Goal: Task Accomplishment & Management: Manage account settings

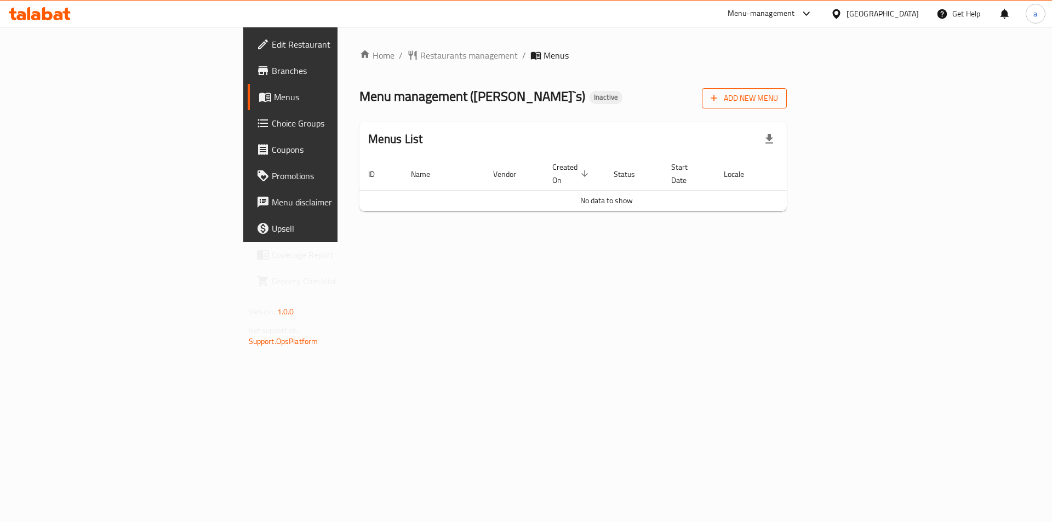
click at [778, 98] on span "Add New Menu" at bounding box center [743, 98] width 67 height 14
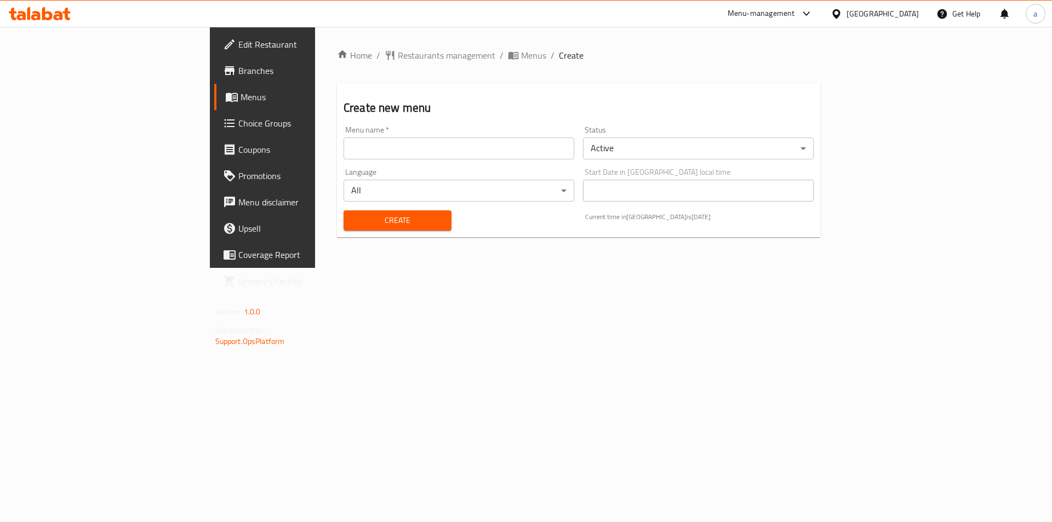
click at [467, 152] on input "text" at bounding box center [458, 148] width 231 height 22
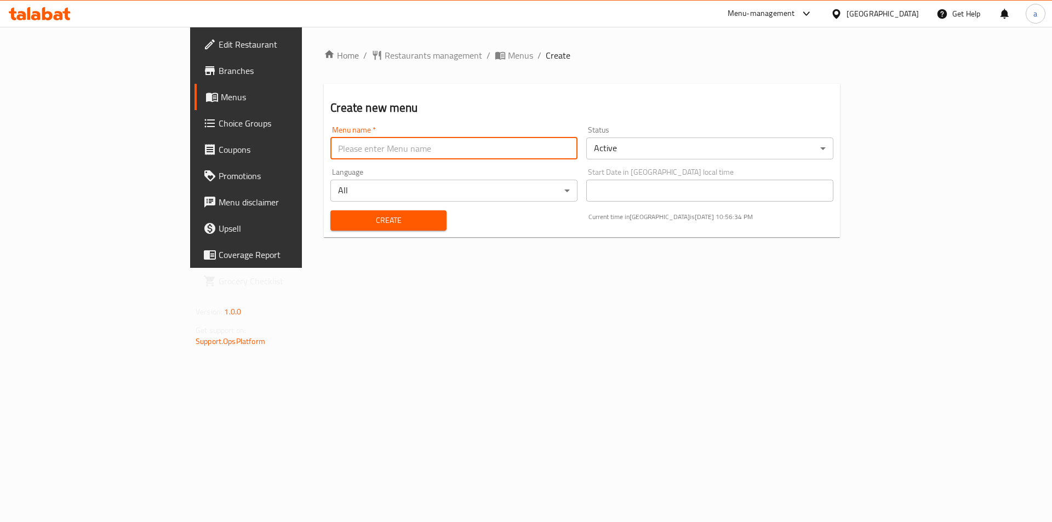
type input "abdalkarimamer"
click at [339, 216] on span "Create" at bounding box center [388, 221] width 98 height 14
click at [508, 58] on span "Menus" at bounding box center [520, 55] width 25 height 13
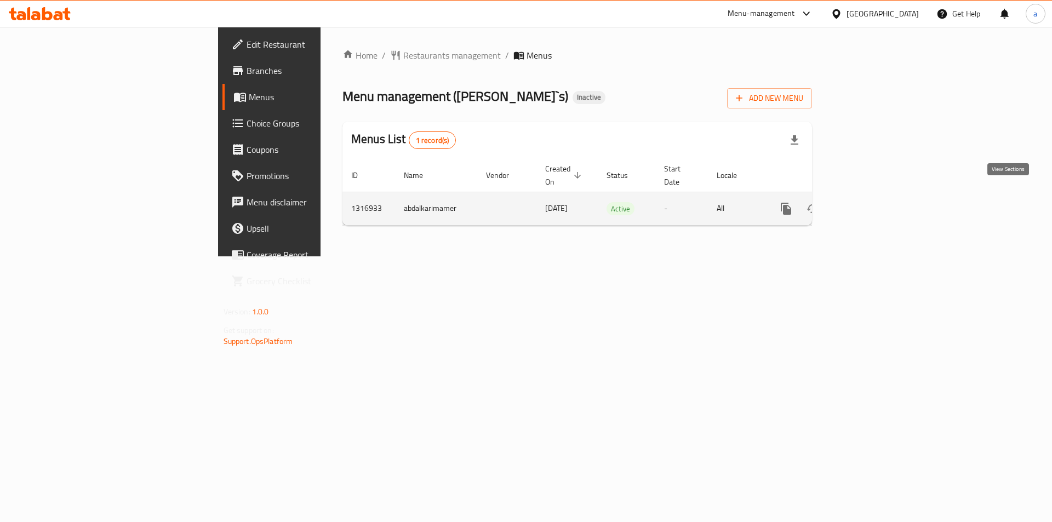
click at [872, 202] on icon "enhanced table" at bounding box center [864, 208] width 13 height 13
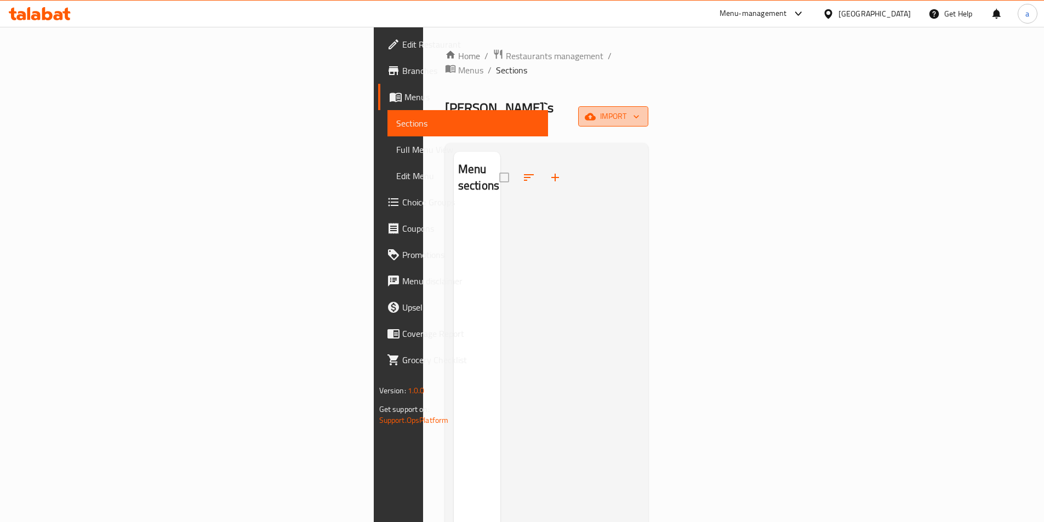
click at [639, 110] on span "import" at bounding box center [613, 117] width 53 height 14
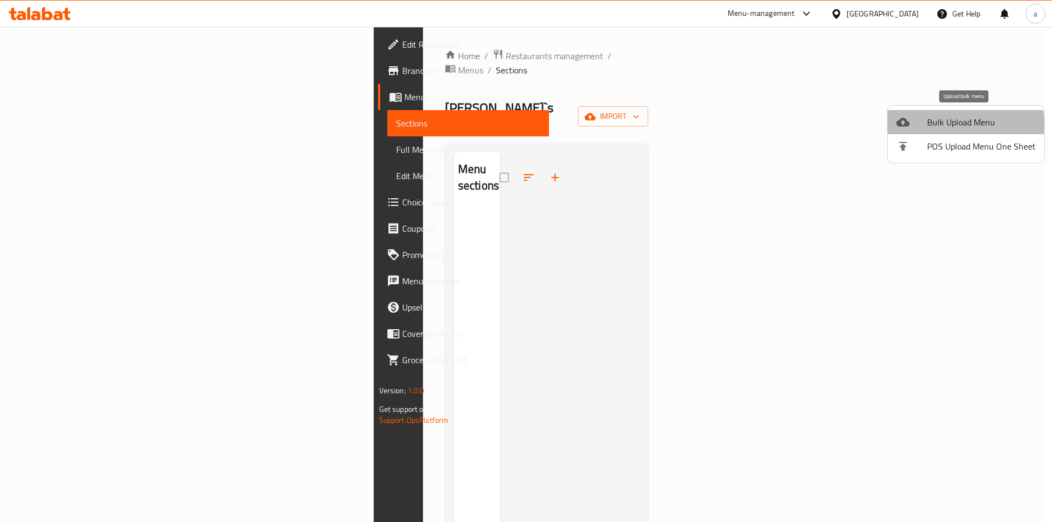
click at [923, 125] on div at bounding box center [911, 122] width 31 height 13
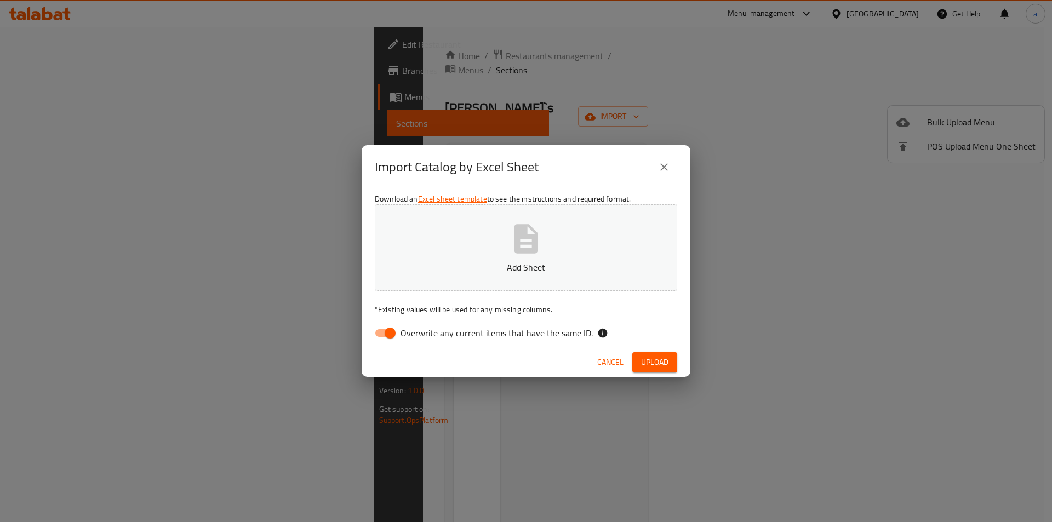
drag, startPoint x: 391, startPoint y: 333, endPoint x: 455, endPoint y: 280, distance: 82.1
click at [392, 331] on input "Overwrite any current items that have the same ID." at bounding box center [390, 333] width 62 height 21
checkbox input "false"
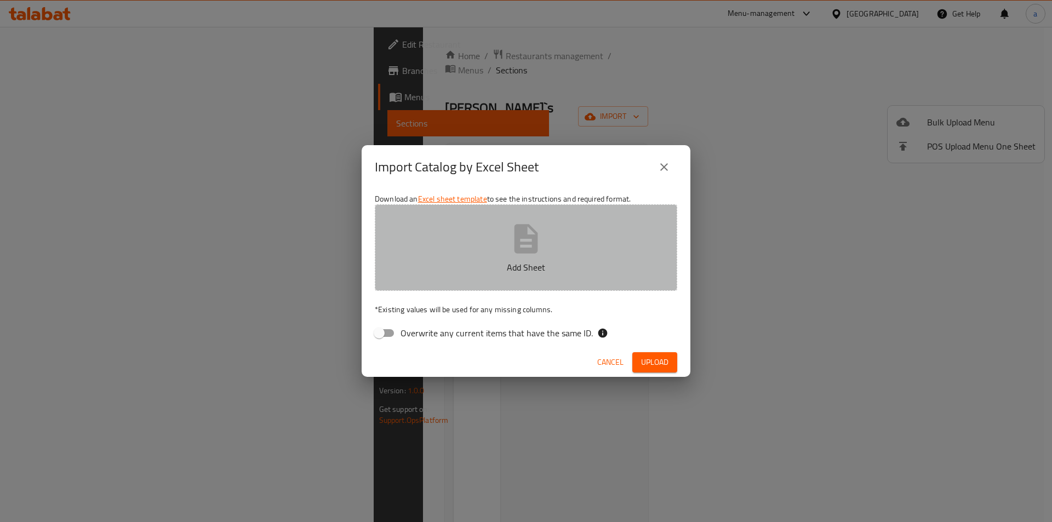
click at [541, 261] on p "Add Sheet" at bounding box center [526, 267] width 268 height 13
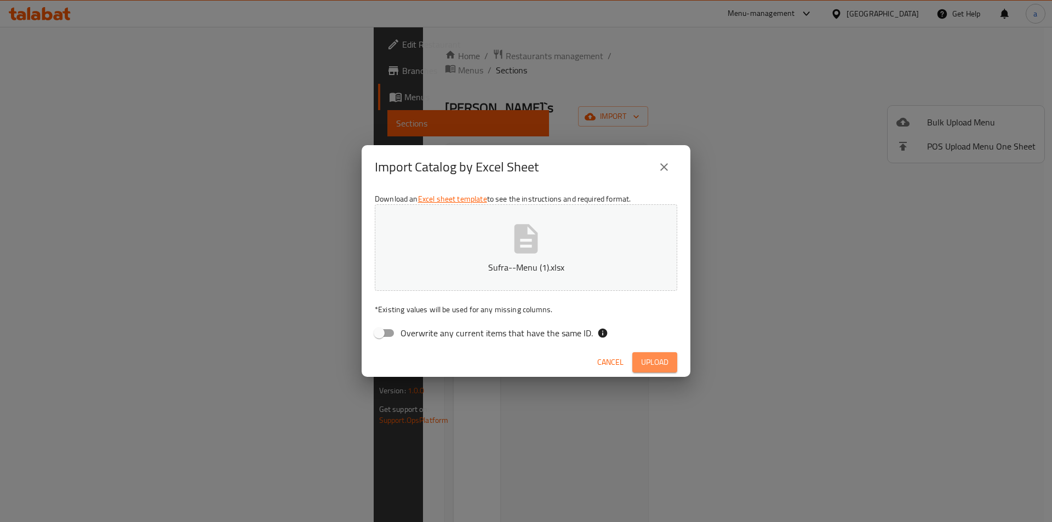
click at [661, 366] on span "Upload" at bounding box center [654, 363] width 27 height 14
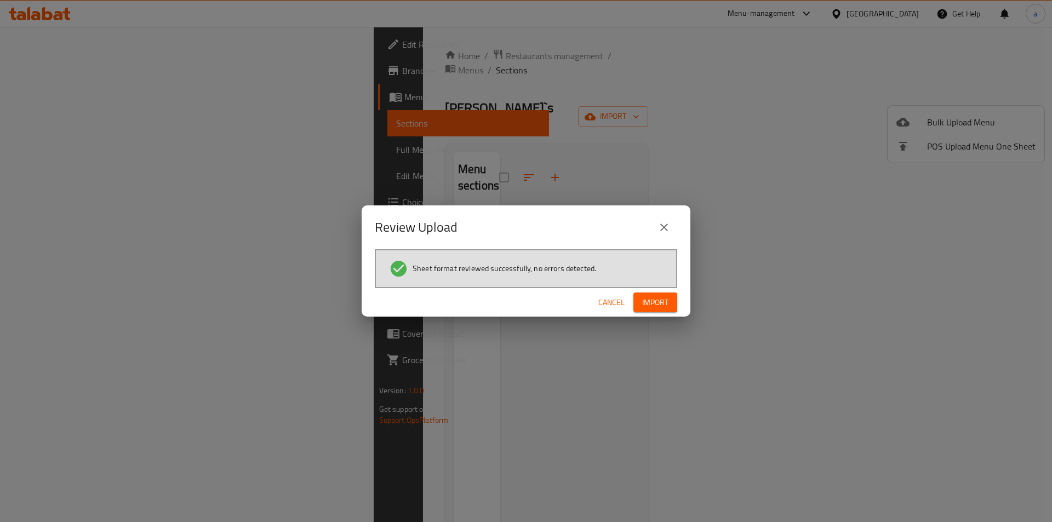
click at [663, 305] on span "Import" at bounding box center [655, 303] width 26 height 14
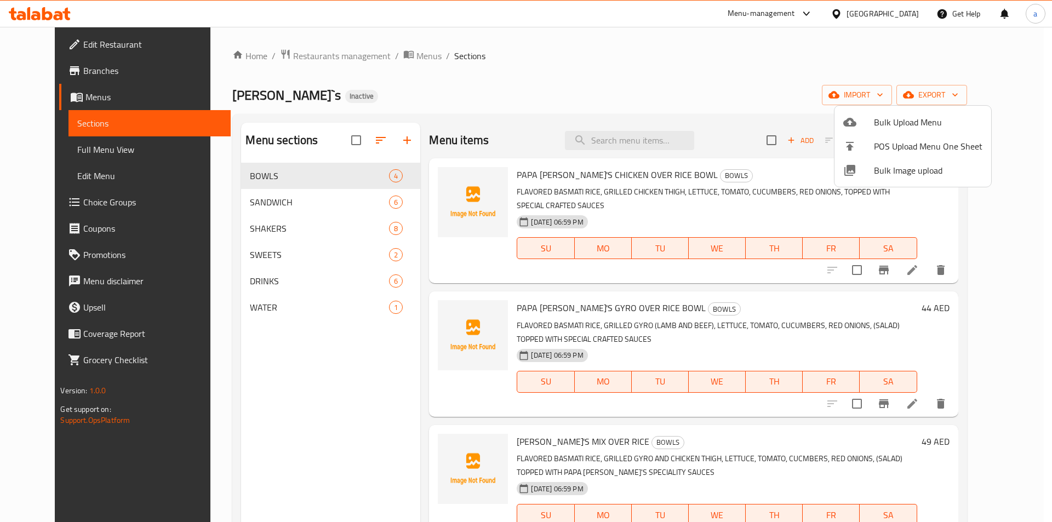
click at [267, 204] on div at bounding box center [526, 261] width 1052 height 522
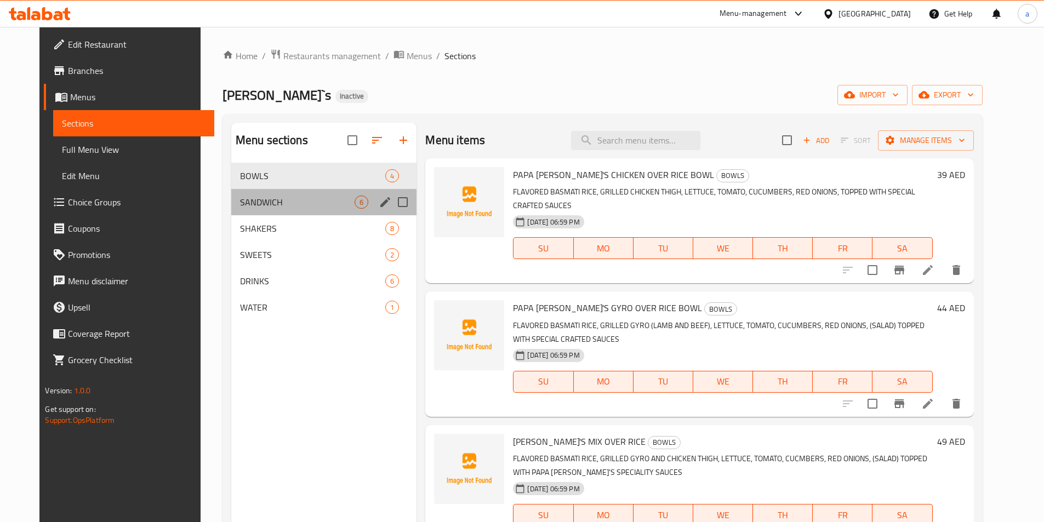
click at [249, 194] on div "SANDWICH 6" at bounding box center [324, 202] width 186 height 26
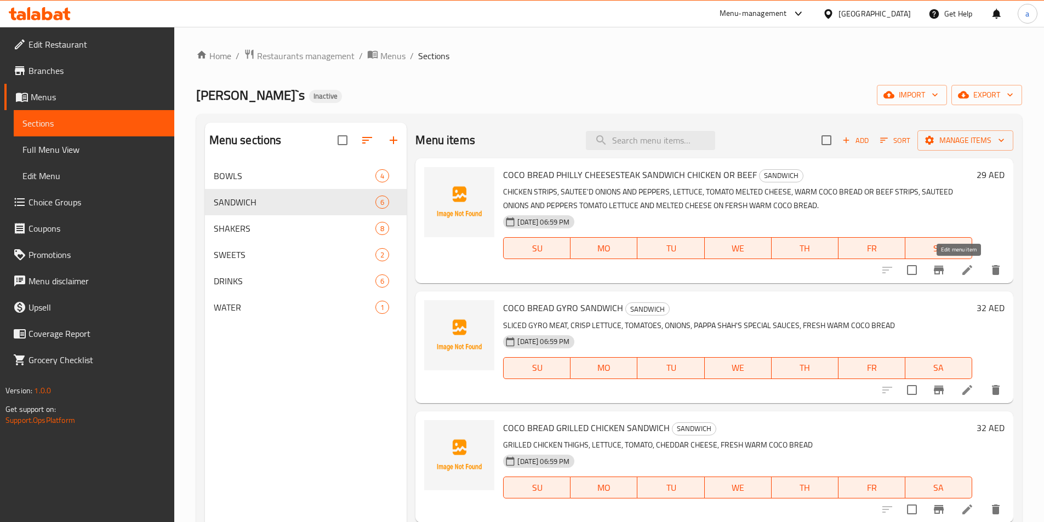
click at [961, 271] on icon at bounding box center [966, 269] width 13 height 13
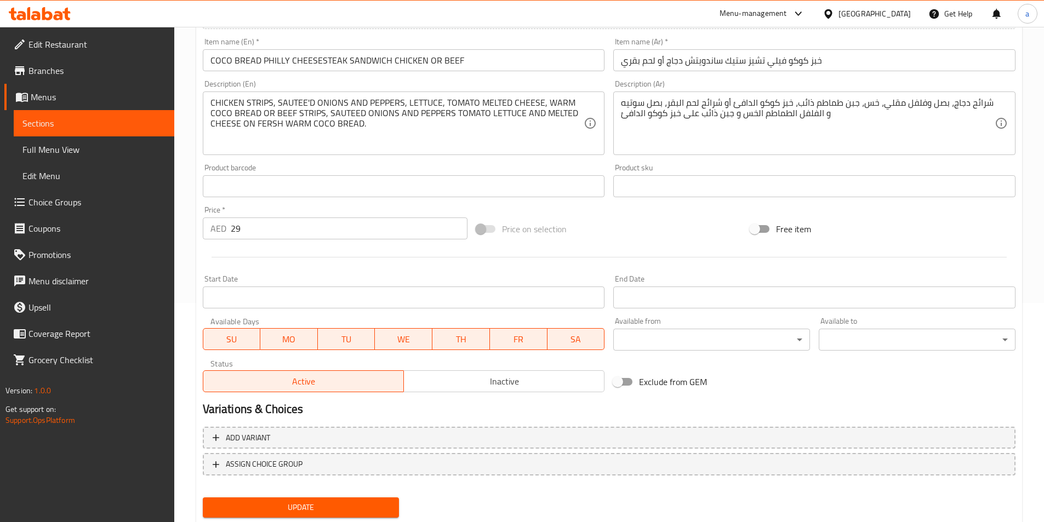
scroll to position [252, 0]
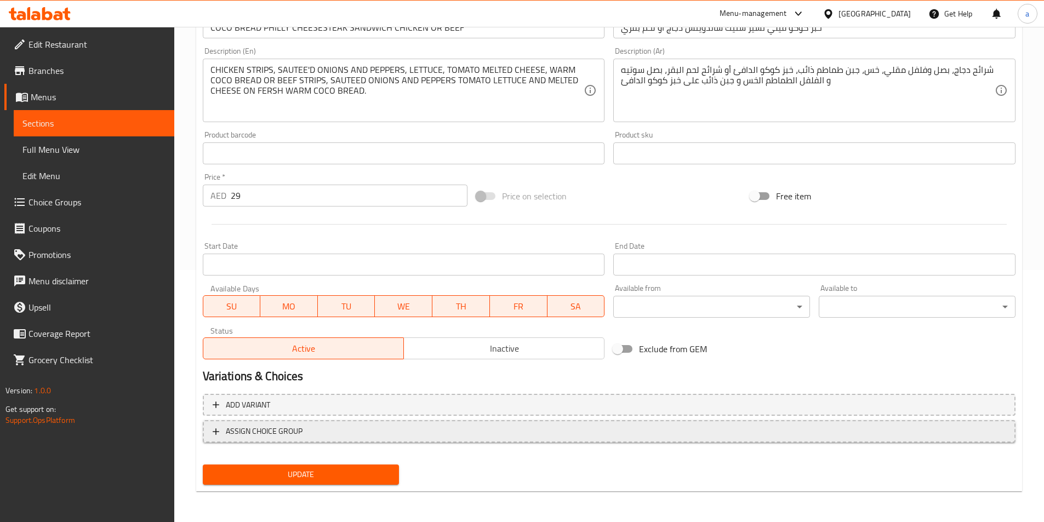
click at [323, 436] on span "ASSIGN CHOICE GROUP" at bounding box center [609, 432] width 793 height 14
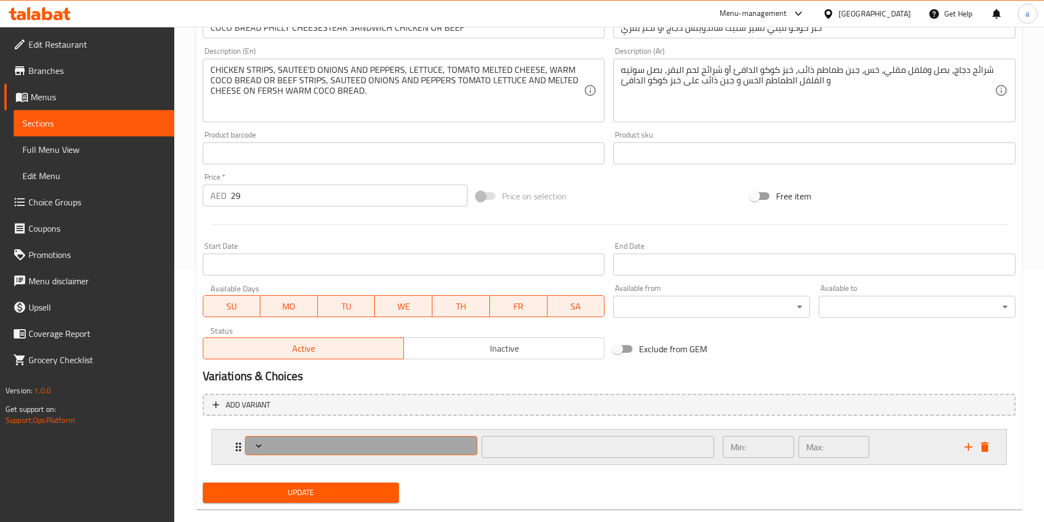
click at [379, 442] on span "Expand" at bounding box center [361, 445] width 225 height 11
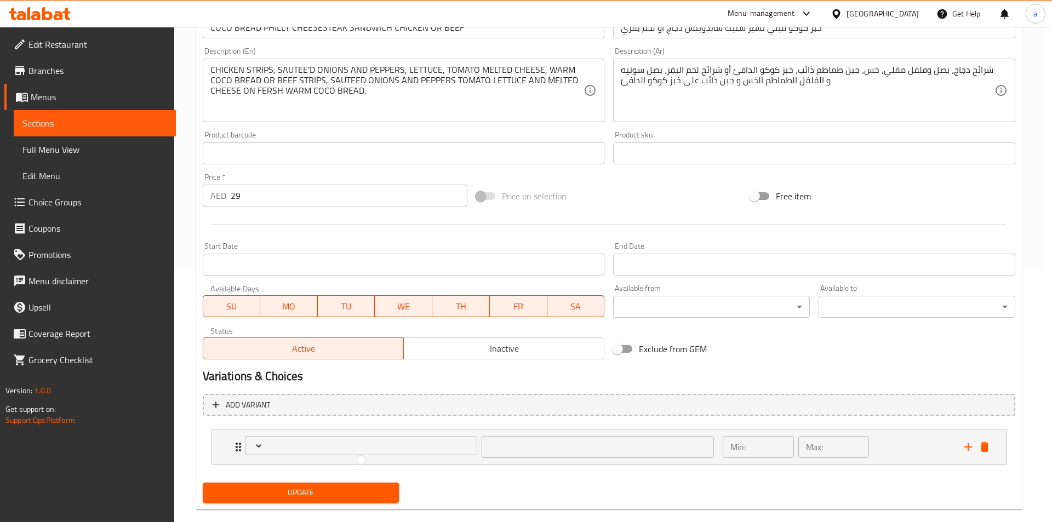
click at [271, 380] on div at bounding box center [526, 261] width 1052 height 522
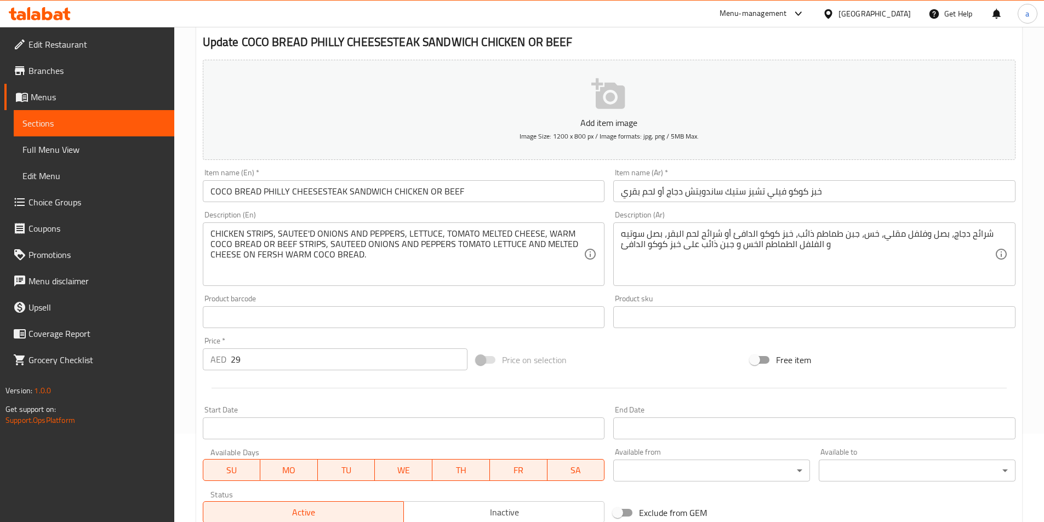
scroll to position [88, 0]
click at [60, 202] on span "Choice Groups" at bounding box center [96, 202] width 137 height 13
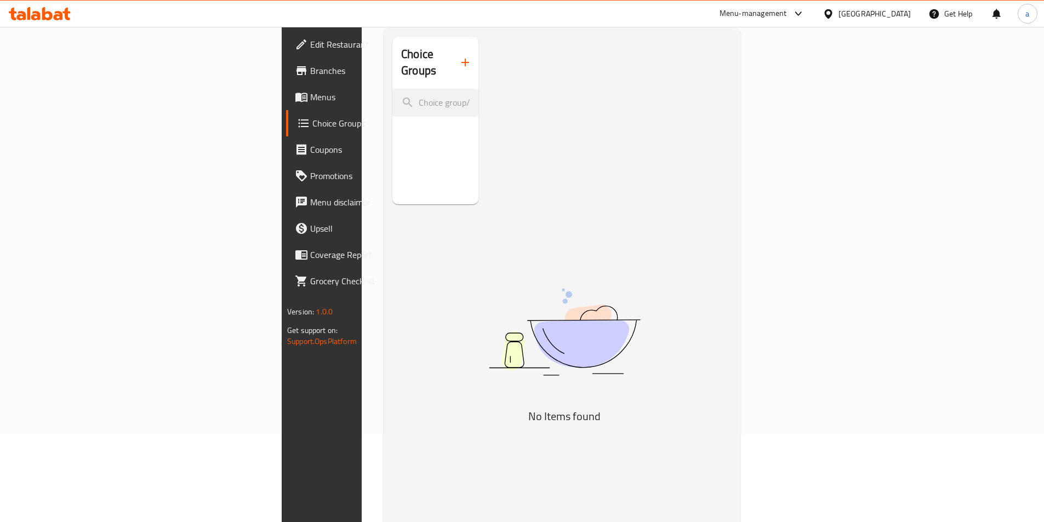
click at [458, 59] on icon "button" at bounding box center [464, 62] width 13 height 13
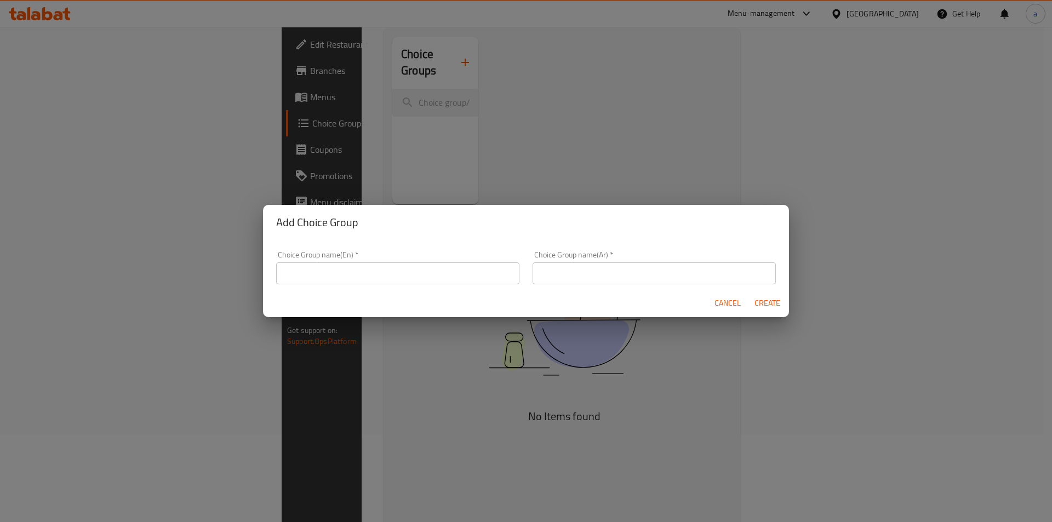
click at [402, 272] on input "text" at bounding box center [397, 273] width 243 height 22
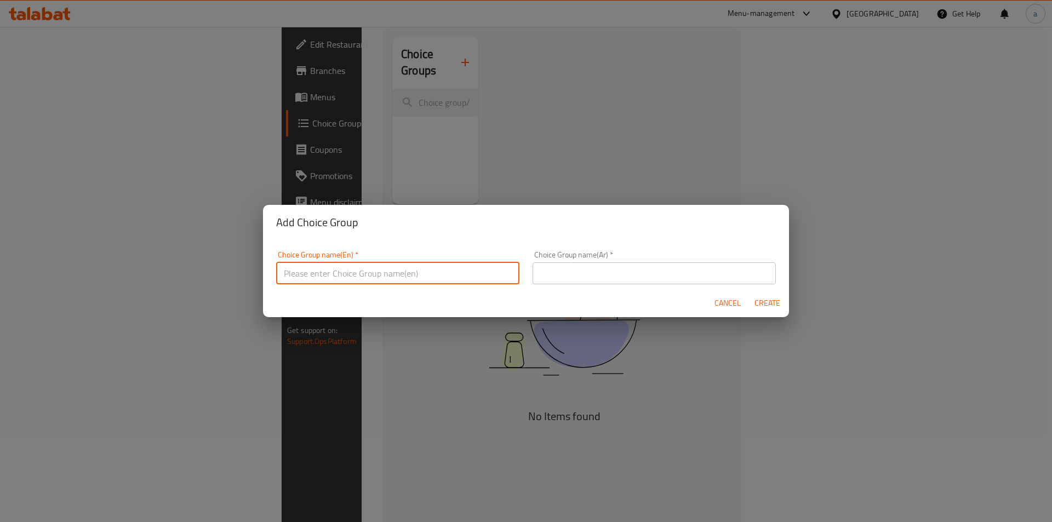
type input "your choice of :"
click at [569, 263] on input "text" at bounding box center [653, 273] width 243 height 22
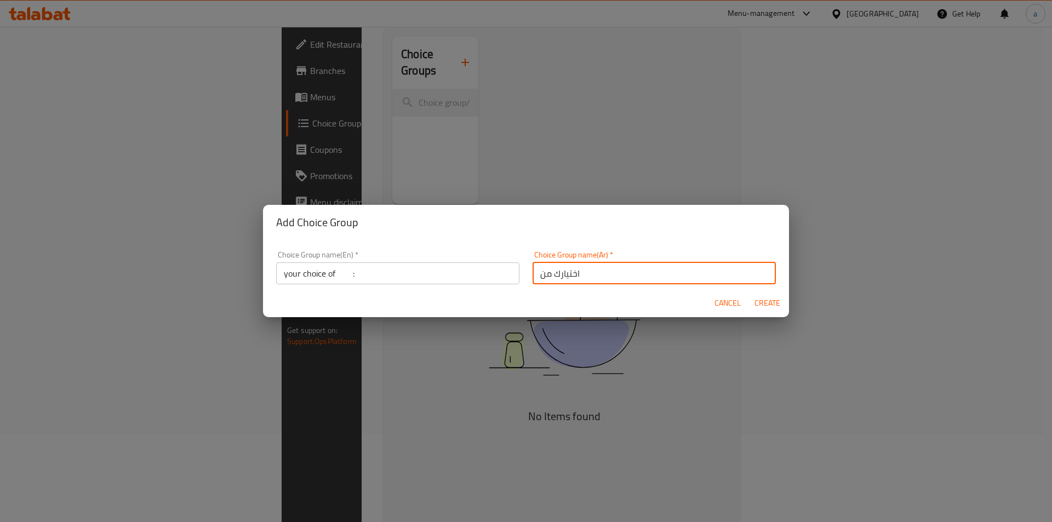
click at [589, 272] on input "اختيارك من" at bounding box center [653, 273] width 243 height 22
click at [583, 273] on input "اختيارك من :" at bounding box center [653, 273] width 243 height 22
type input "اختيارك من :"
click at [345, 271] on input "your choice of :" at bounding box center [397, 273] width 243 height 22
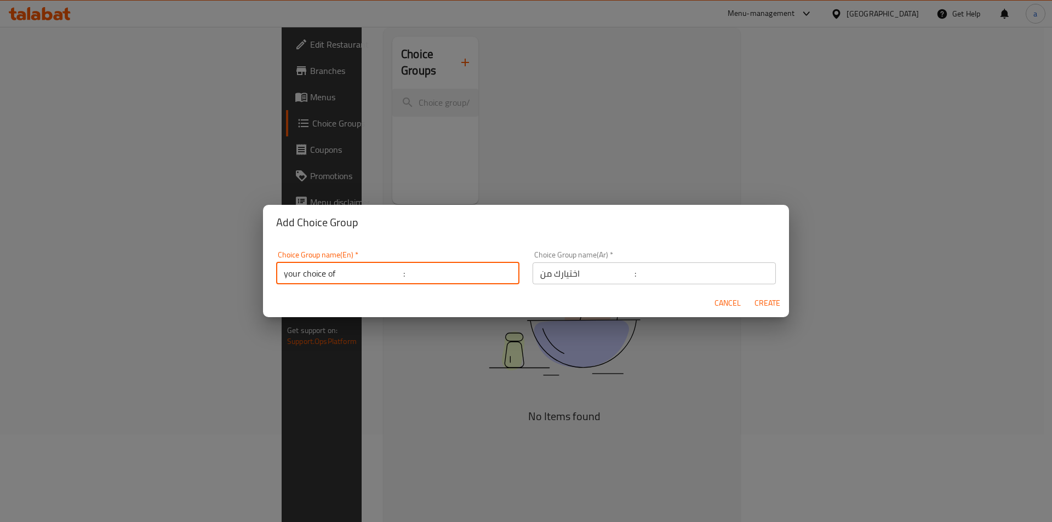
type input "your choice of :"
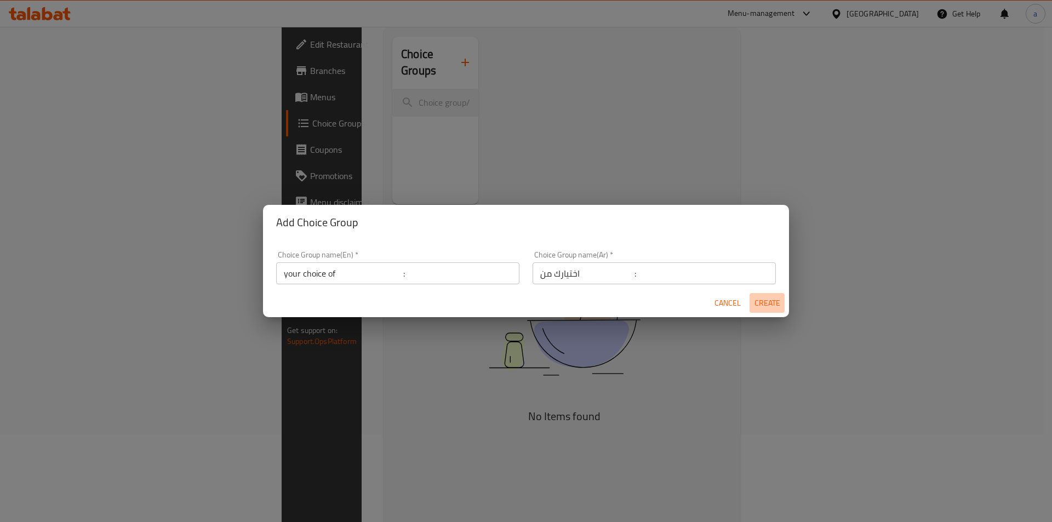
click at [766, 305] on span "Create" at bounding box center [767, 303] width 26 height 14
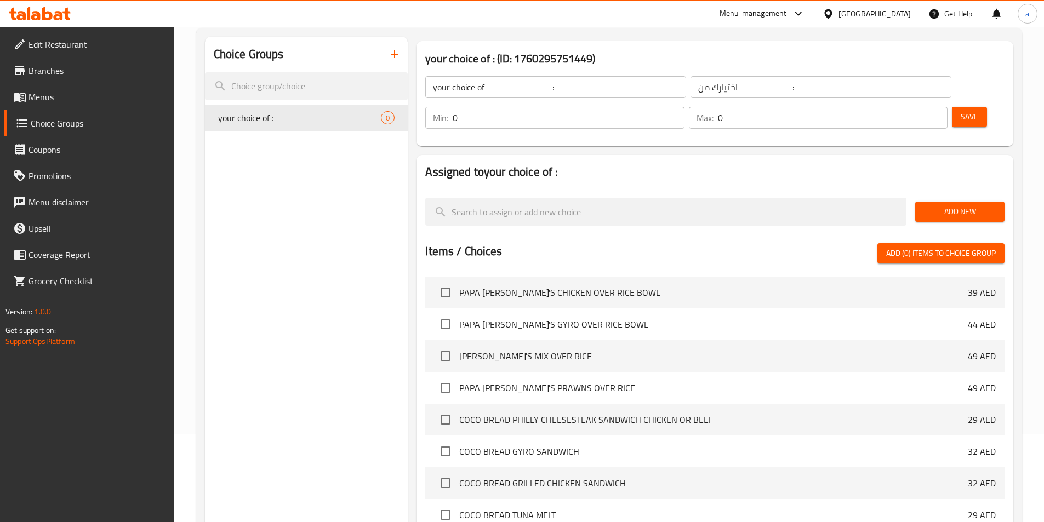
click at [684, 107] on input "0" at bounding box center [567, 118] width 231 height 22
type input "1"
click at [684, 107] on input "1" at bounding box center [567, 118] width 231 height 22
type input "1"
click at [915, 107] on input "1" at bounding box center [833, 118] width 230 height 22
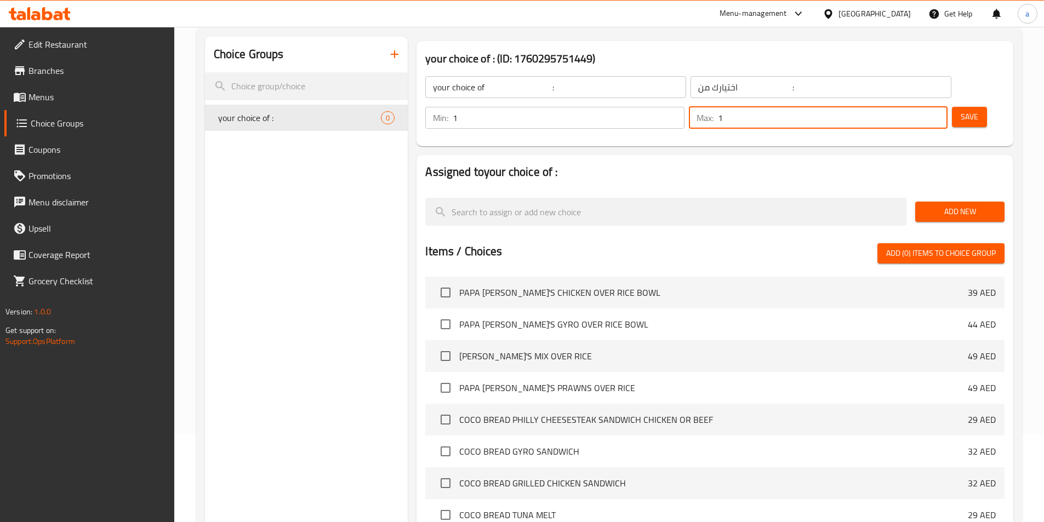
click at [960, 110] on span "Save" at bounding box center [969, 117] width 18 height 14
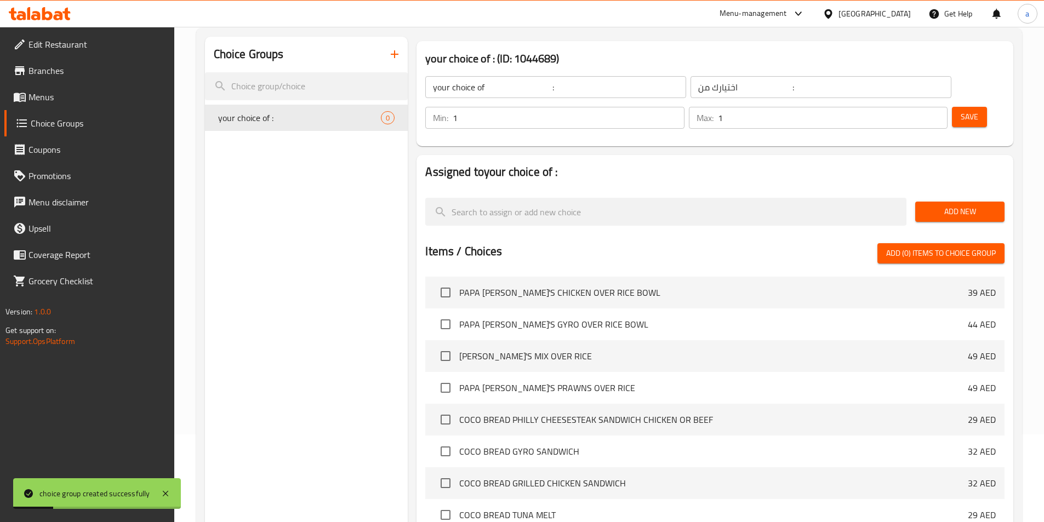
click at [949, 205] on span "Add New" at bounding box center [960, 212] width 72 height 14
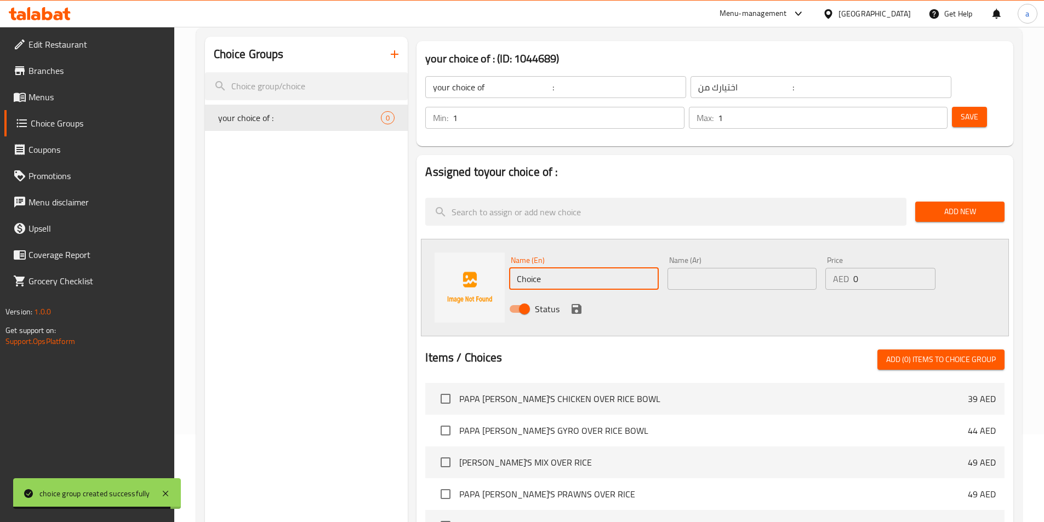
click at [576, 268] on input "Choice" at bounding box center [583, 279] width 149 height 22
paste input "HICKEN"
type input "CHICKEN"
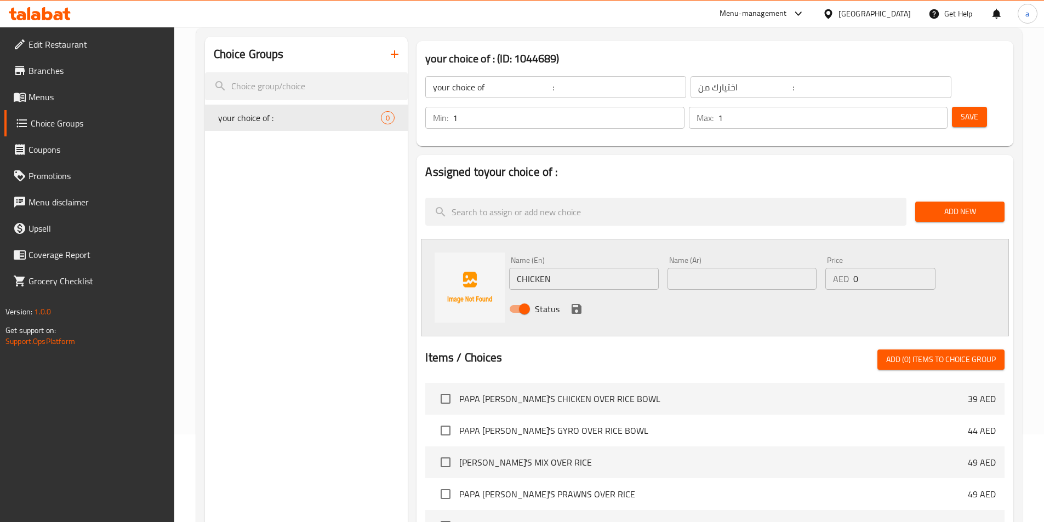
click at [731, 268] on input "text" at bounding box center [741, 279] width 149 height 22
paste input "دجاج"
type input "دجاج"
click at [574, 302] on icon "save" at bounding box center [576, 308] width 13 height 13
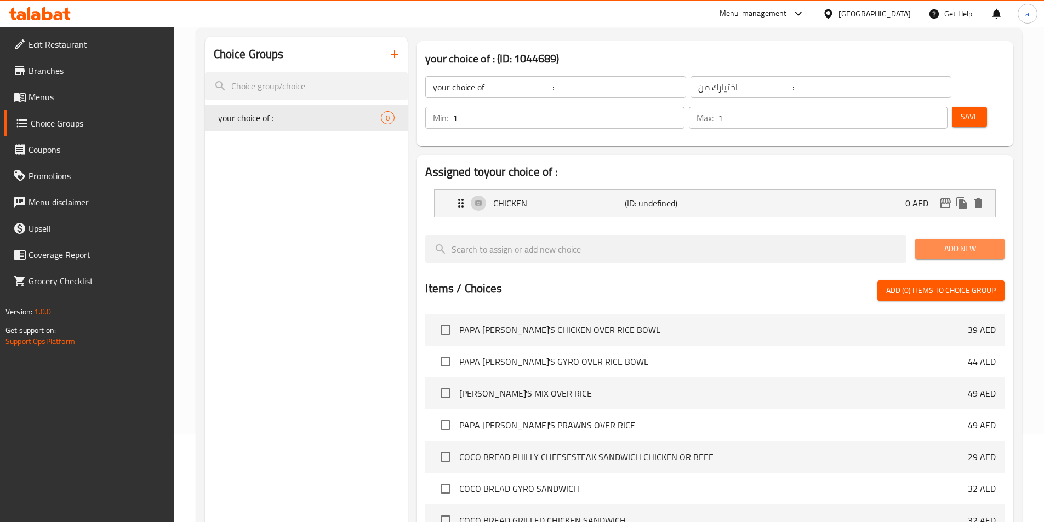
click at [953, 242] on span "Add New" at bounding box center [960, 249] width 72 height 14
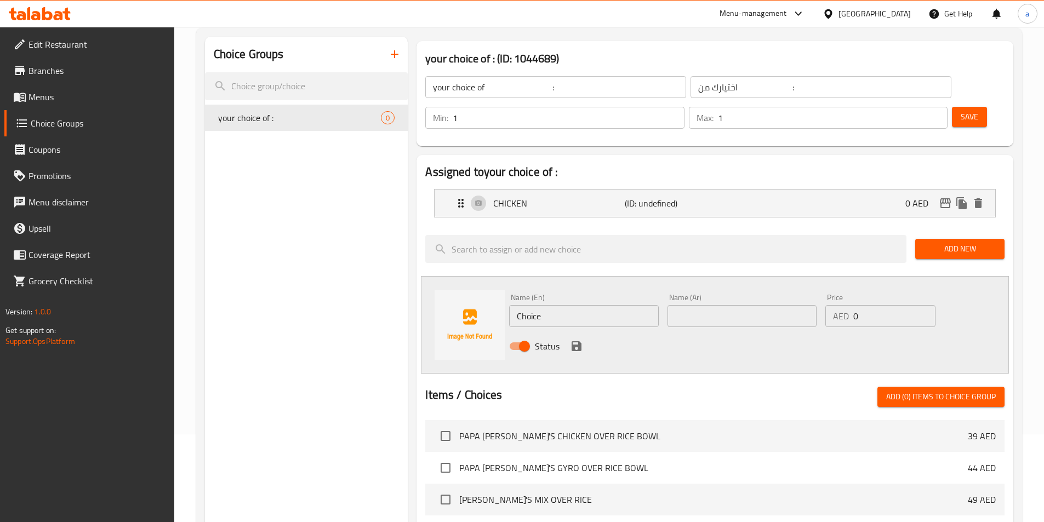
click at [606, 305] on input "Choice" at bounding box center [583, 316] width 149 height 22
paste input "BEEF"
type input "BEEF"
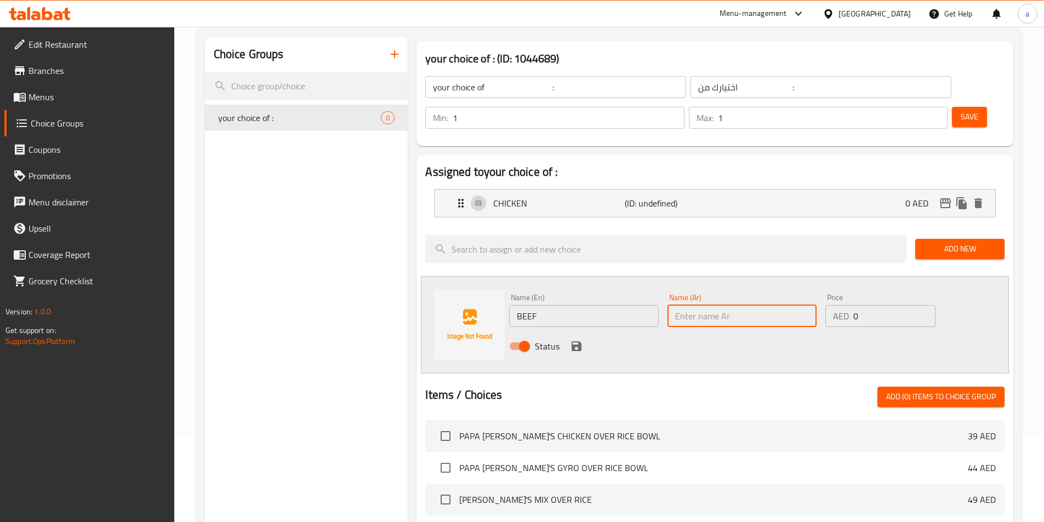
click at [691, 305] on input "text" at bounding box center [741, 316] width 149 height 22
paste input "لحم بقري"
type input "لحم بقري"
click at [576, 340] on icon "save" at bounding box center [576, 346] width 13 height 13
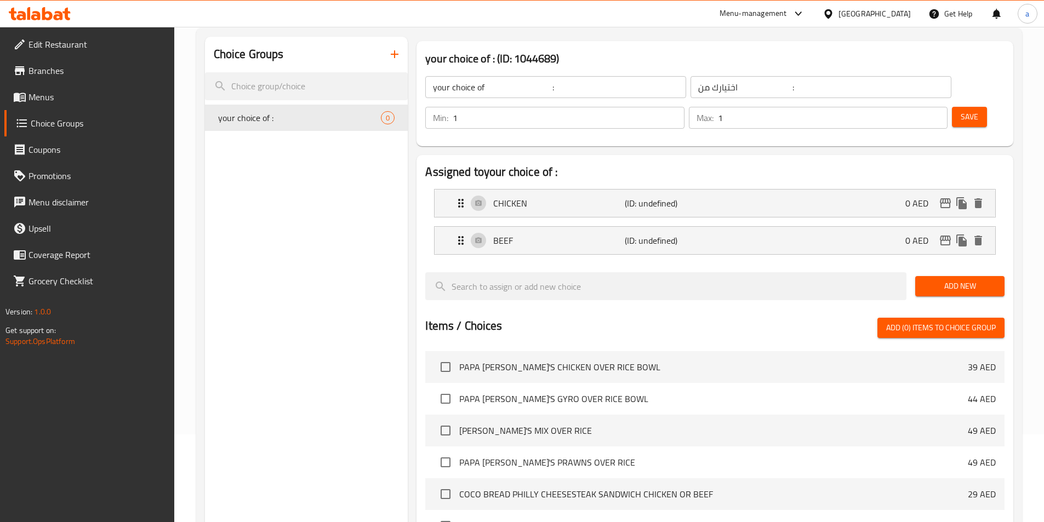
click at [960, 110] on span "Save" at bounding box center [969, 117] width 18 height 14
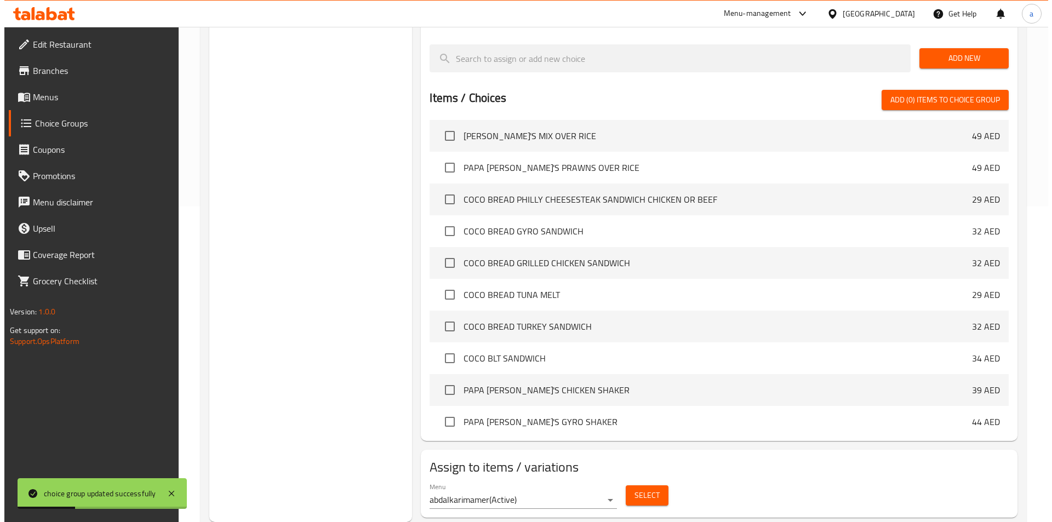
scroll to position [219, 0]
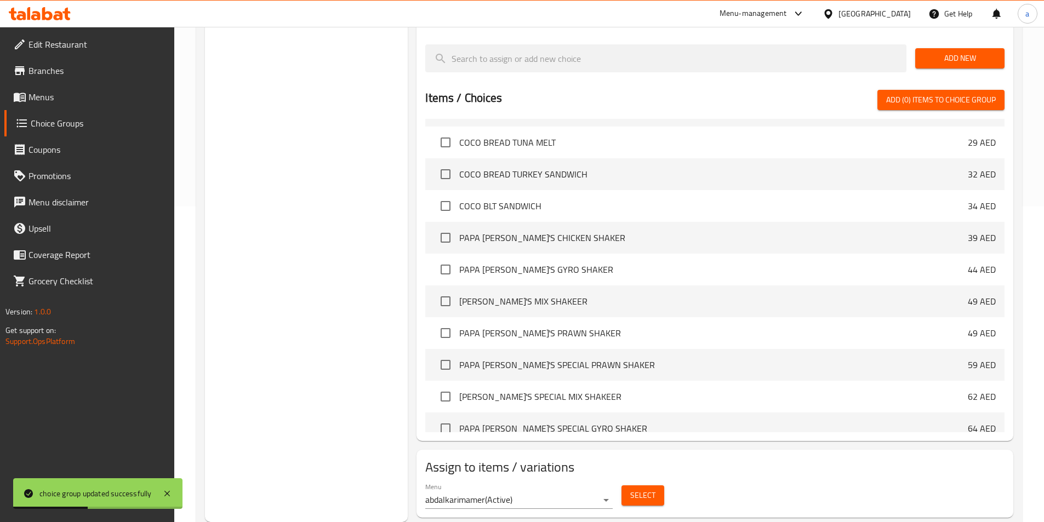
click at [634, 489] on span "Select" at bounding box center [642, 496] width 25 height 14
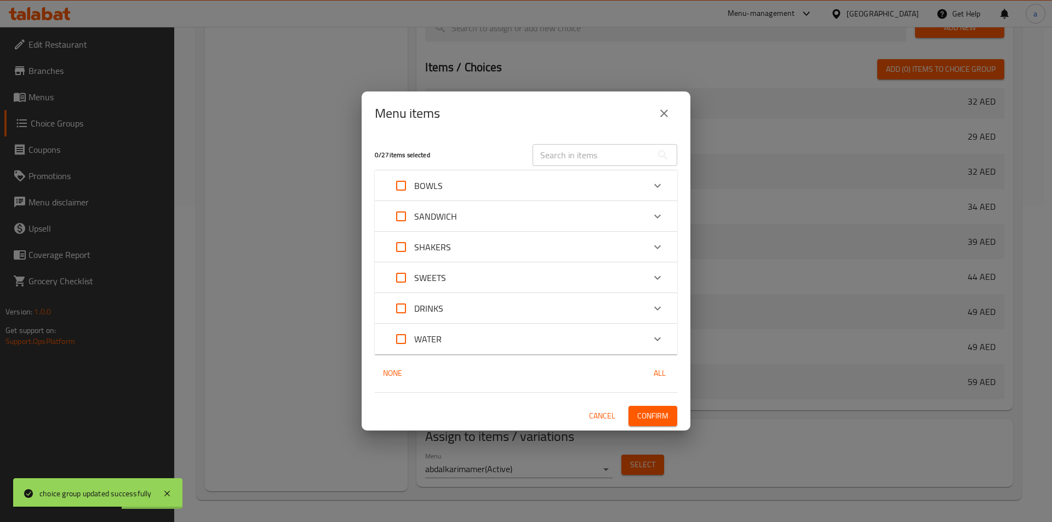
click at [473, 217] on div "SANDWICH" at bounding box center [516, 216] width 256 height 26
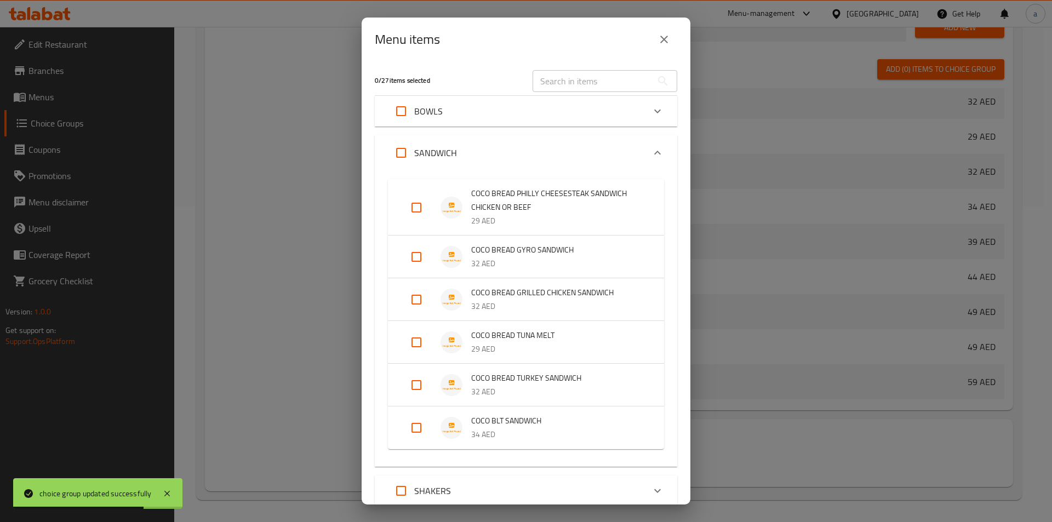
click at [411, 214] on input "Expand" at bounding box center [416, 207] width 26 height 26
checkbox input "true"
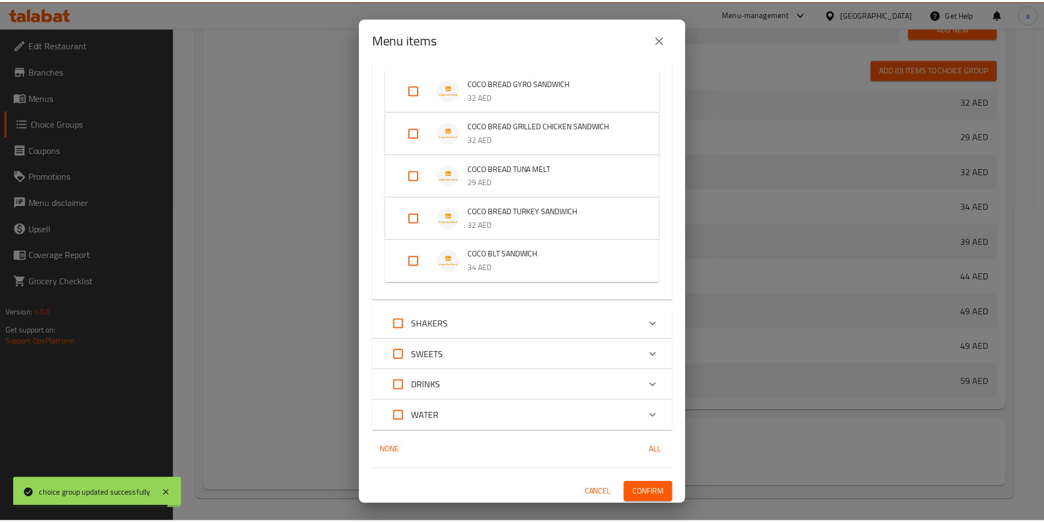
scroll to position [179, 0]
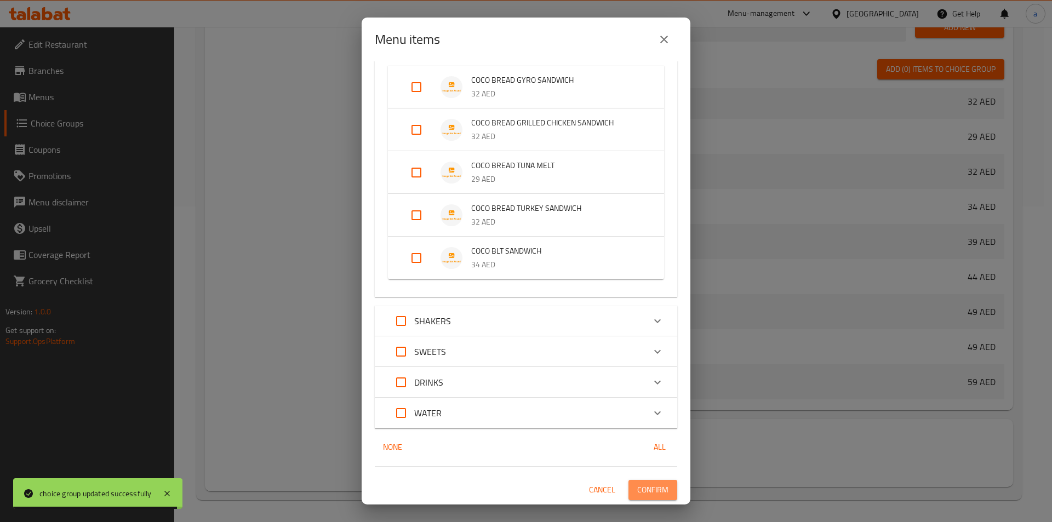
click at [651, 488] on span "Confirm" at bounding box center [652, 490] width 31 height 14
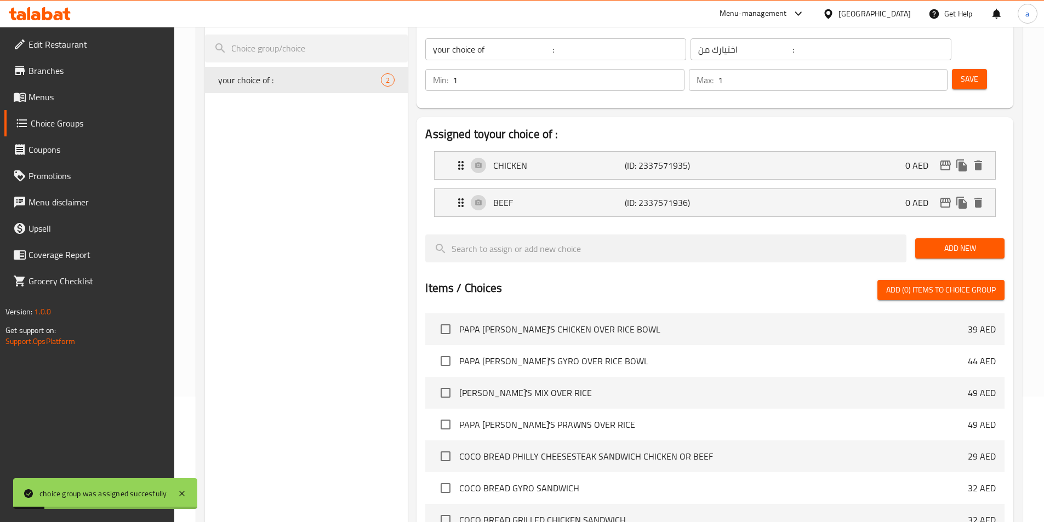
scroll to position [0, 0]
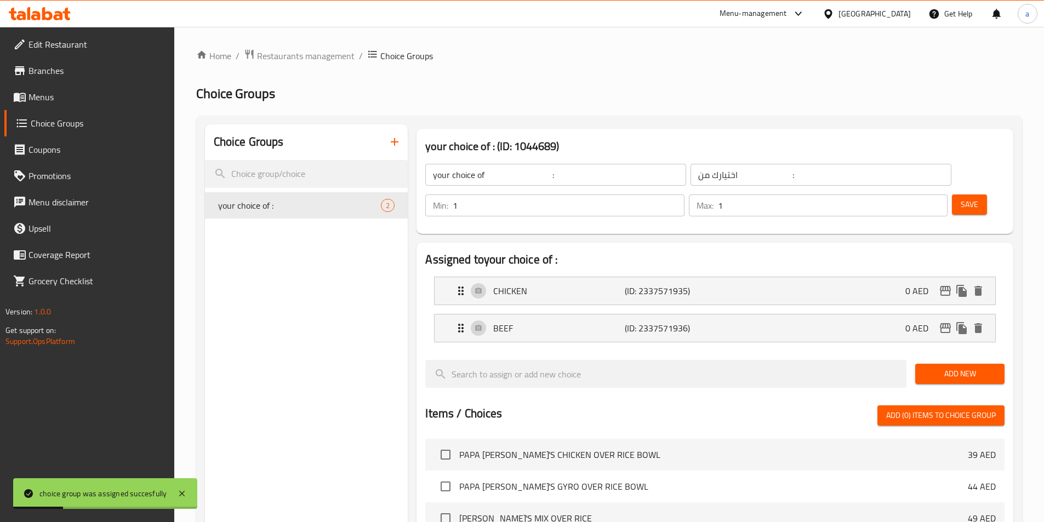
click at [960, 198] on span "Save" at bounding box center [969, 205] width 18 height 14
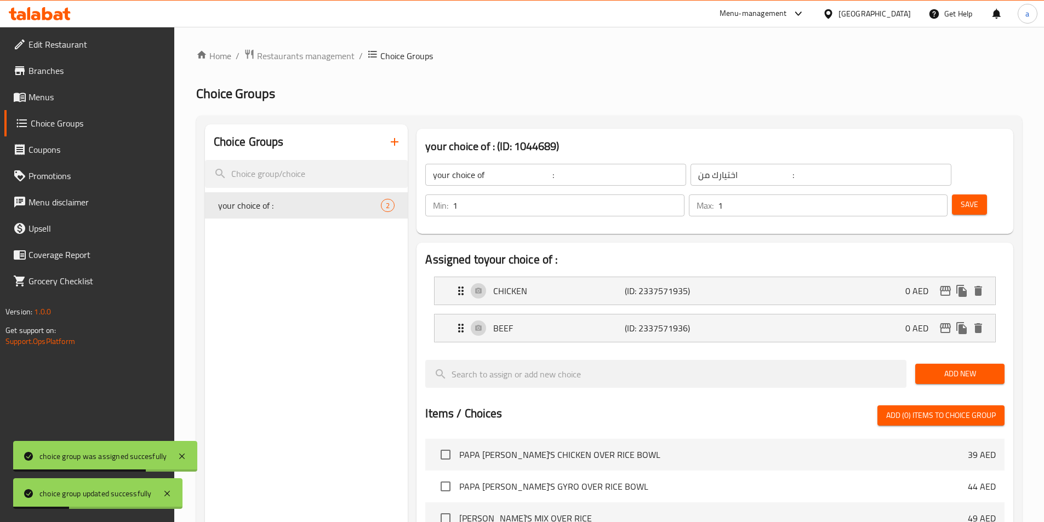
click at [63, 98] on span "Menus" at bounding box center [96, 96] width 137 height 13
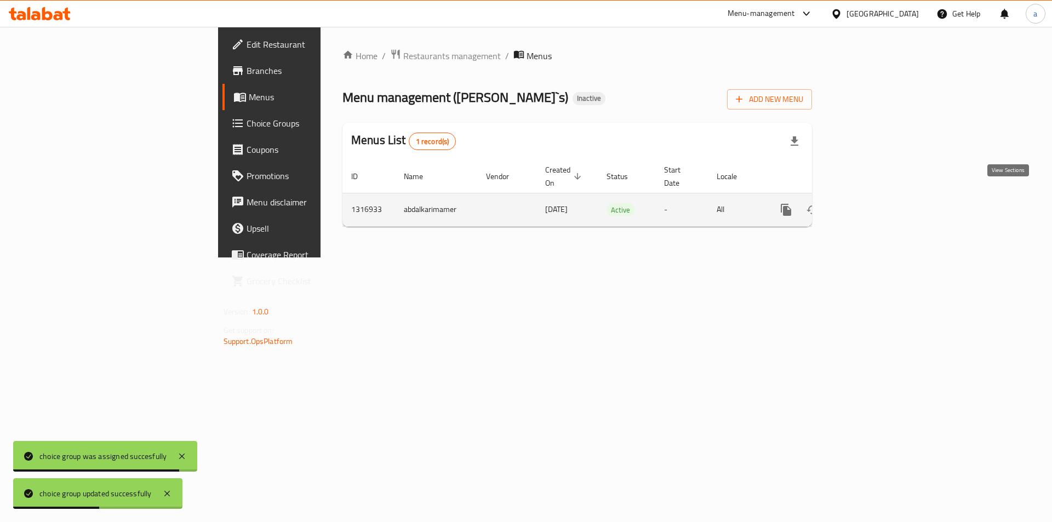
click at [870, 205] on icon "enhanced table" at bounding box center [865, 210] width 10 height 10
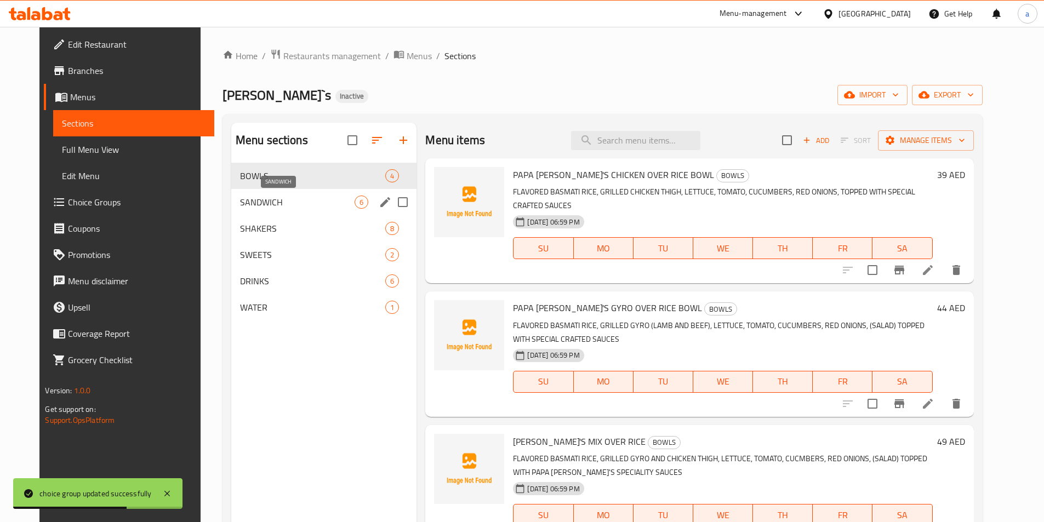
click at [254, 196] on span "SANDWICH" at bounding box center [297, 202] width 115 height 13
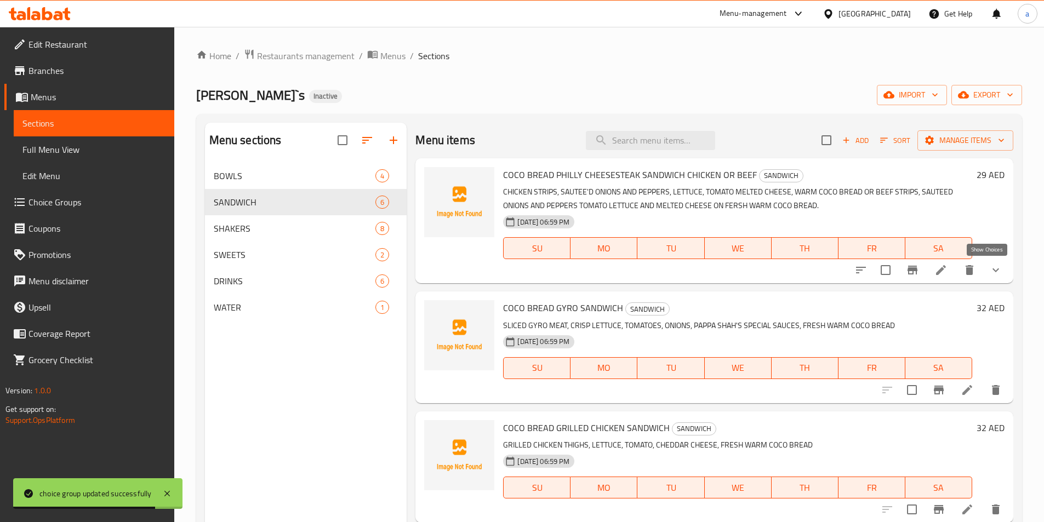
click at [989, 273] on icon "show more" at bounding box center [995, 269] width 13 height 13
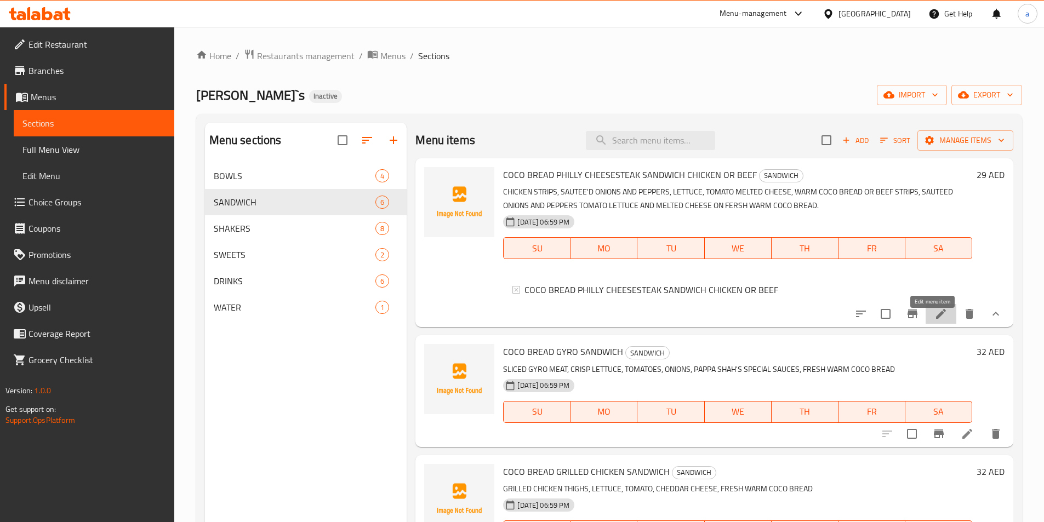
click at [934, 320] on icon at bounding box center [940, 313] width 13 height 13
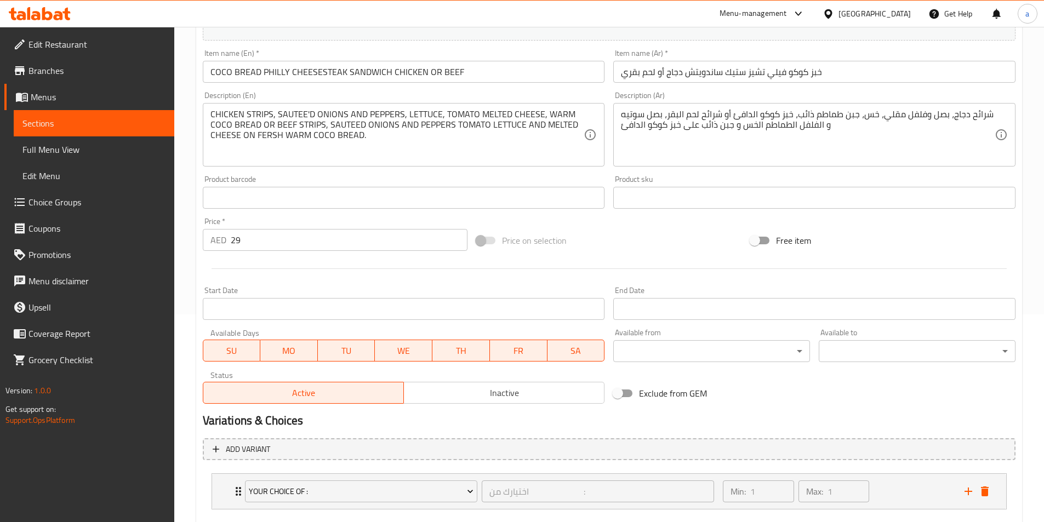
scroll to position [270, 0]
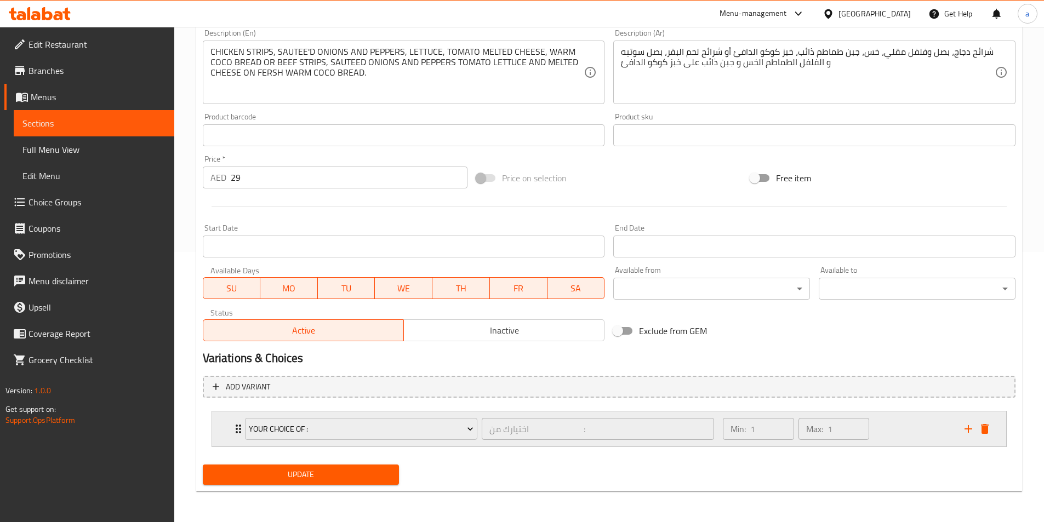
click at [907, 440] on div "Min: 1 ​ Max: 1 ​" at bounding box center [836, 428] width 241 height 35
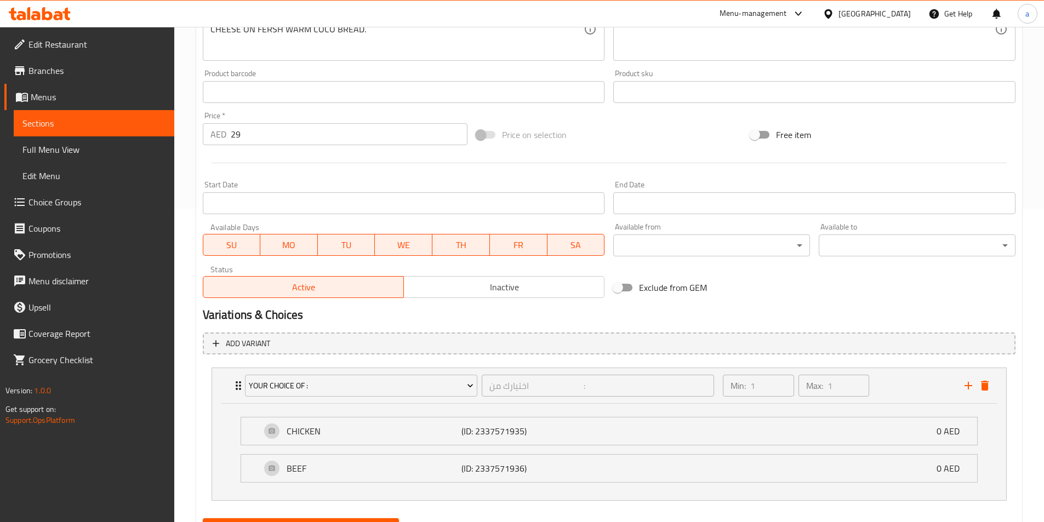
scroll to position [367, 0]
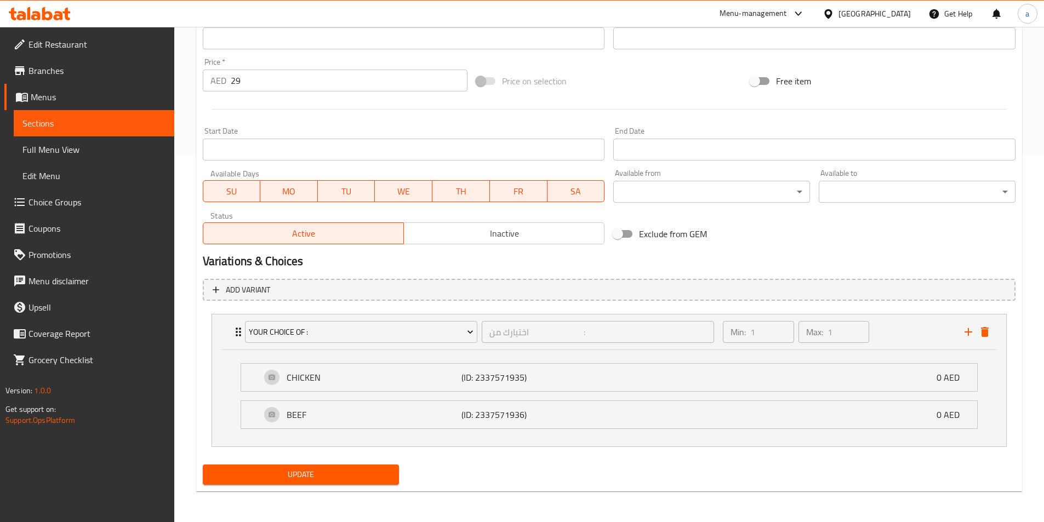
click at [612, 392] on li "CHICKEN (ID: 2337571935) 0 AED Name (En) CHICKEN Name (En) Name (Ar) دجاج Name …" at bounding box center [609, 377] width 754 height 37
drag, startPoint x: 607, startPoint y: 379, endPoint x: 603, endPoint y: 395, distance: 16.9
click at [607, 380] on div "CHICKEN (ID: 2337571935) 0 AED" at bounding box center [612, 377] width 703 height 27
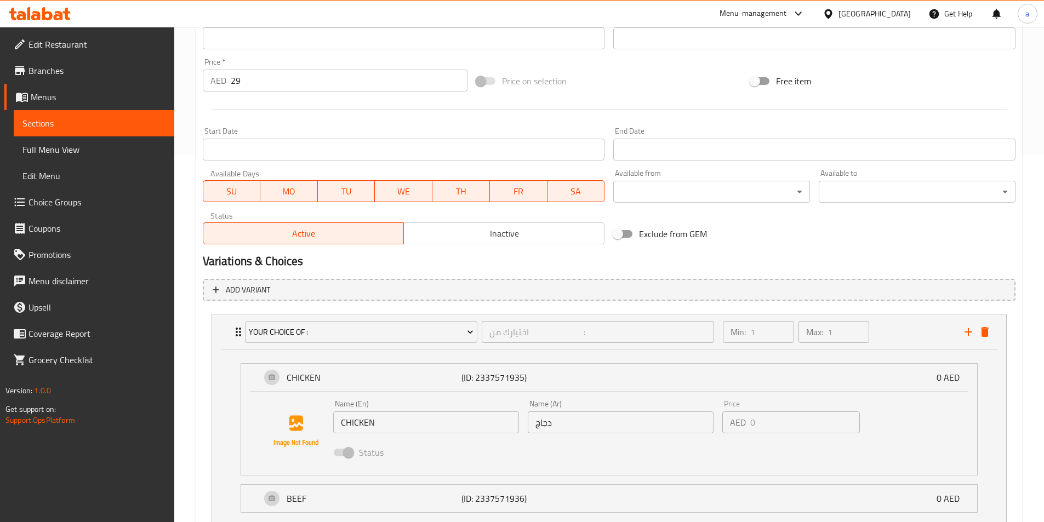
scroll to position [451, 0]
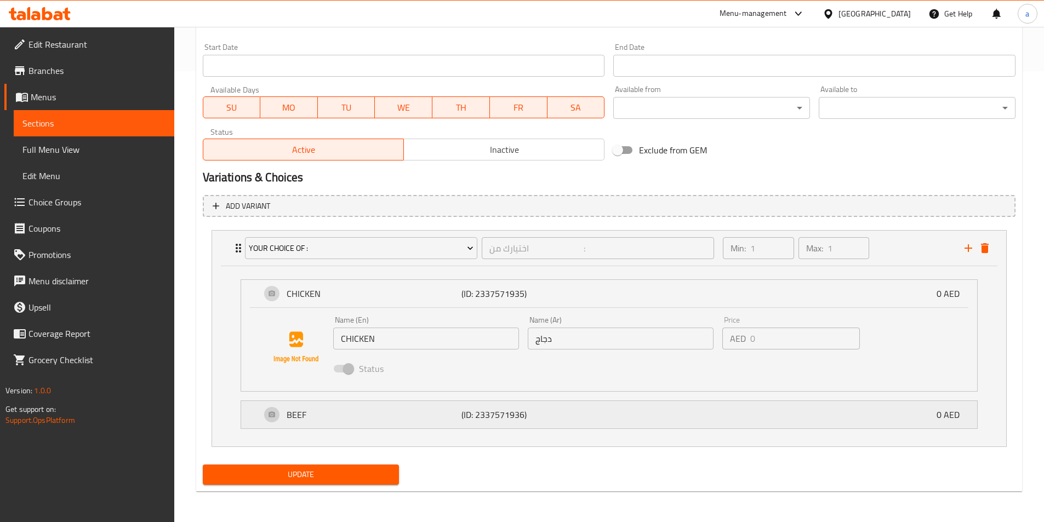
click at [604, 417] on div "BEEF (ID: 2337571936) 0 AED" at bounding box center [612, 414] width 703 height 27
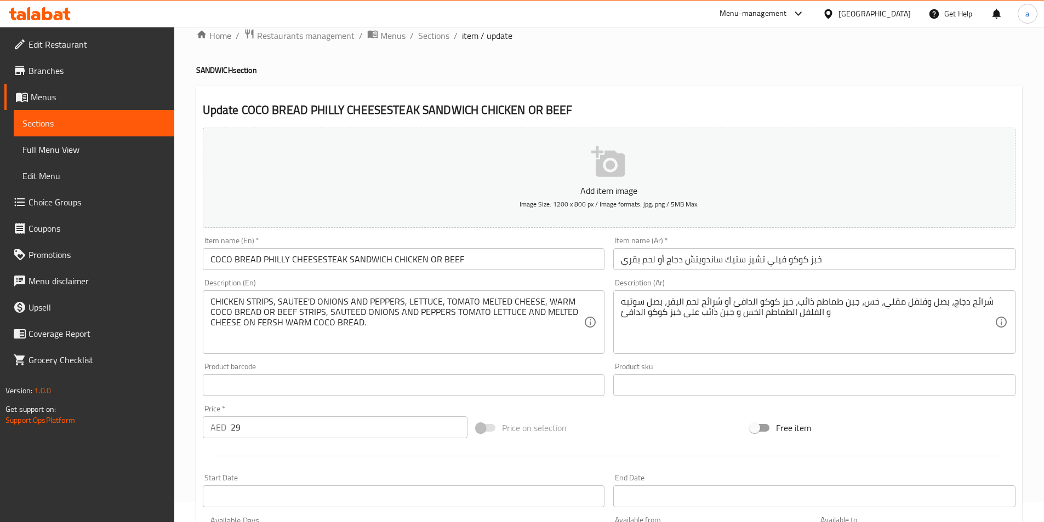
scroll to position [0, 0]
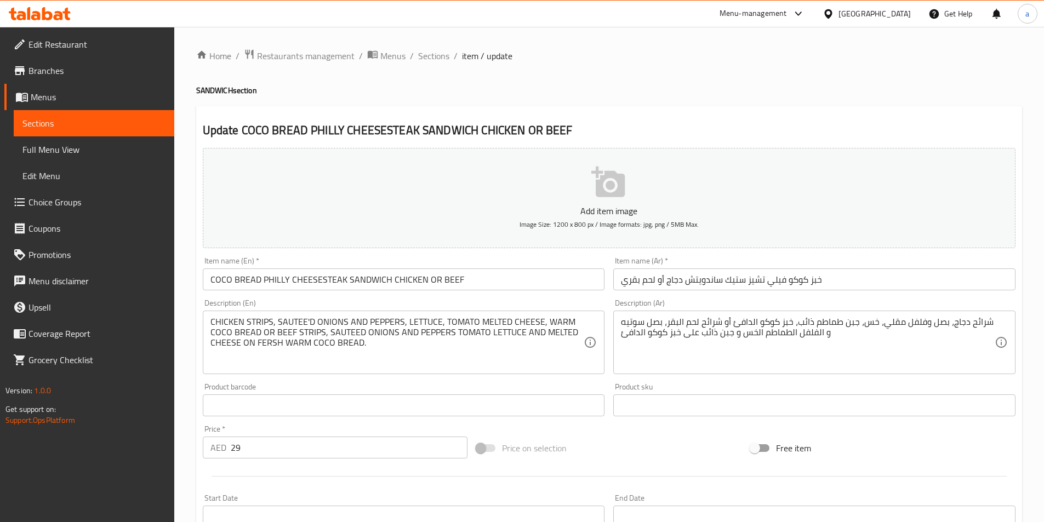
click at [73, 148] on span "Full Menu View" at bounding box center [93, 149] width 143 height 13
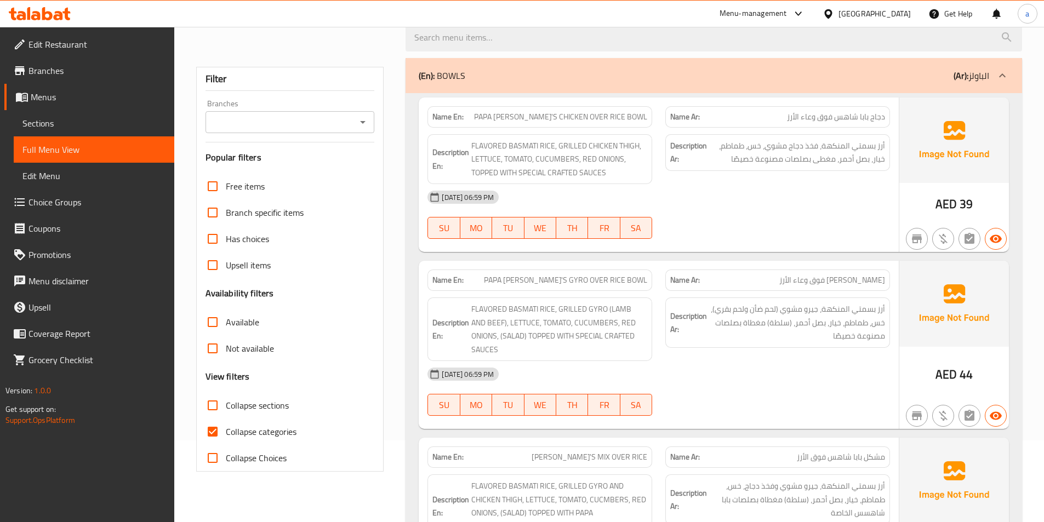
scroll to position [164, 0]
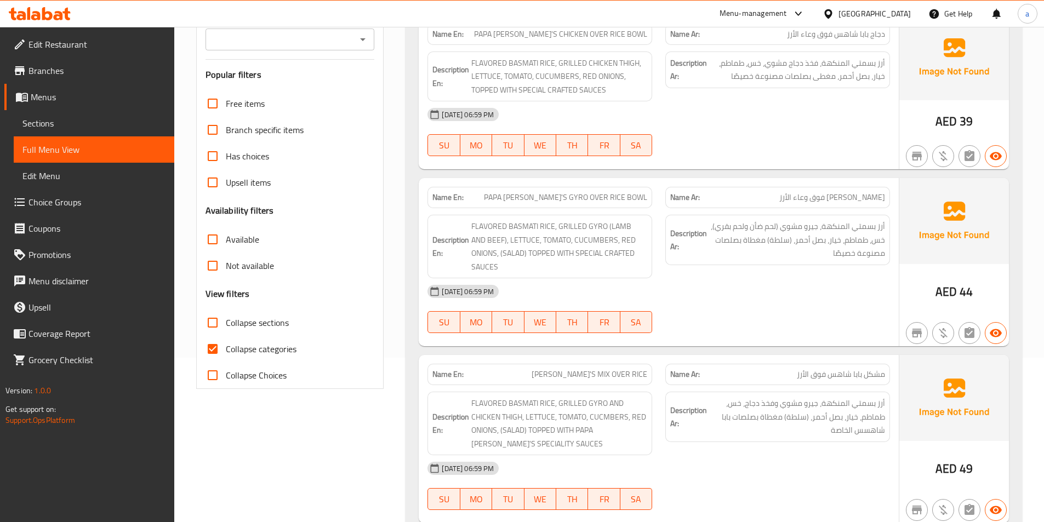
click at [213, 349] on input "Collapse categories" at bounding box center [212, 349] width 26 height 26
checkbox input "false"
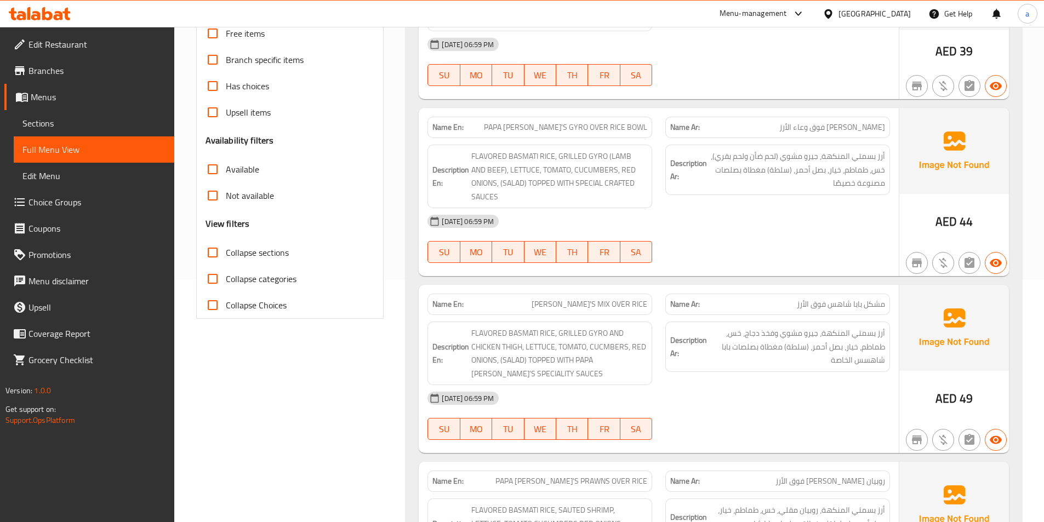
scroll to position [0, 0]
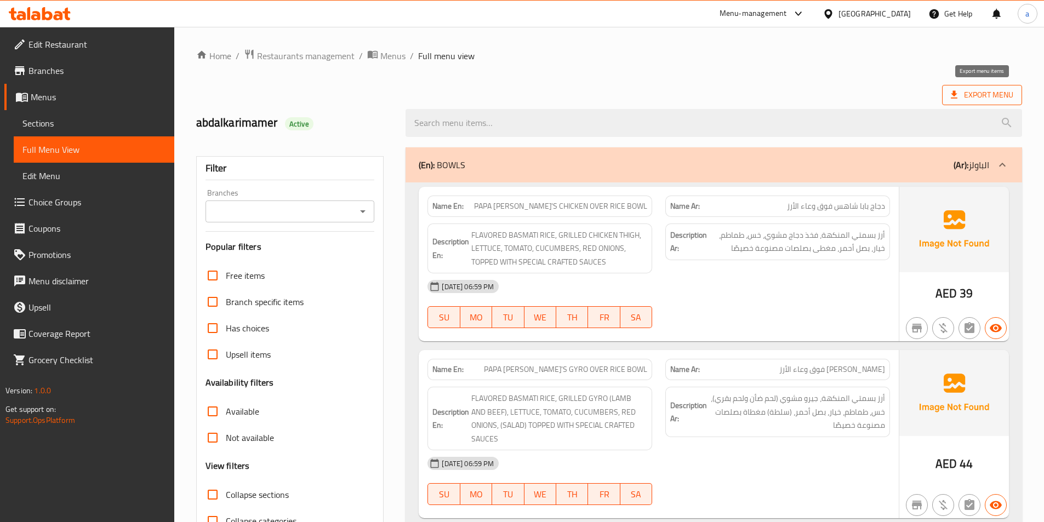
click at [983, 96] on span "Export Menu" at bounding box center [981, 95] width 62 height 14
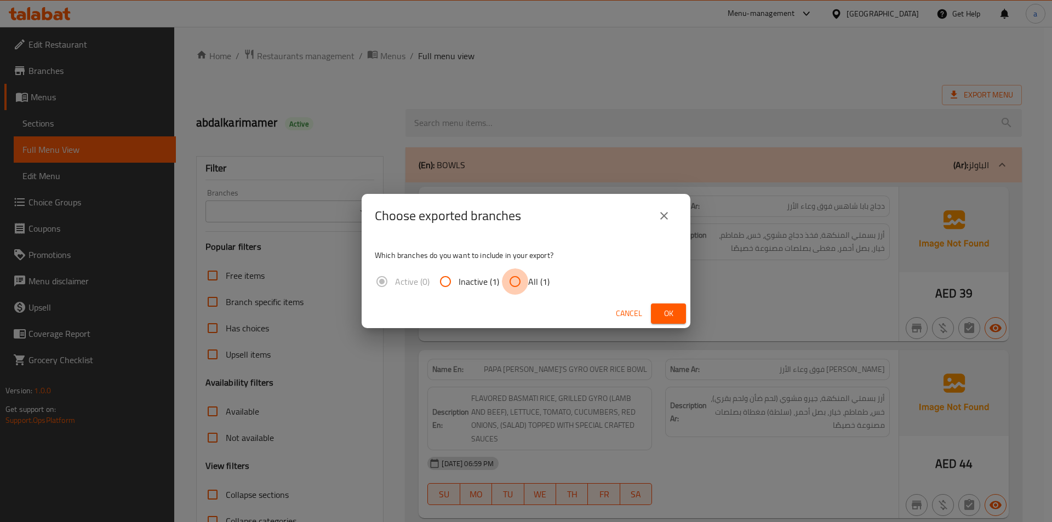
drag, startPoint x: 511, startPoint y: 279, endPoint x: 574, endPoint y: 302, distance: 67.3
click at [511, 279] on input "All (1)" at bounding box center [515, 281] width 26 height 26
radio input "true"
click at [672, 312] on span "Ok" at bounding box center [669, 314] width 18 height 14
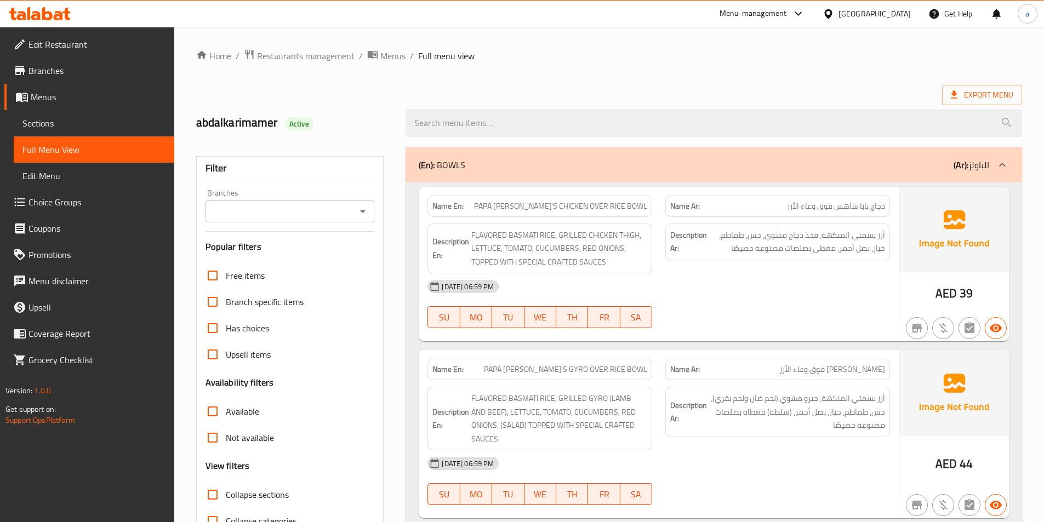
click at [64, 125] on span "Sections" at bounding box center [93, 123] width 143 height 13
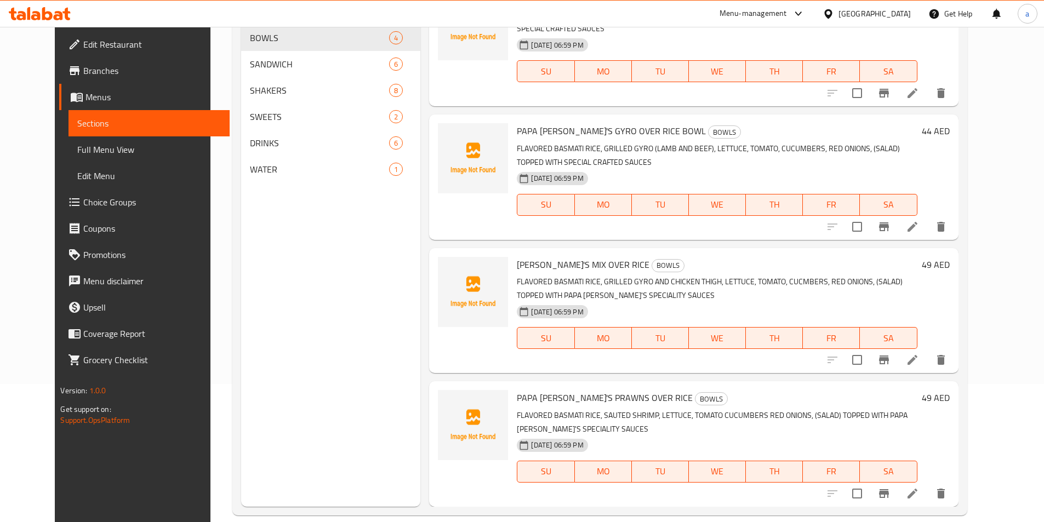
scroll to position [153, 0]
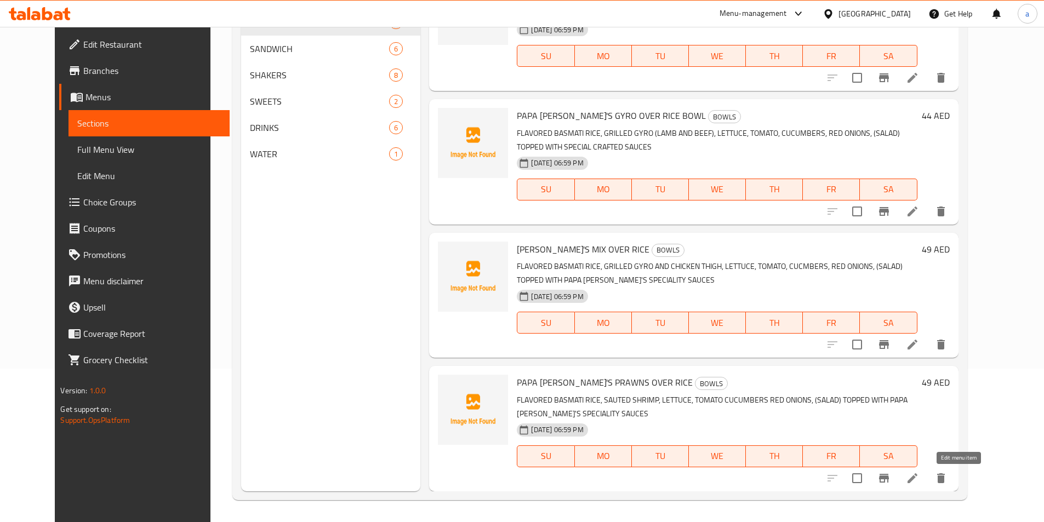
click at [919, 479] on icon at bounding box center [911, 478] width 13 height 13
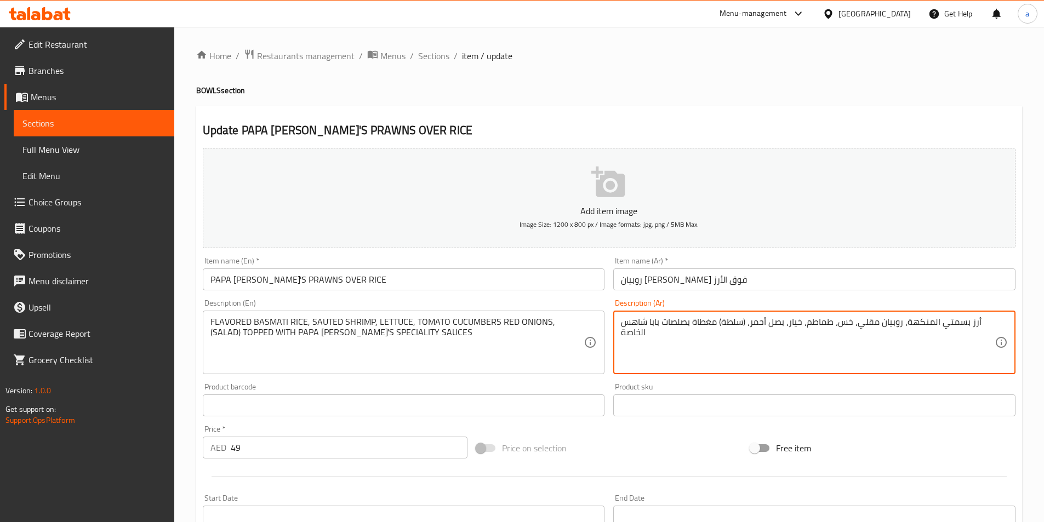
scroll to position [252, 0]
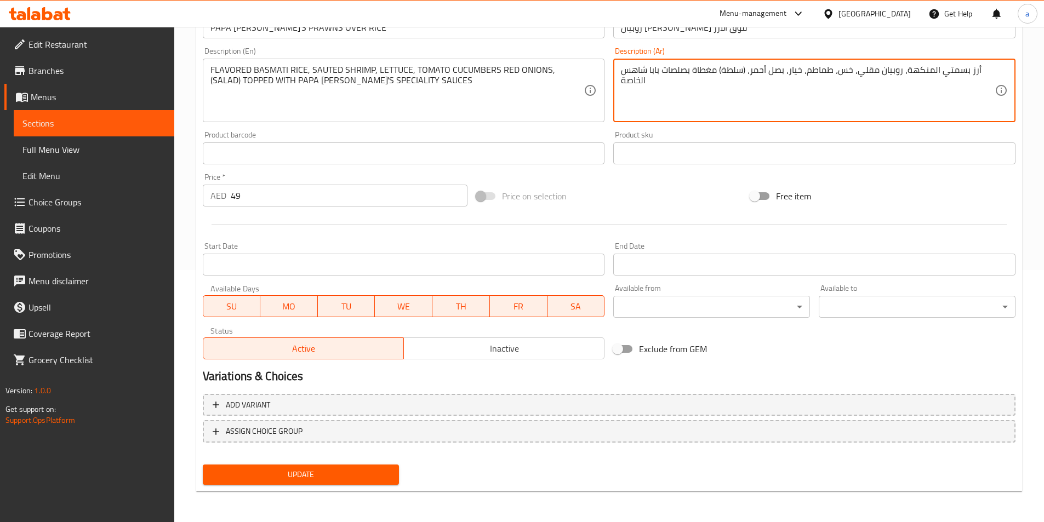
type textarea "أرز بسمتي المنكهة، روبيان مقلي، خس، طماطم، خيار، بصل أحمر، (سلطة) مغطاة بصلصات …"
click at [353, 474] on span "Update" at bounding box center [300, 475] width 179 height 14
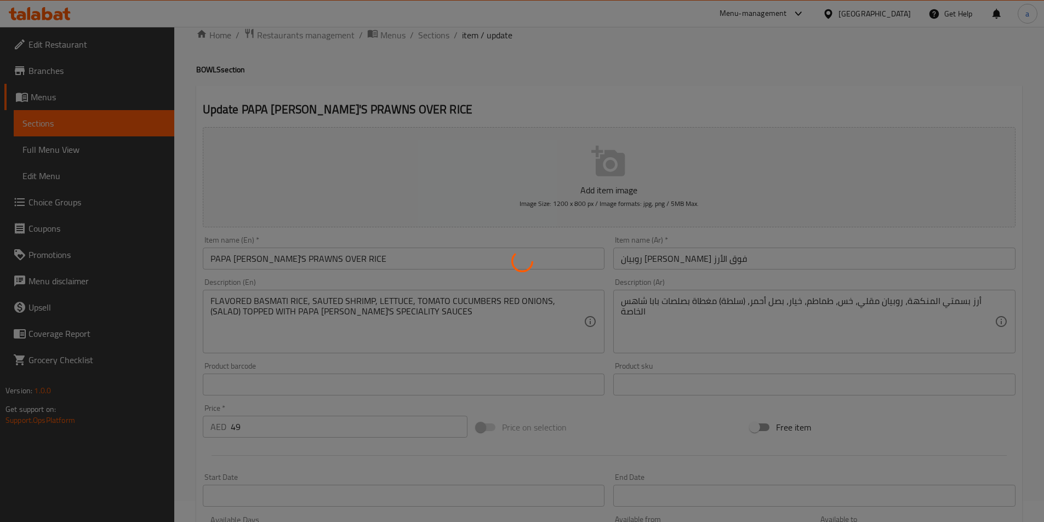
scroll to position [0, 0]
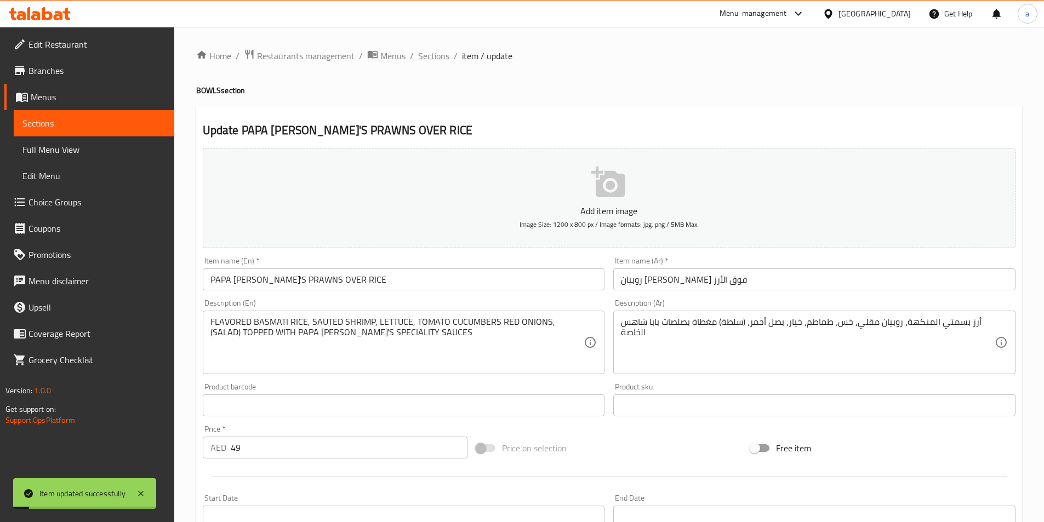
click at [426, 59] on span "Sections" at bounding box center [433, 55] width 31 height 13
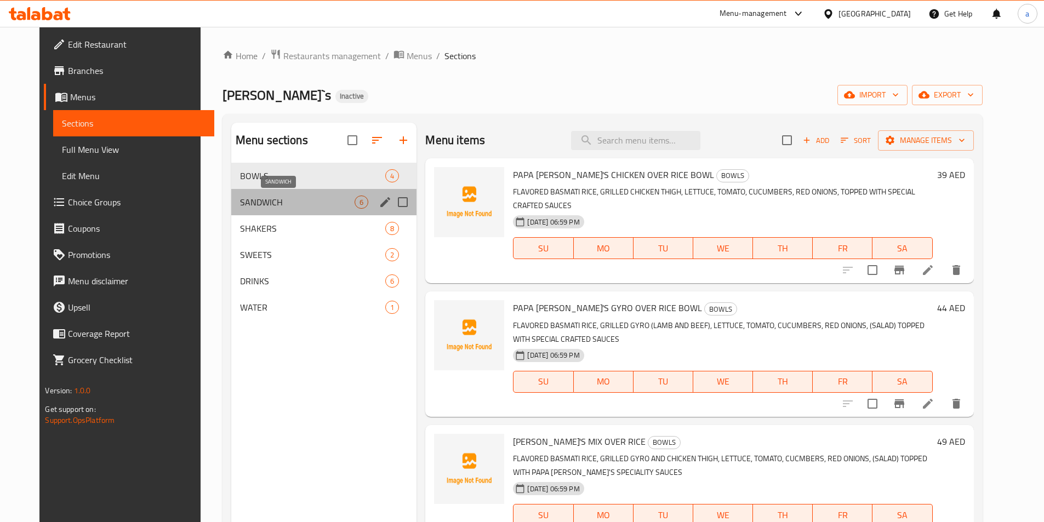
click at [278, 208] on span "SANDWICH" at bounding box center [297, 202] width 115 height 13
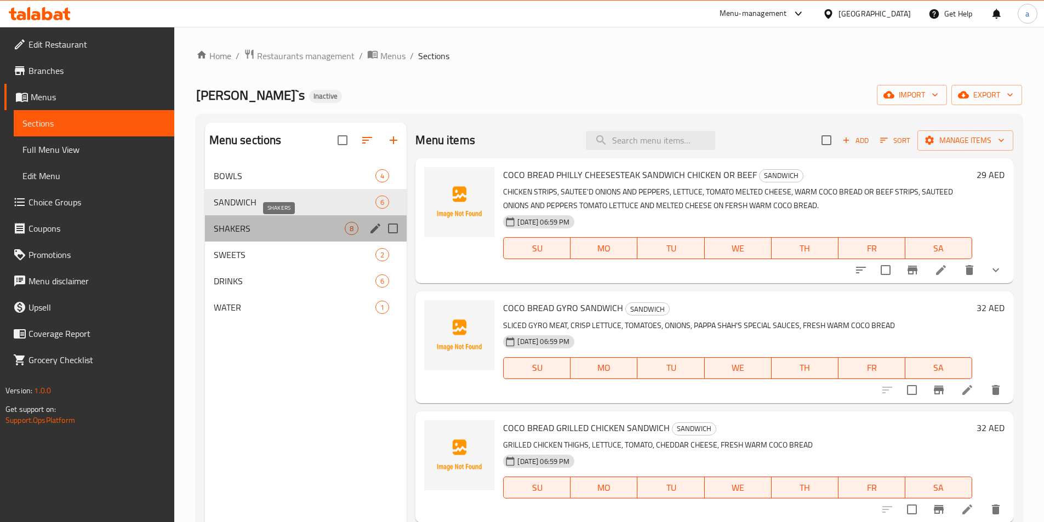
click at [281, 233] on span "SHAKERS" at bounding box center [279, 228] width 131 height 13
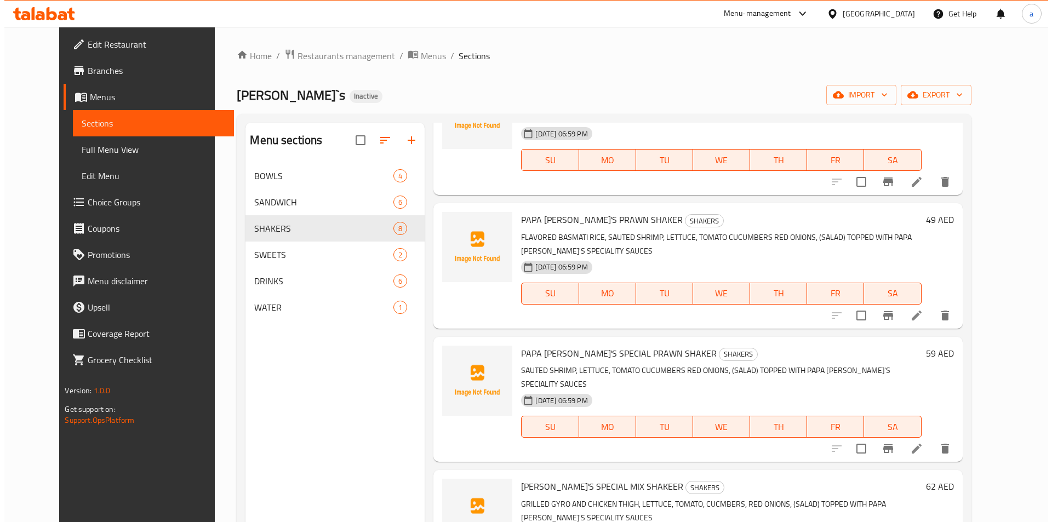
scroll to position [299, 0]
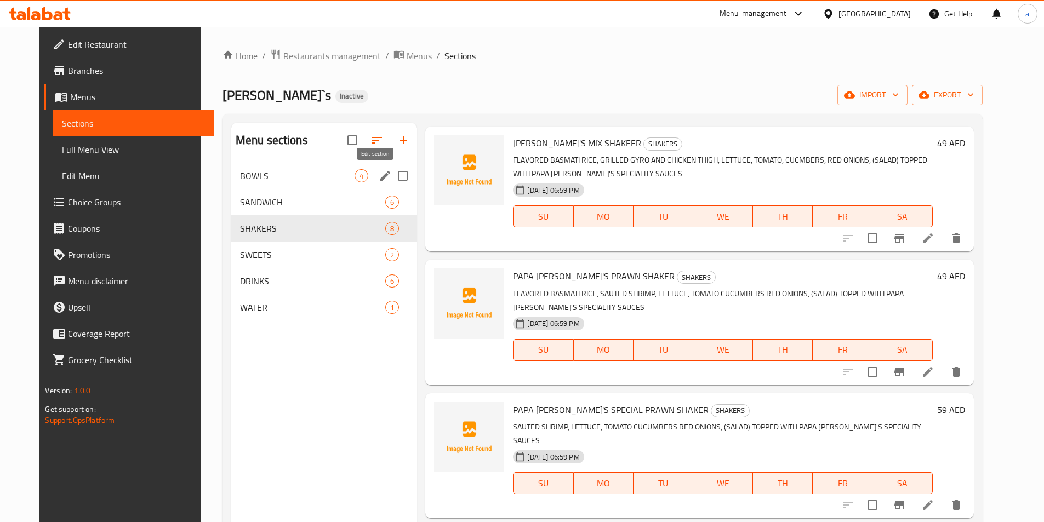
click at [380, 178] on icon "edit" at bounding box center [385, 176] width 10 height 10
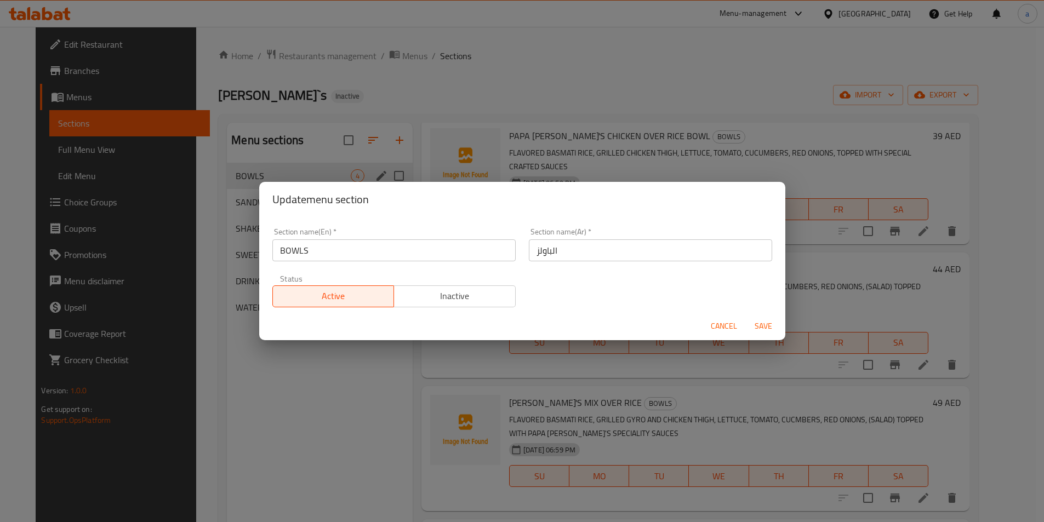
scroll to position [39, 0]
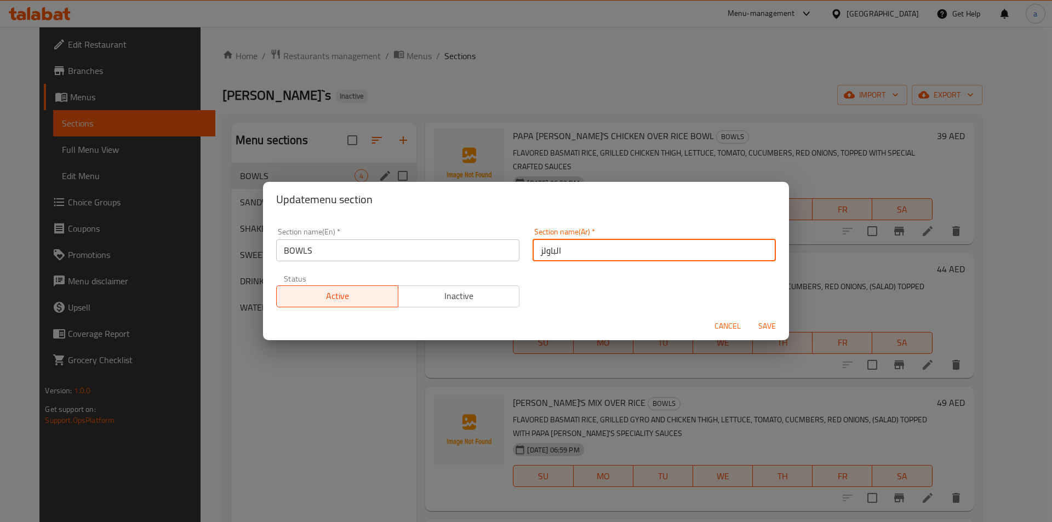
click at [534, 252] on input "الباولز" at bounding box center [653, 250] width 243 height 22
click at [313, 254] on input "BOWLS" at bounding box center [397, 250] width 243 height 22
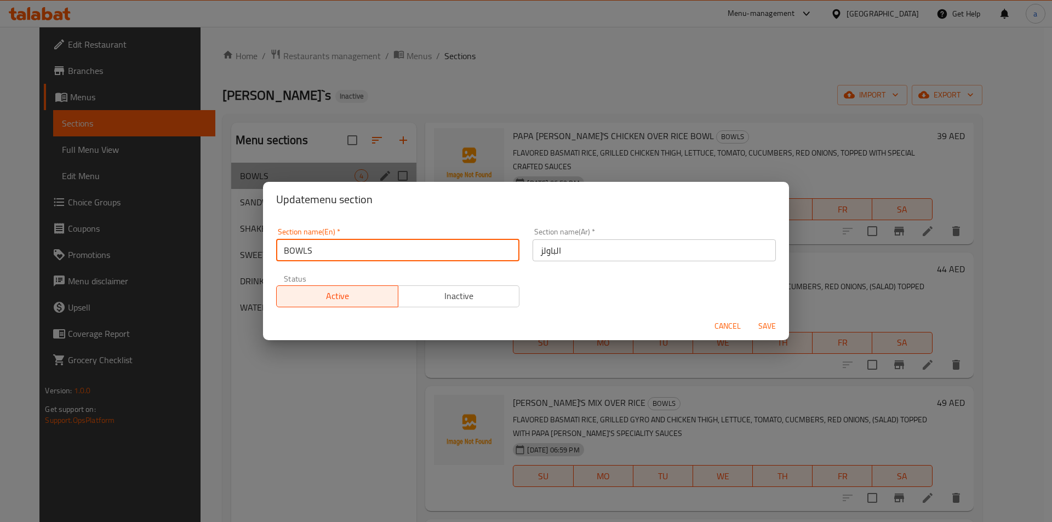
click at [313, 254] on input "BOWLS" at bounding box center [397, 250] width 243 height 22
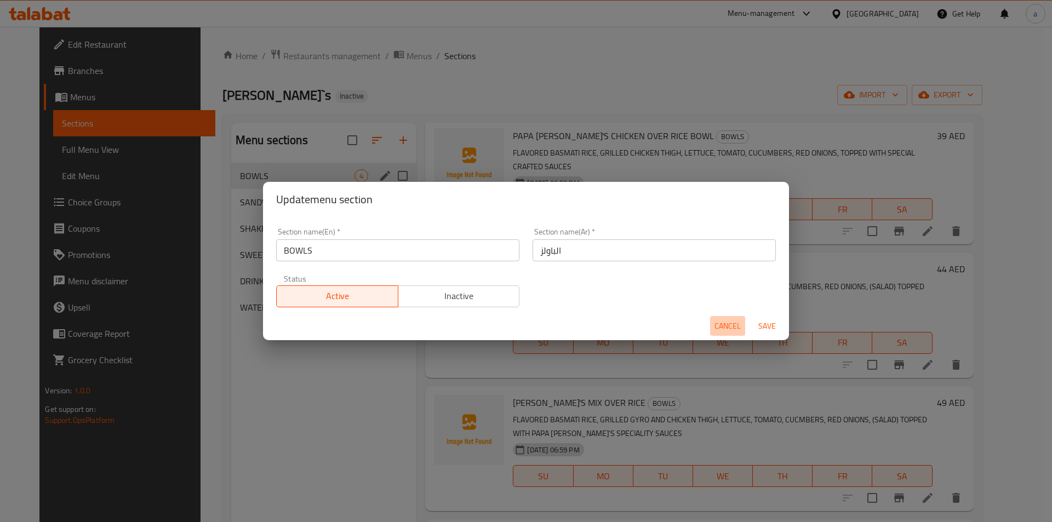
click at [721, 325] on span "Cancel" at bounding box center [727, 326] width 26 height 14
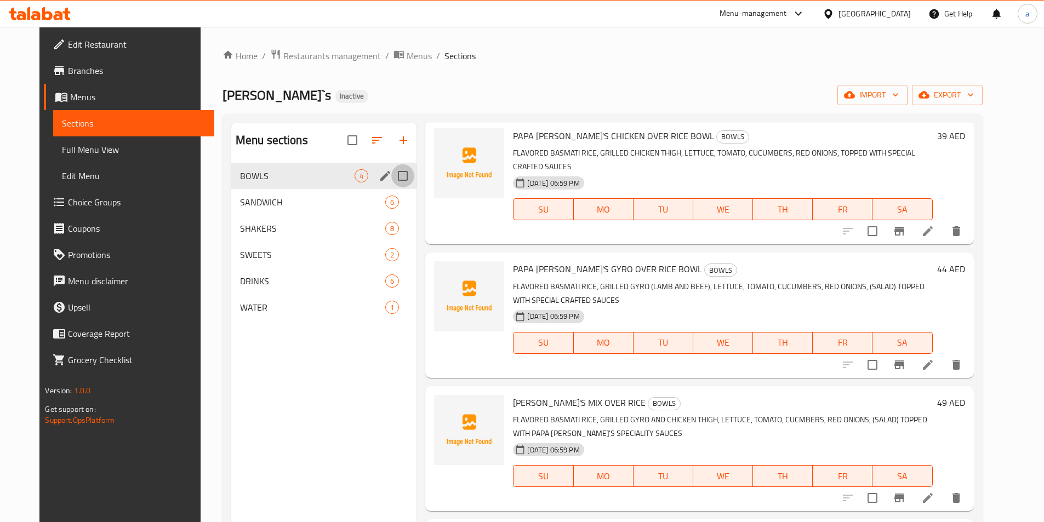
click at [391, 178] on input "Menu sections" at bounding box center [402, 175] width 23 height 23
click at [391, 177] on input "Menu sections" at bounding box center [402, 175] width 23 height 23
checkbox input "false"
click at [379, 177] on icon "edit" at bounding box center [385, 175] width 13 height 13
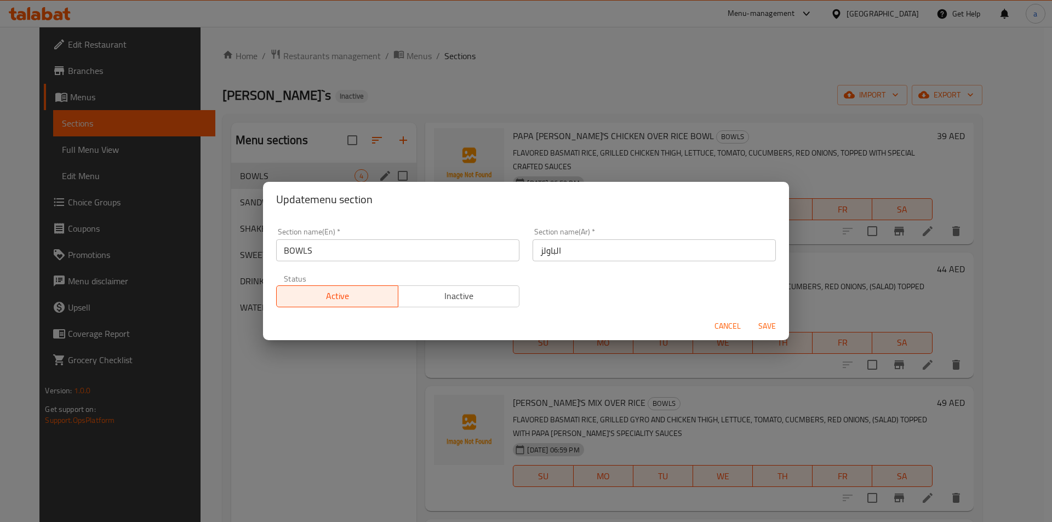
click at [580, 252] on input "الباولز" at bounding box center [653, 250] width 243 height 22
type input "بول"
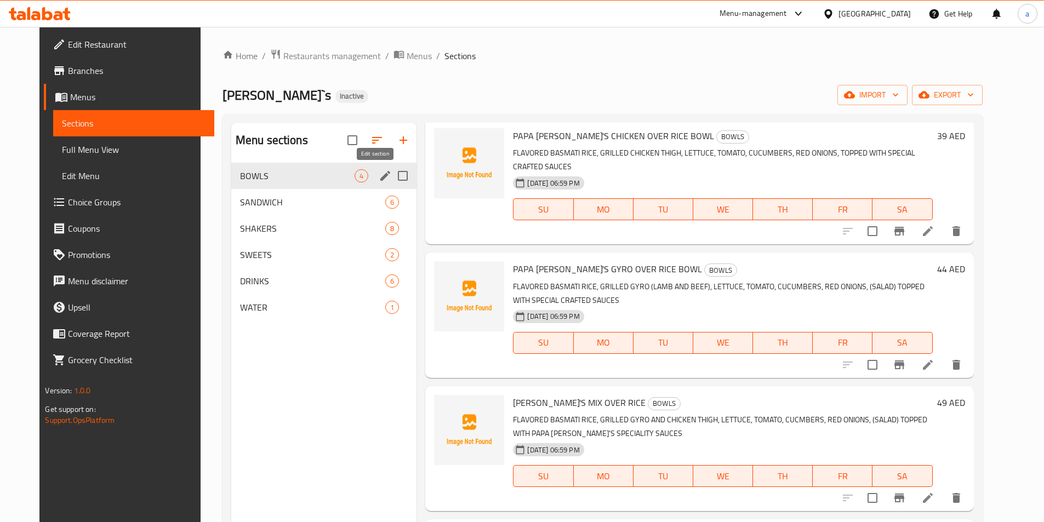
click at [380, 176] on icon "edit" at bounding box center [385, 176] width 10 height 10
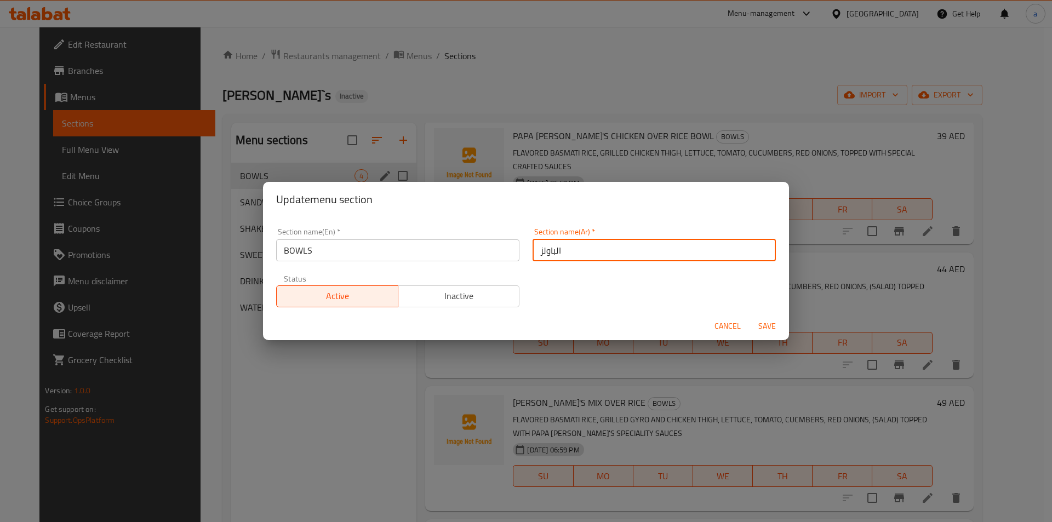
click at [582, 245] on input "الباولز" at bounding box center [653, 250] width 243 height 22
type input "بوولس"
click at [768, 322] on span "Save" at bounding box center [767, 326] width 26 height 14
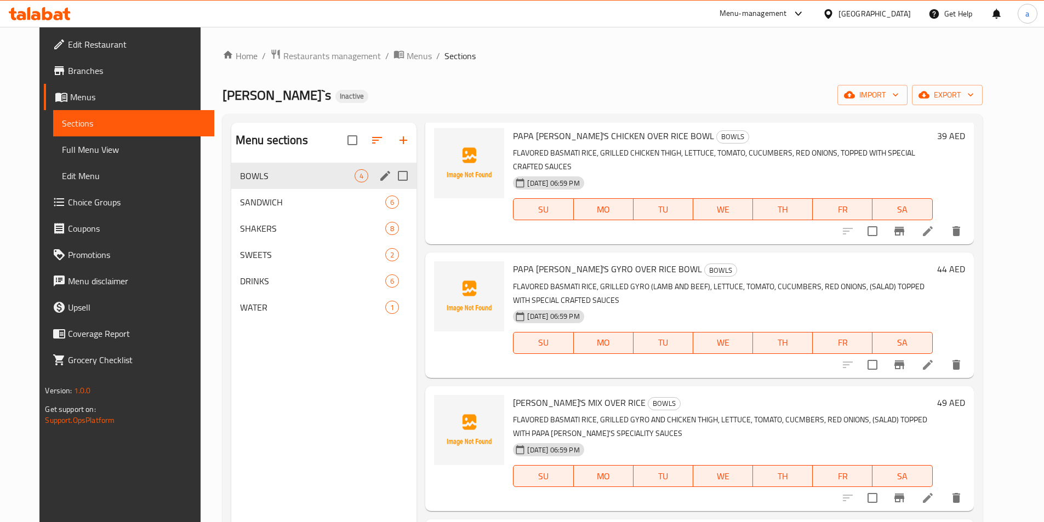
click at [68, 74] on span "Branches" at bounding box center [136, 70] width 137 height 13
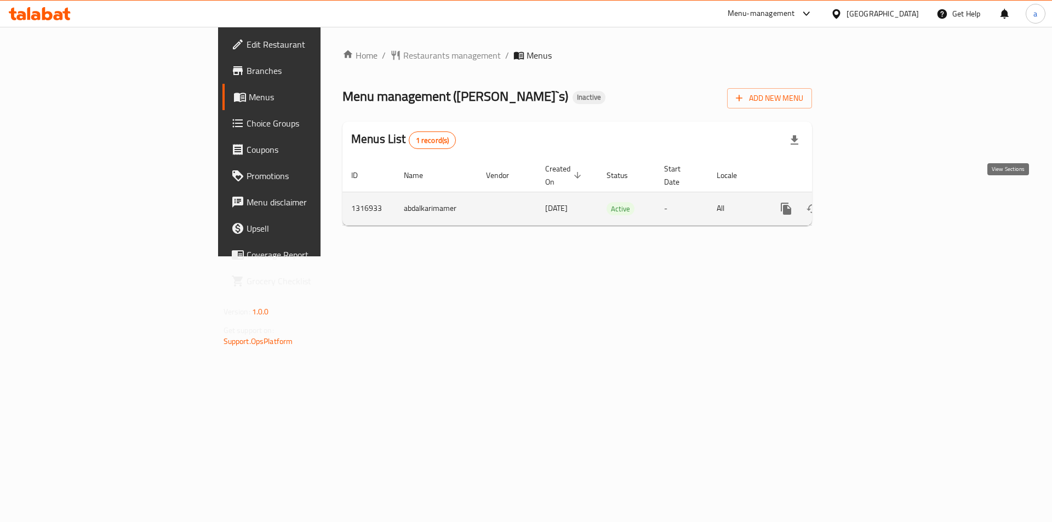
click at [870, 204] on icon "enhanced table" at bounding box center [865, 209] width 10 height 10
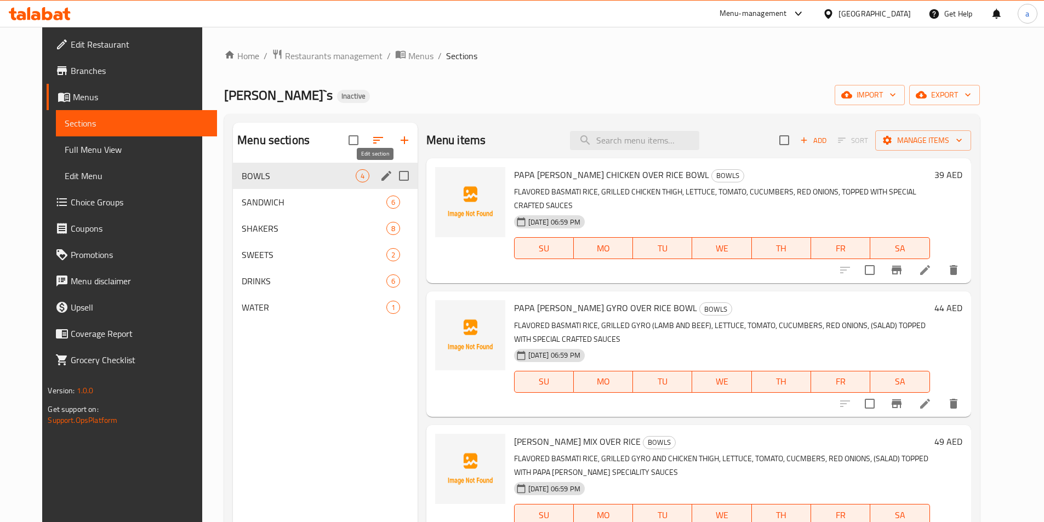
click at [381, 176] on icon "edit" at bounding box center [386, 176] width 10 height 10
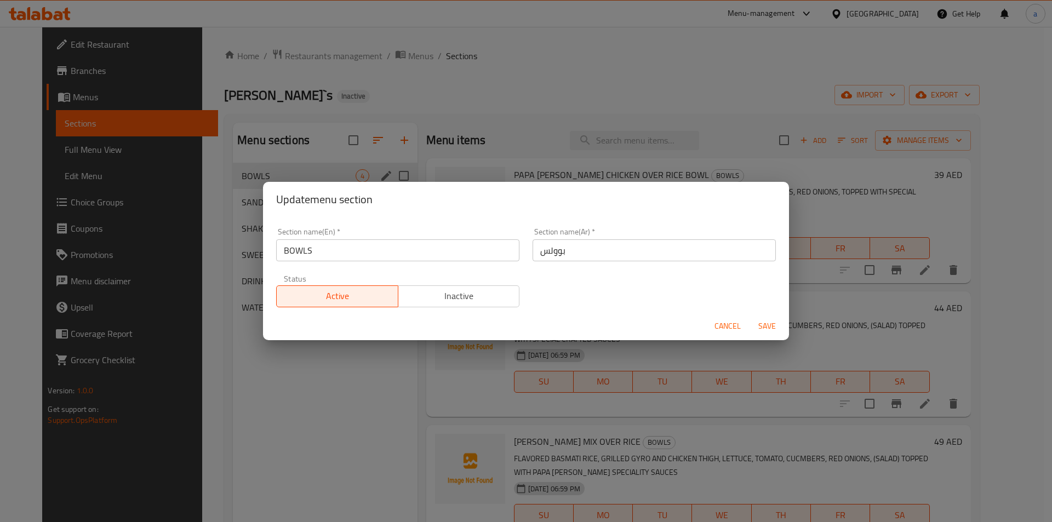
click at [575, 248] on input "بوولس" at bounding box center [653, 250] width 243 height 22
paste input "اط"
type input "جاط"
click at [772, 324] on span "Save" at bounding box center [767, 326] width 26 height 14
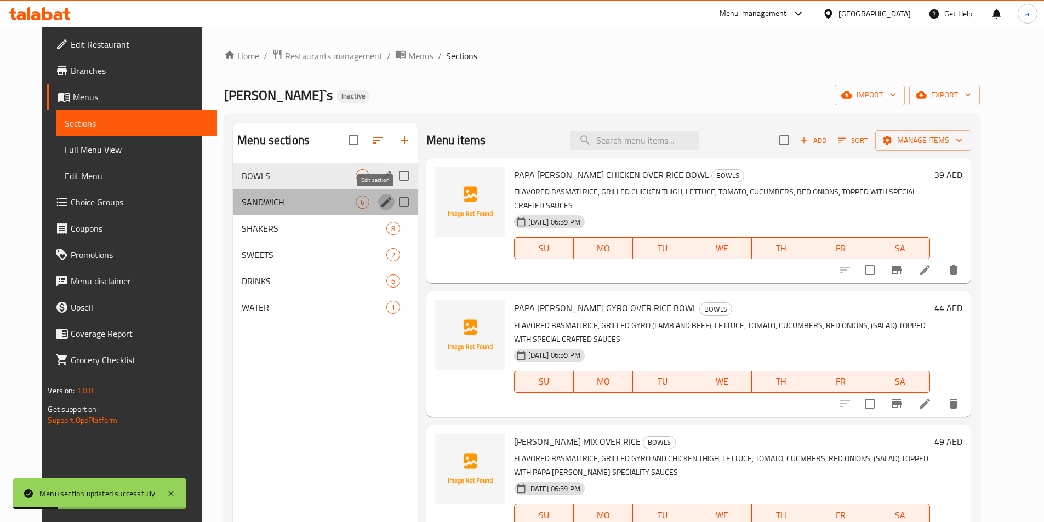
click at [380, 202] on icon "edit" at bounding box center [386, 202] width 13 height 13
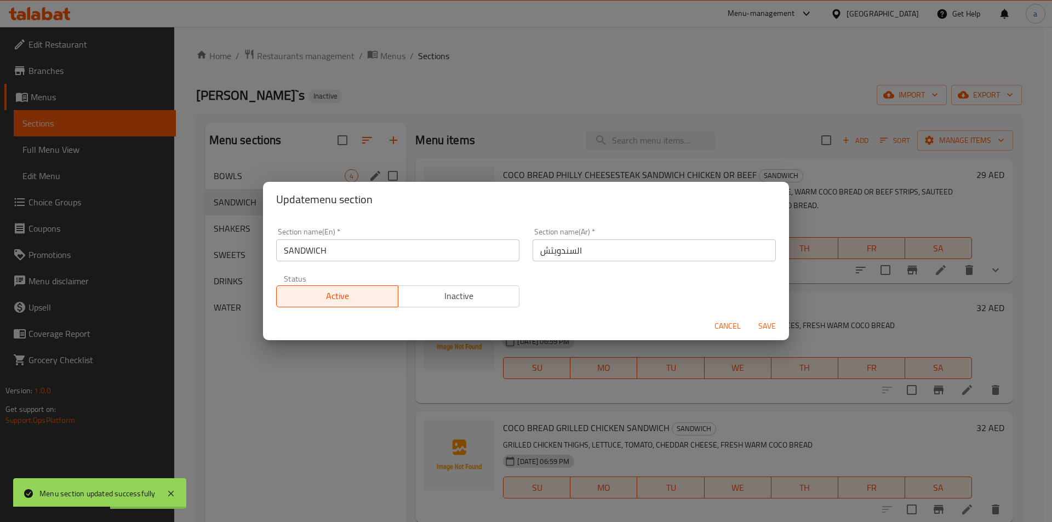
click at [381, 259] on input "SANDWICH" at bounding box center [397, 250] width 243 height 22
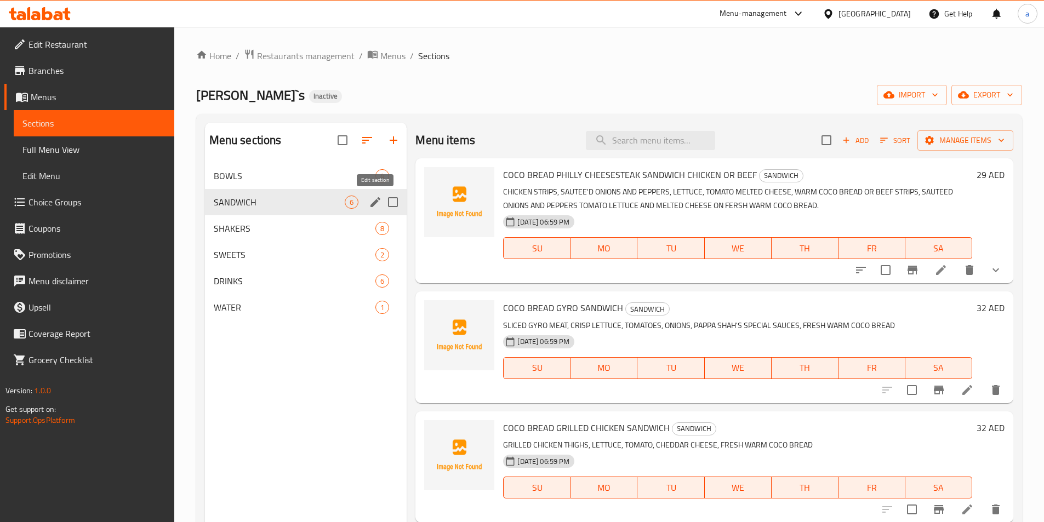
click at [377, 202] on icon "edit" at bounding box center [375, 202] width 10 height 10
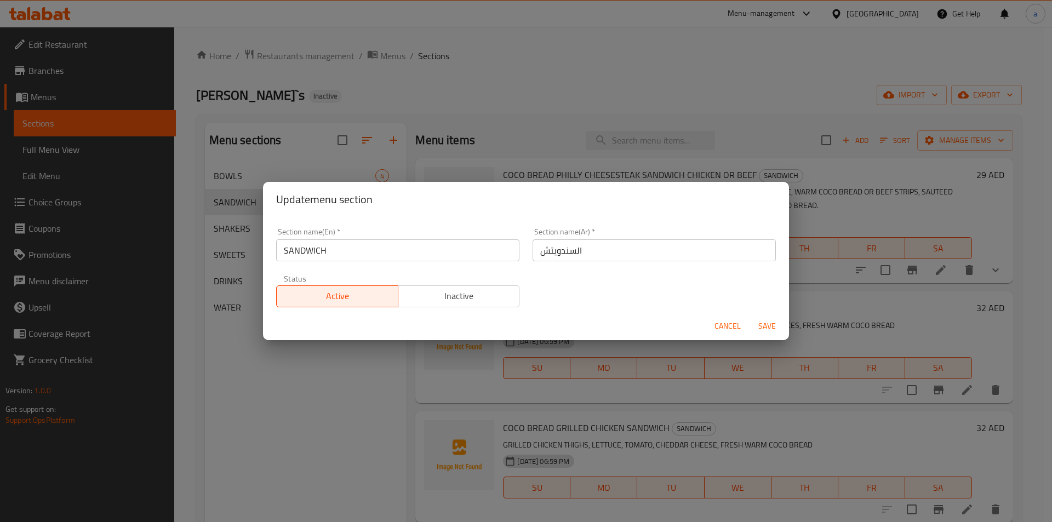
click at [725, 328] on span "Cancel" at bounding box center [727, 326] width 26 height 14
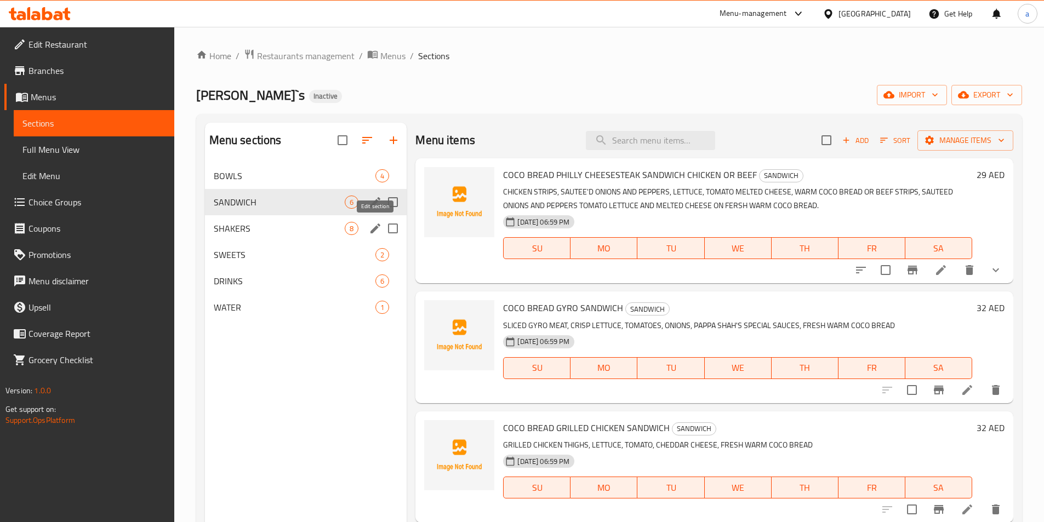
click at [380, 226] on icon "edit" at bounding box center [375, 228] width 13 height 13
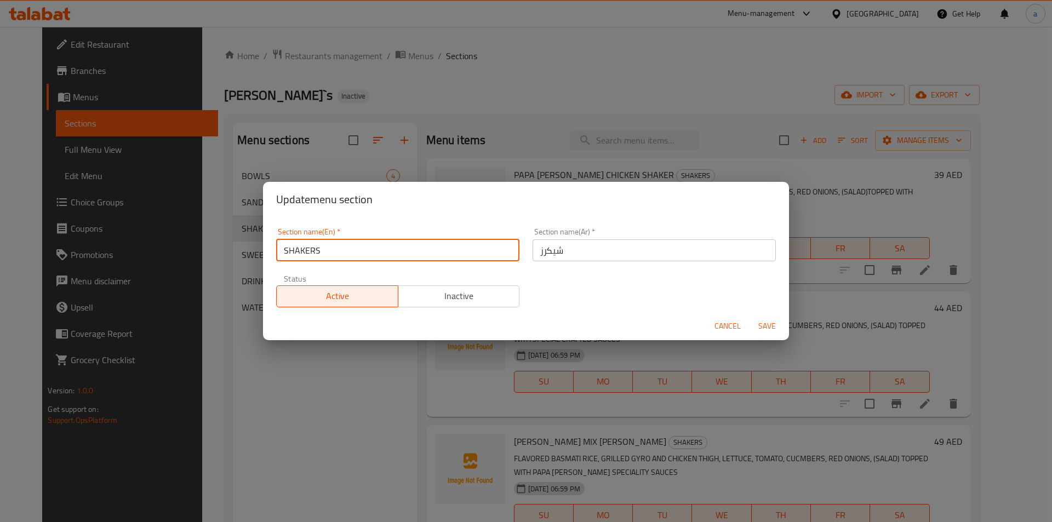
click at [330, 254] on input "SHAKERS" at bounding box center [397, 250] width 243 height 22
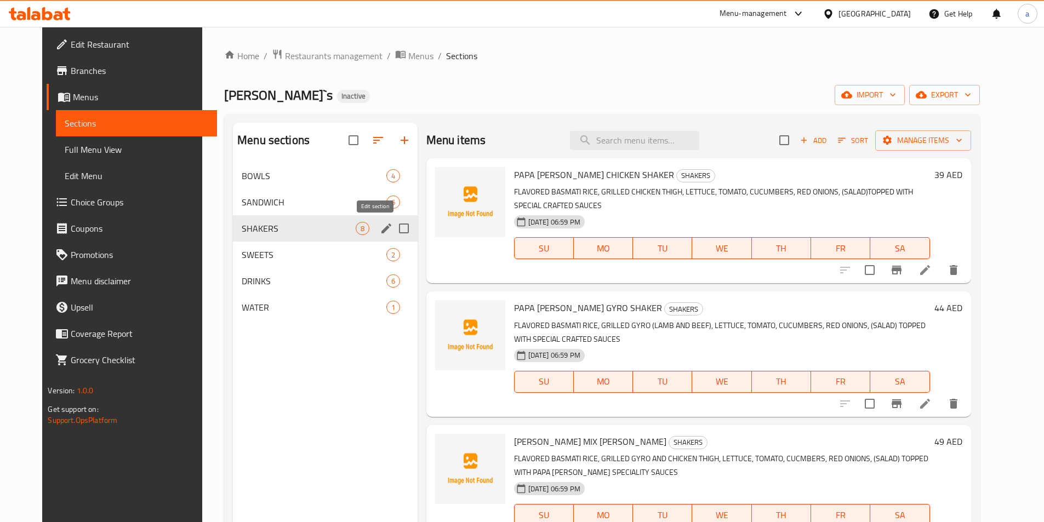
click at [380, 230] on icon "edit" at bounding box center [386, 228] width 13 height 13
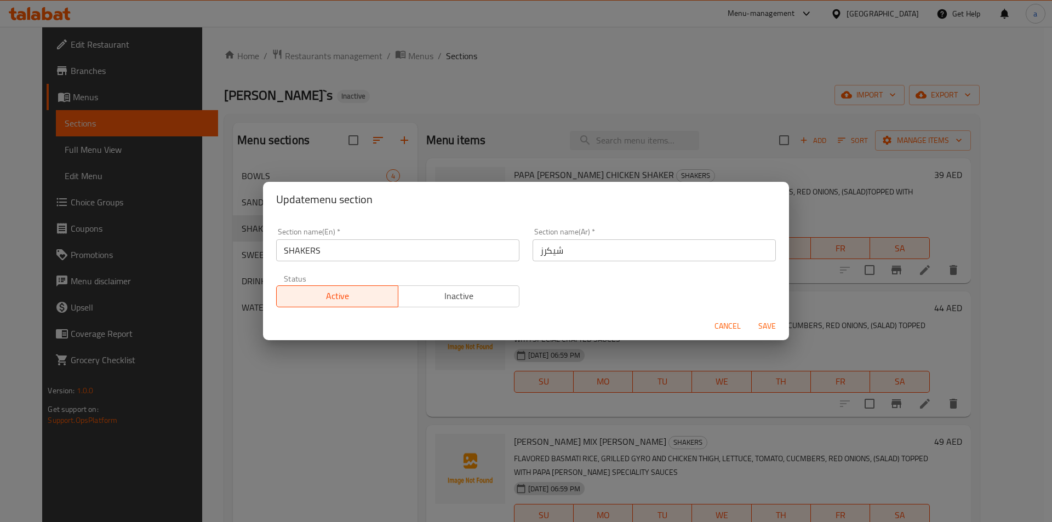
click at [582, 243] on input "شيكرز" at bounding box center [653, 250] width 243 height 22
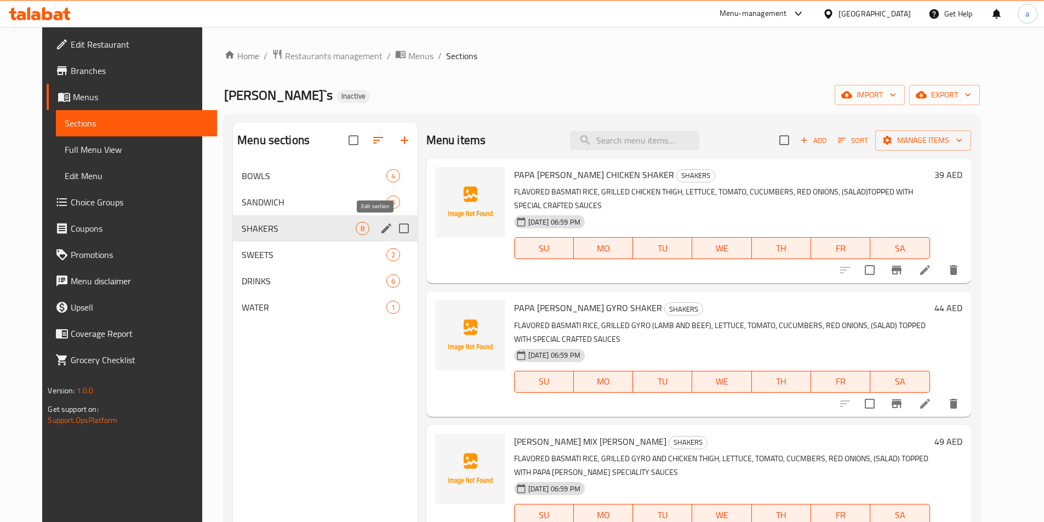
click at [380, 227] on icon "edit" at bounding box center [386, 228] width 13 height 13
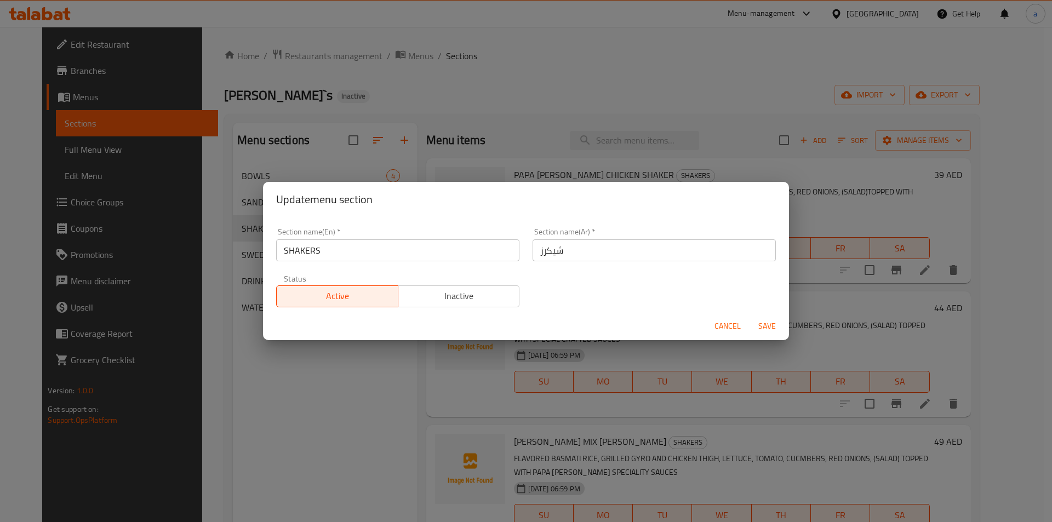
click at [561, 254] on input "شيكرز" at bounding box center [653, 250] width 243 height 22
paste input "text"
type input "شيكرس"
click at [768, 324] on span "Save" at bounding box center [767, 326] width 26 height 14
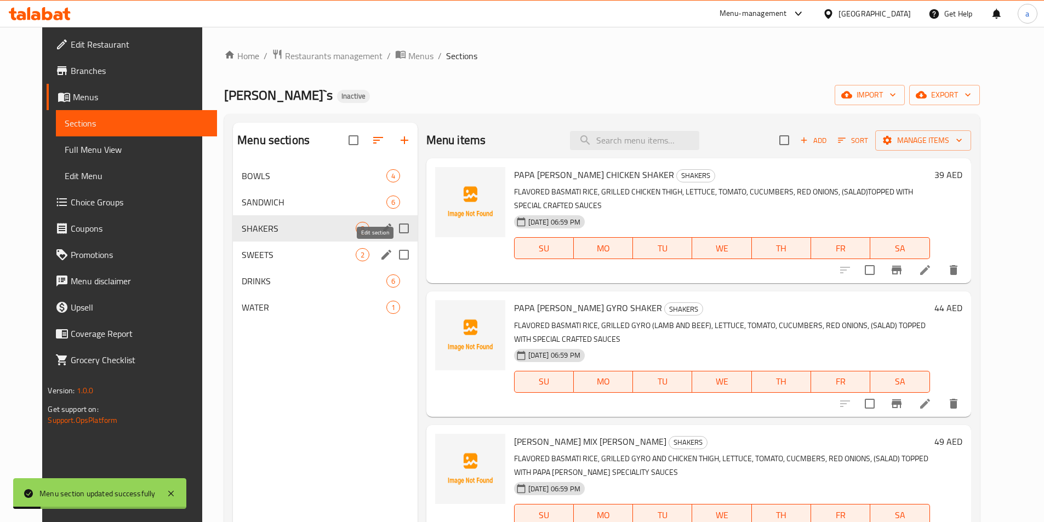
click at [381, 255] on icon "edit" at bounding box center [386, 255] width 10 height 10
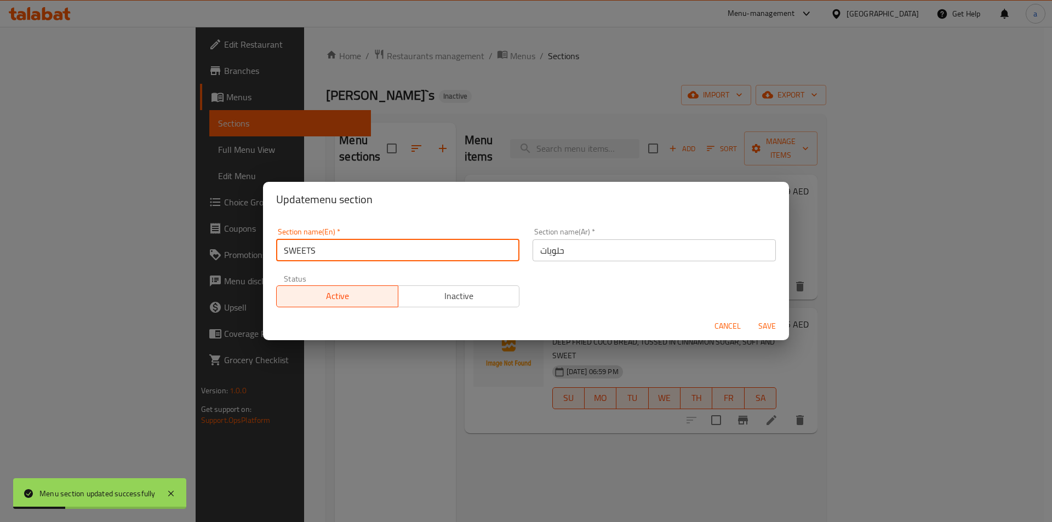
click at [333, 250] on input "SWEETS" at bounding box center [397, 250] width 243 height 22
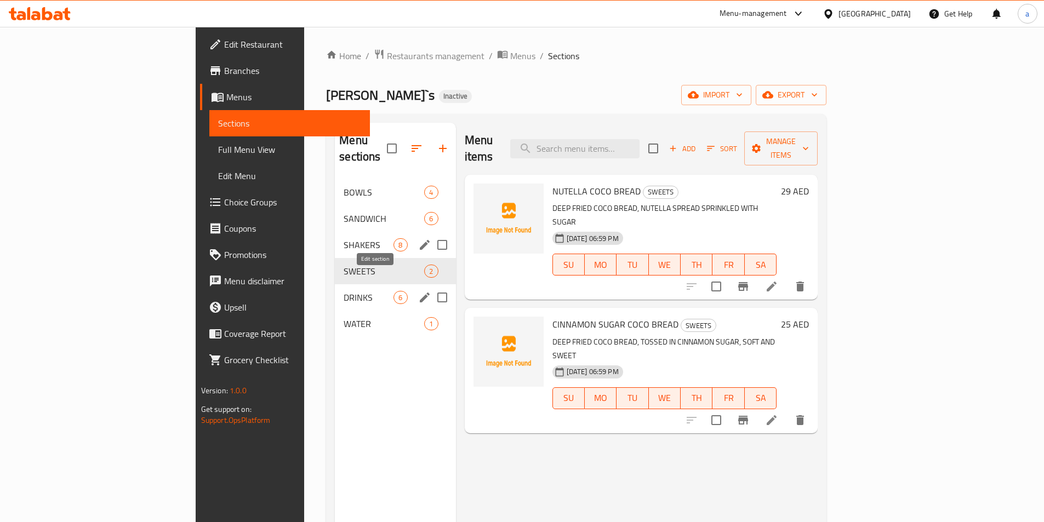
click at [420, 293] on icon "edit" at bounding box center [425, 298] width 10 height 10
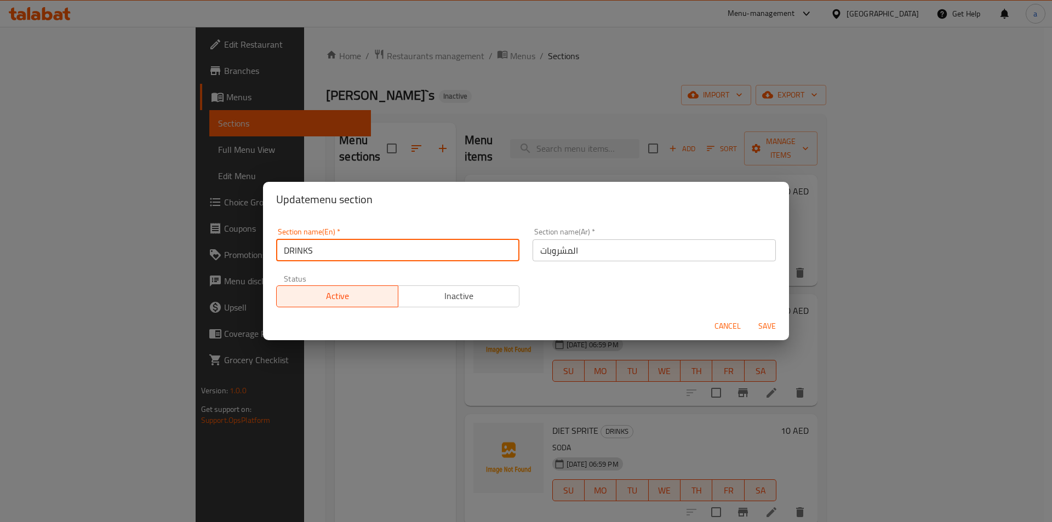
click at [408, 256] on input "DRINKS" at bounding box center [397, 250] width 243 height 22
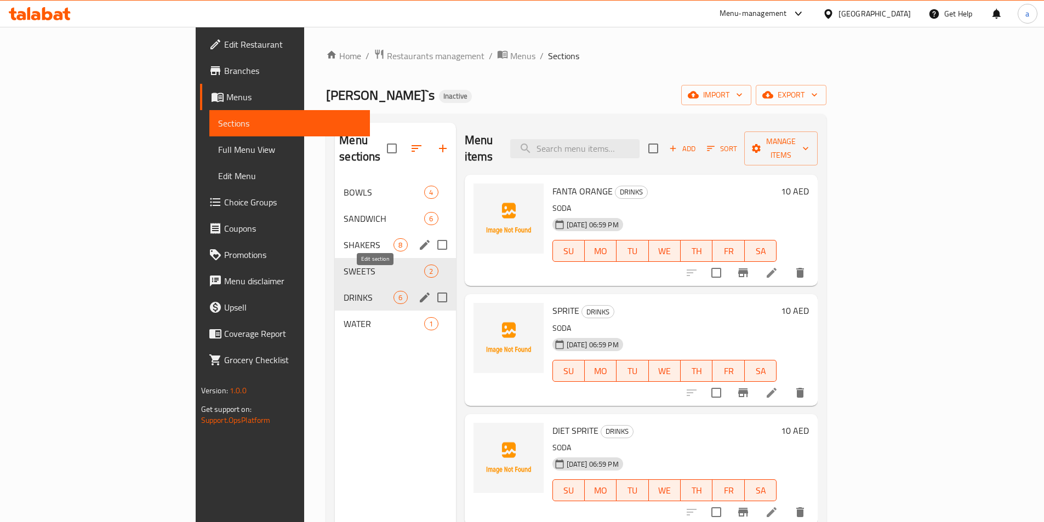
click at [420, 293] on icon "edit" at bounding box center [425, 298] width 10 height 10
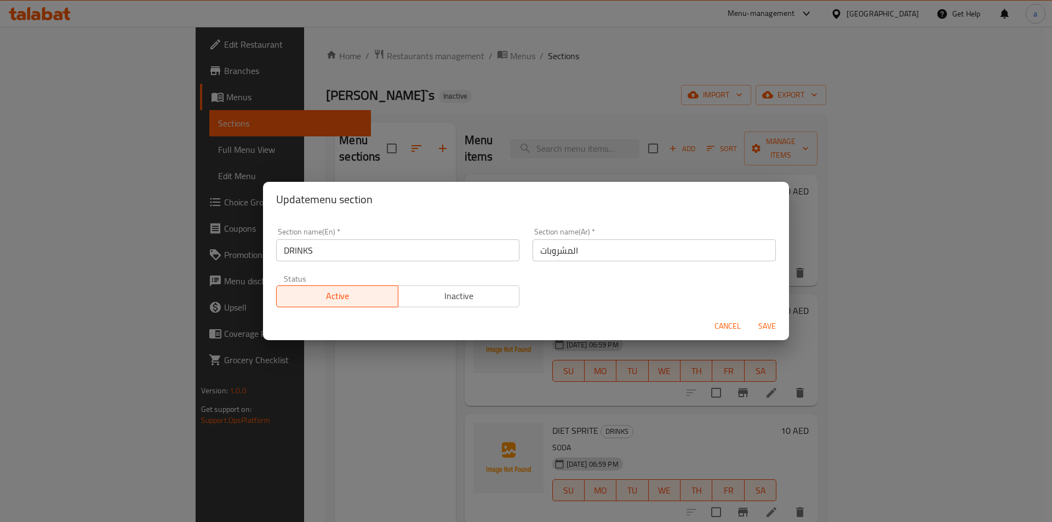
click at [730, 326] on span "Cancel" at bounding box center [727, 326] width 26 height 14
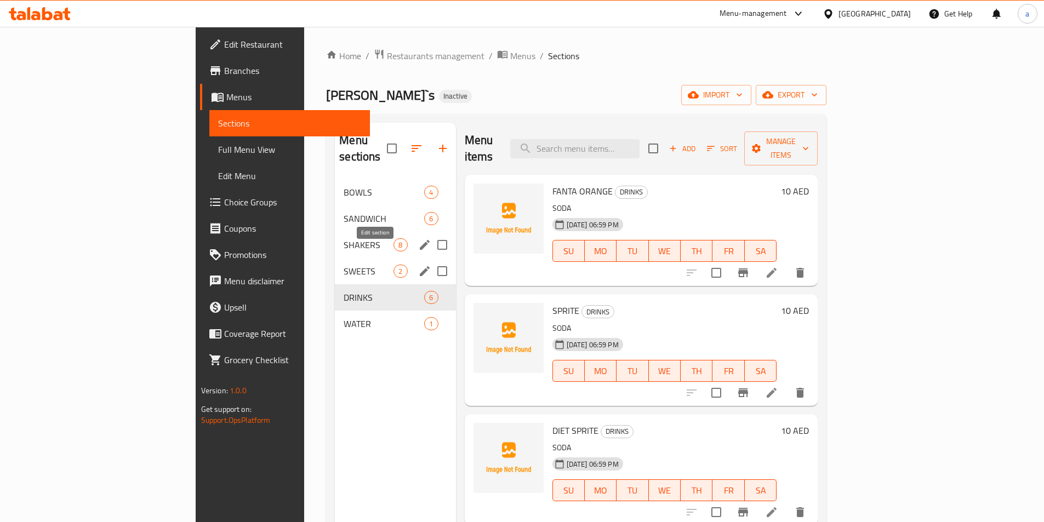
click at [418, 265] on icon "edit" at bounding box center [424, 271] width 13 height 13
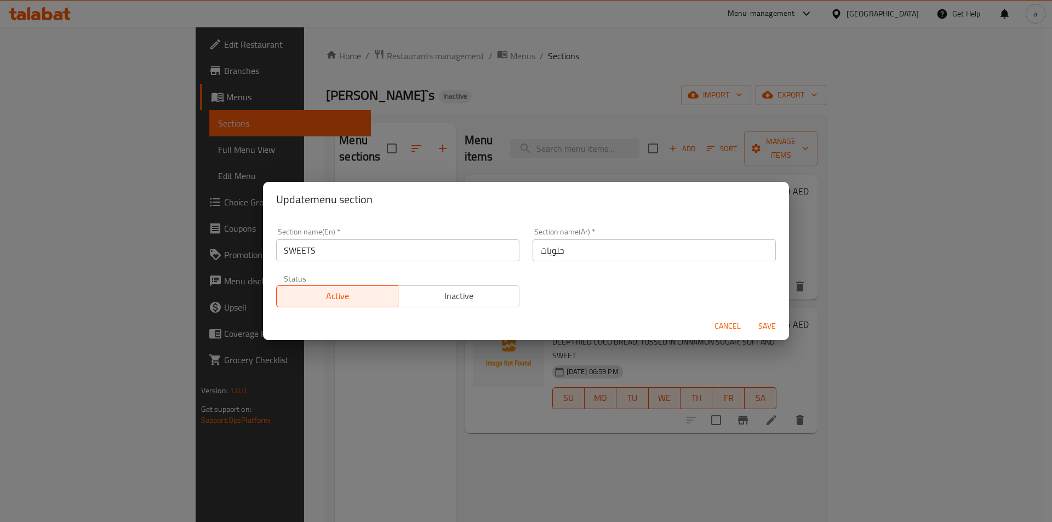
click at [404, 251] on input "SWEETS" at bounding box center [397, 250] width 243 height 22
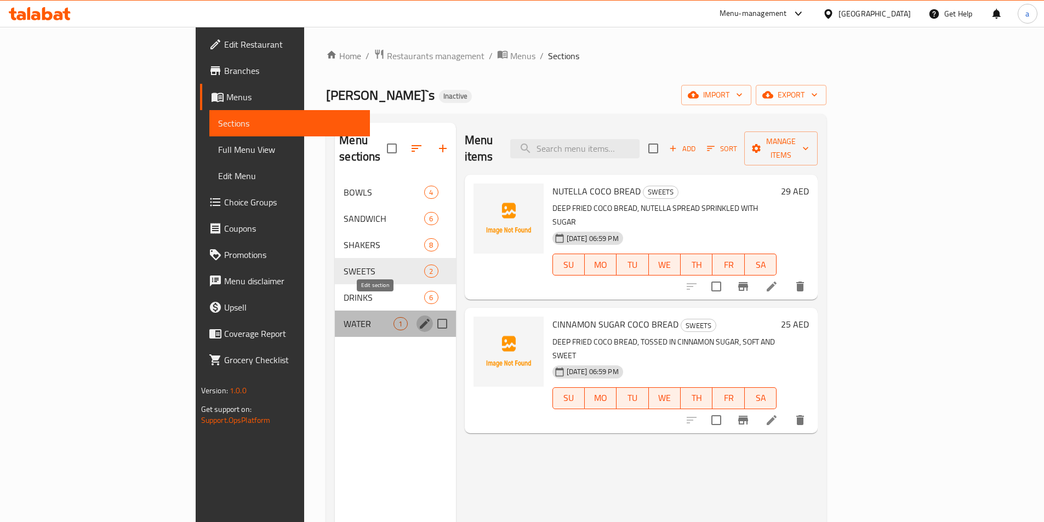
click at [418, 317] on icon "edit" at bounding box center [424, 323] width 13 height 13
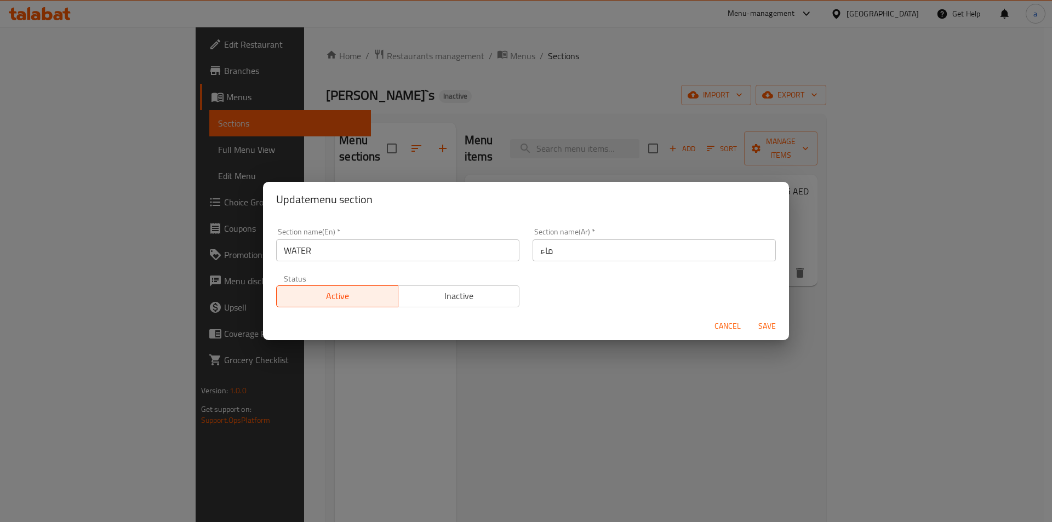
click at [452, 362] on div "Update menu section Section name(En)   * WATER Section name(En) * Section name(…" at bounding box center [526, 261] width 1052 height 522
click at [735, 323] on span "Cancel" at bounding box center [727, 326] width 26 height 14
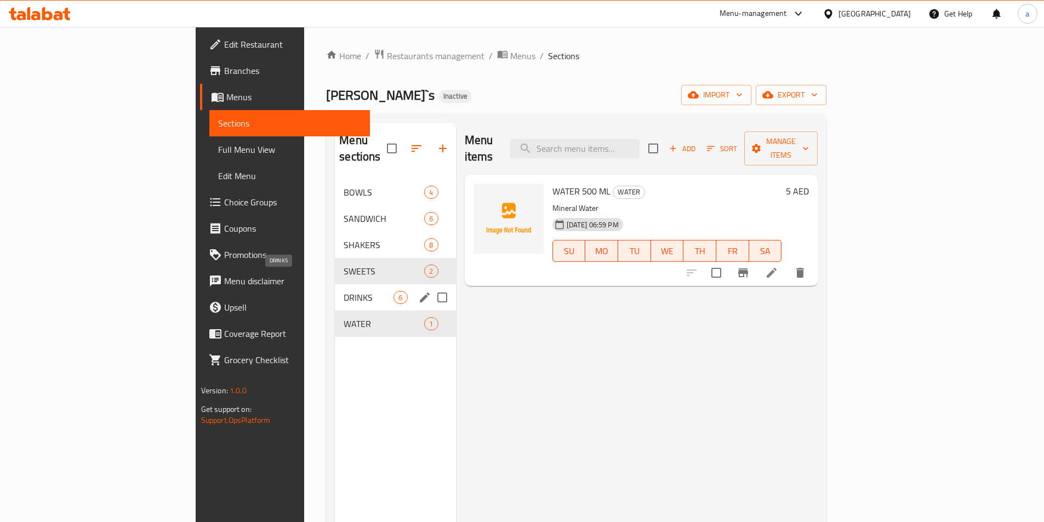
click at [343, 291] on span "DRINKS" at bounding box center [368, 297] width 50 height 13
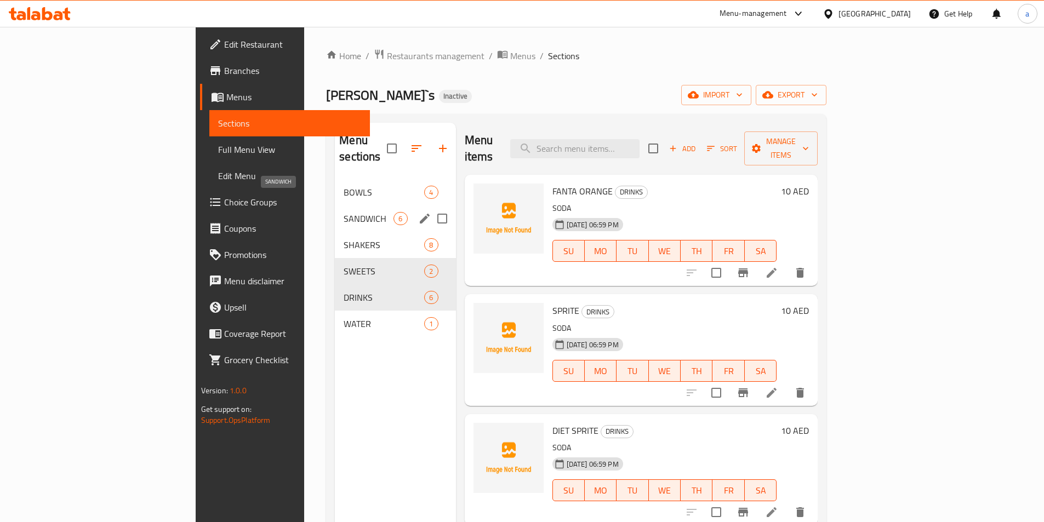
click at [335, 205] on div "SANDWICH 6" at bounding box center [395, 218] width 121 height 26
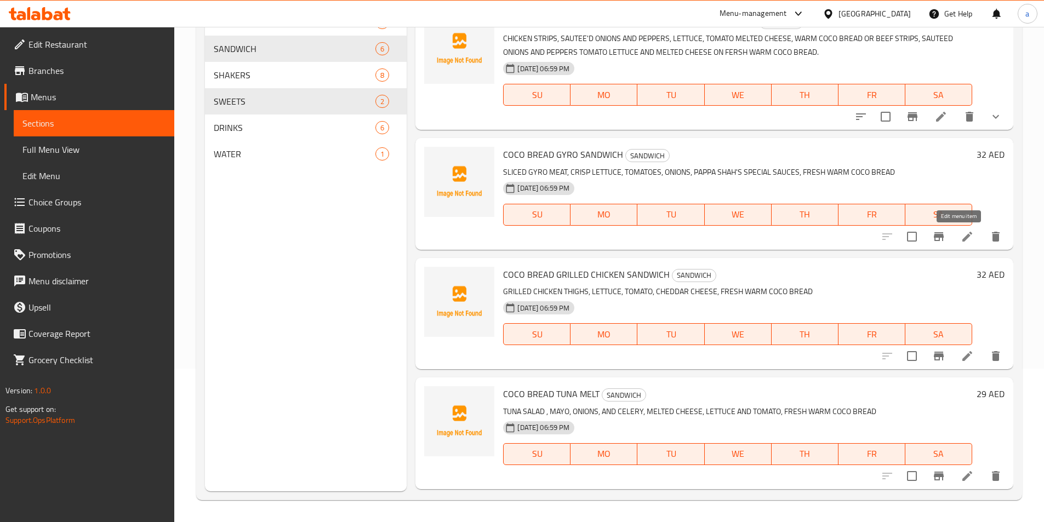
click at [960, 232] on icon at bounding box center [966, 236] width 13 height 13
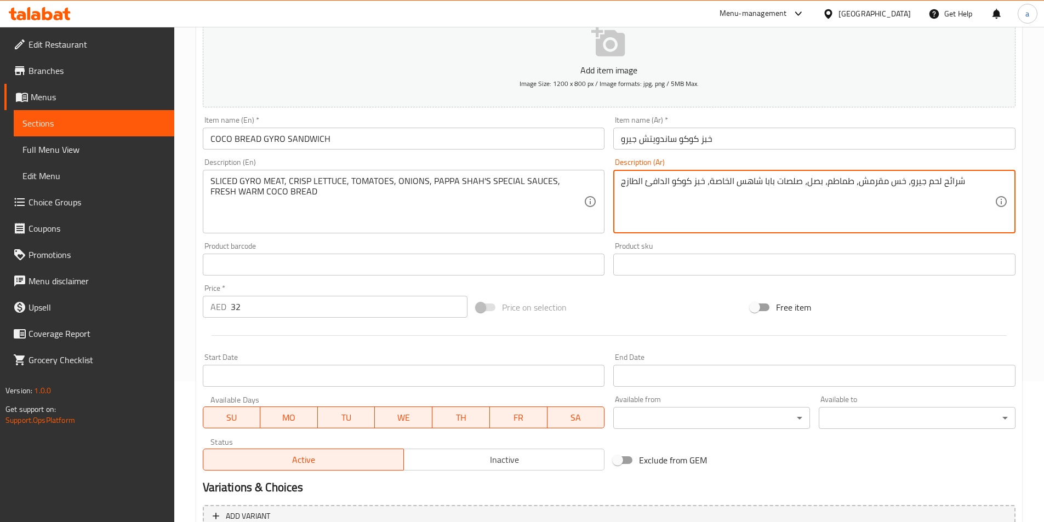
scroll to position [252, 0]
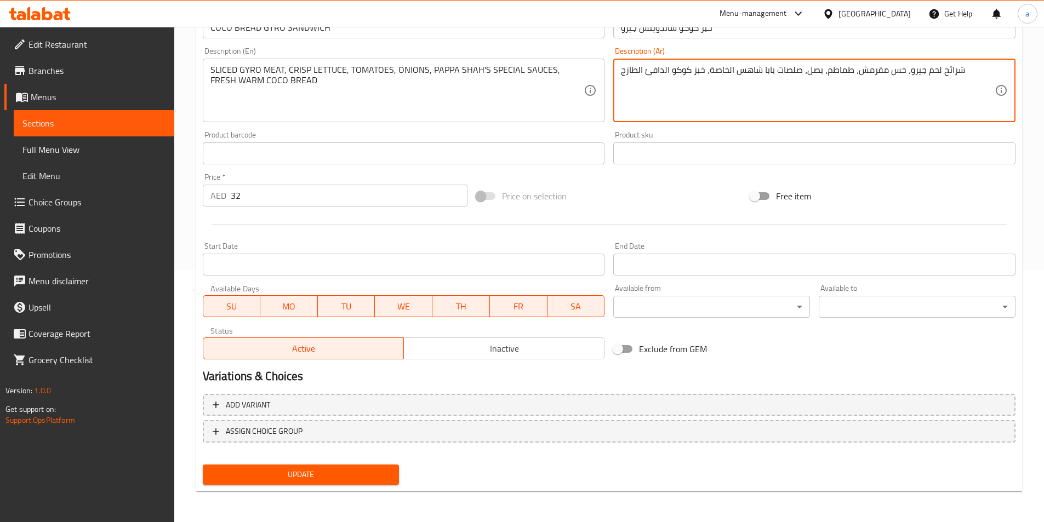
type textarea "شرائح لحم جيرو، خس مقرمش، طماطم، بصل، صلصات بابا شاهس الخاصة، خبز كوكو الدافئ ا…"
click at [255, 467] on button "Update" at bounding box center [301, 475] width 197 height 20
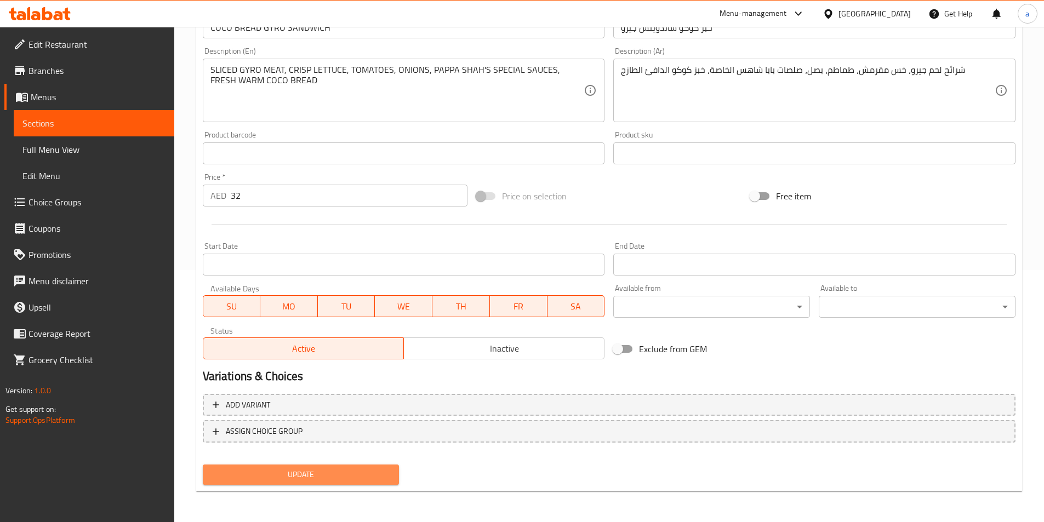
click at [325, 479] on span "Update" at bounding box center [300, 475] width 179 height 14
click at [321, 471] on span "Update" at bounding box center [300, 475] width 179 height 14
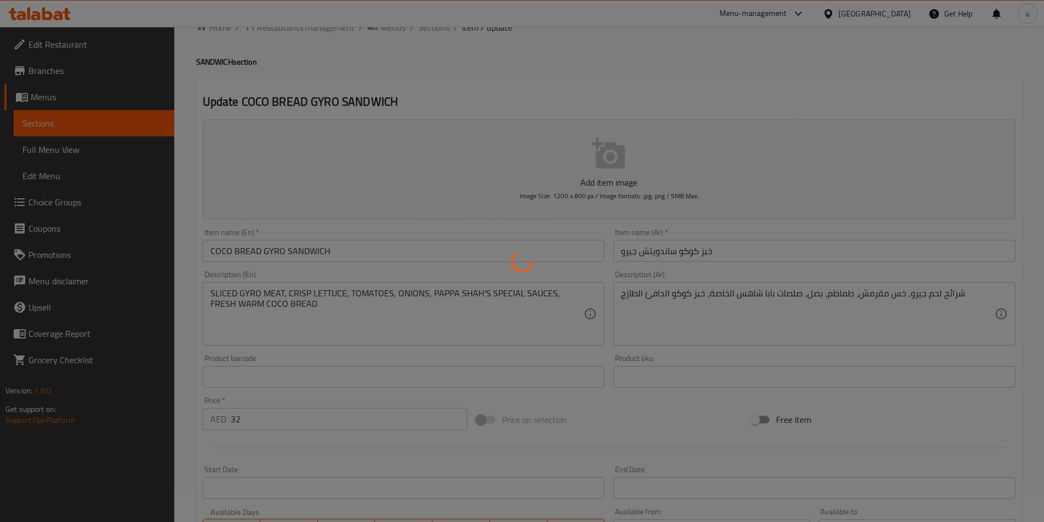
scroll to position [0, 0]
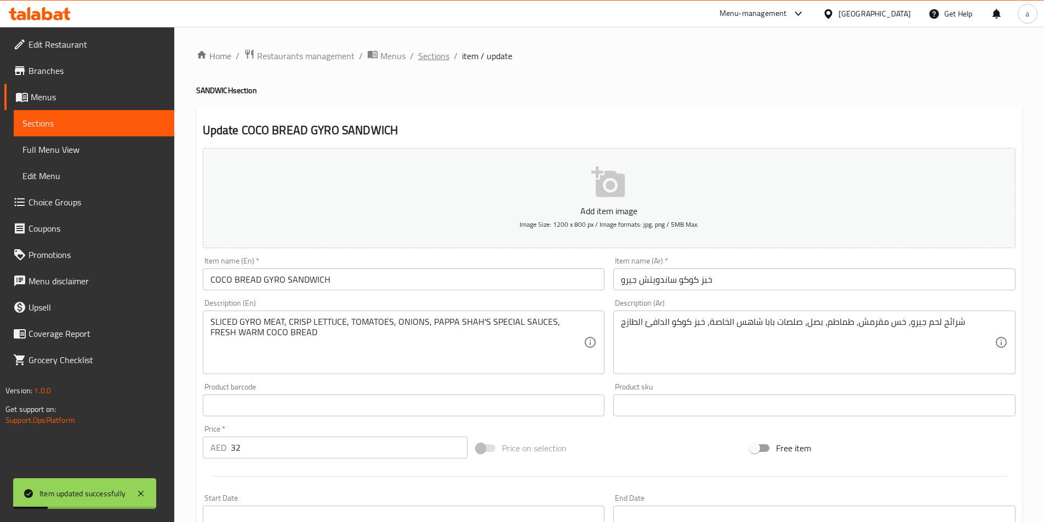
click at [432, 58] on span "Sections" at bounding box center [433, 55] width 31 height 13
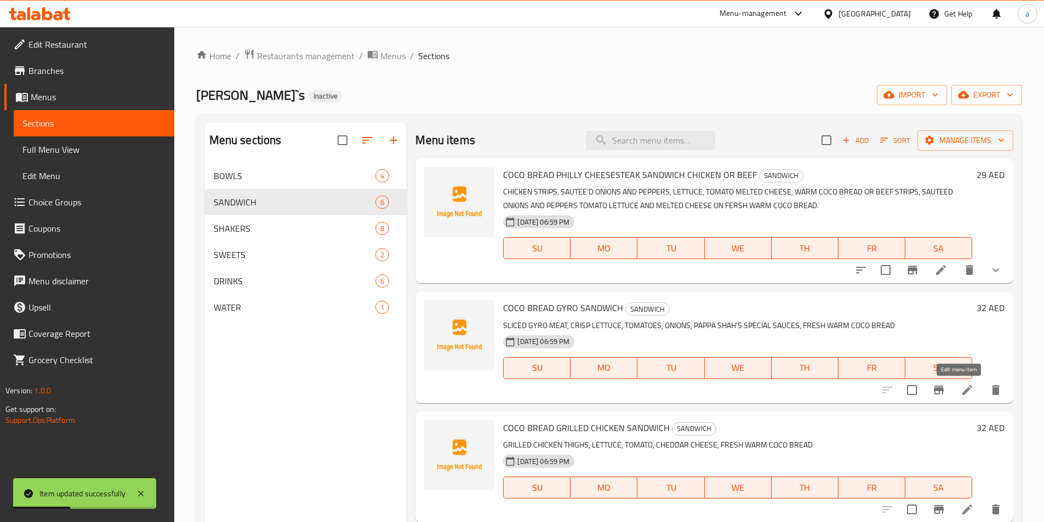
click at [962, 392] on icon at bounding box center [967, 390] width 10 height 10
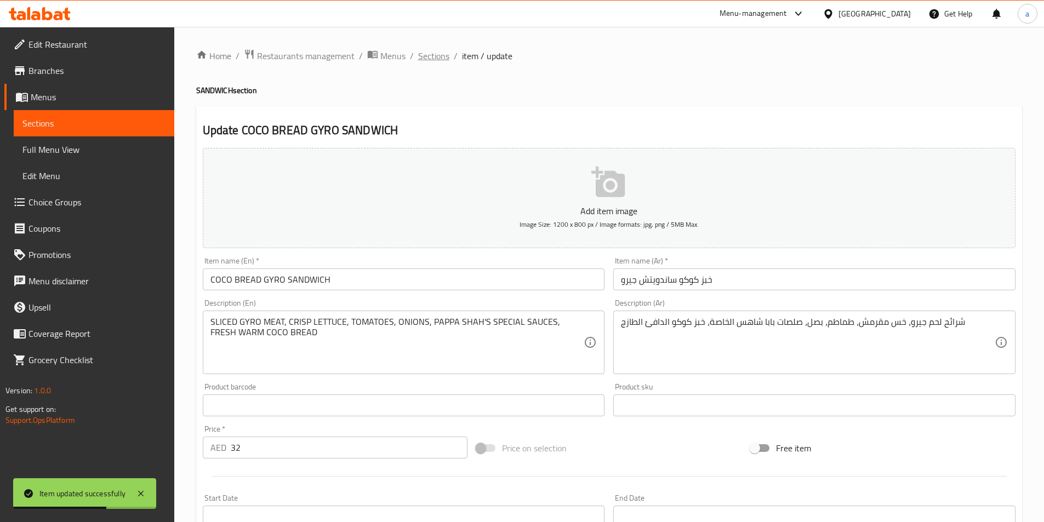
click at [443, 55] on span "Sections" at bounding box center [433, 55] width 31 height 13
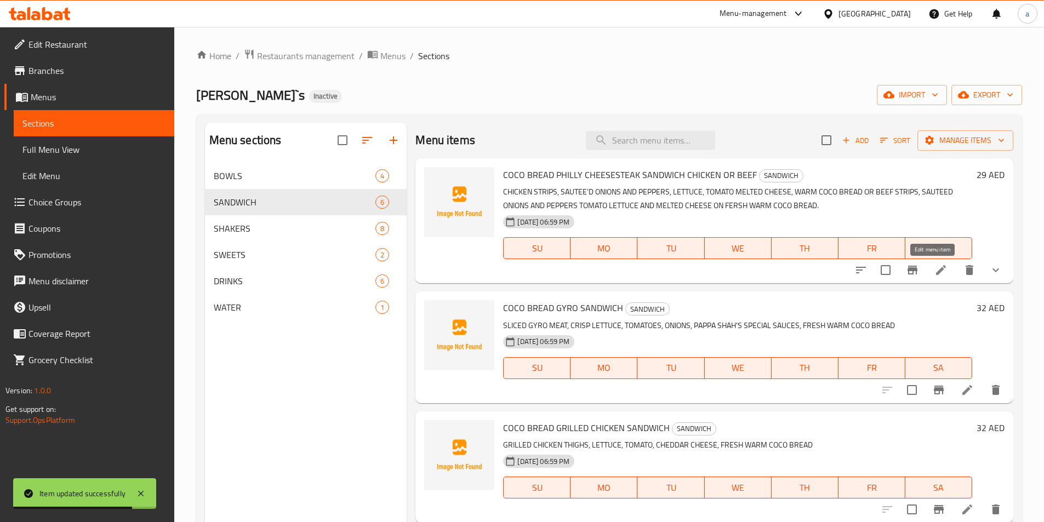
click at [935, 274] on icon at bounding box center [940, 269] width 13 height 13
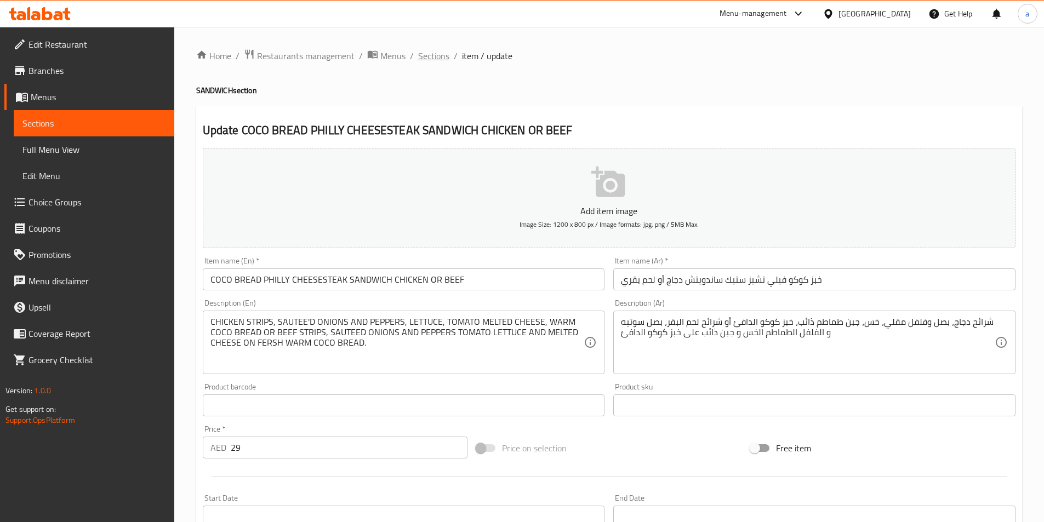
click at [433, 55] on span "Sections" at bounding box center [433, 55] width 31 height 13
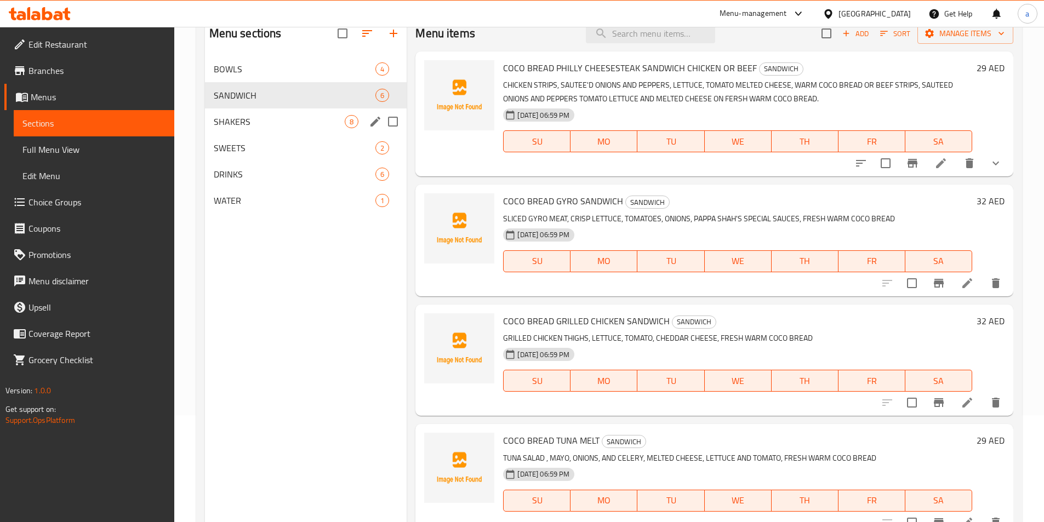
scroll to position [44, 0]
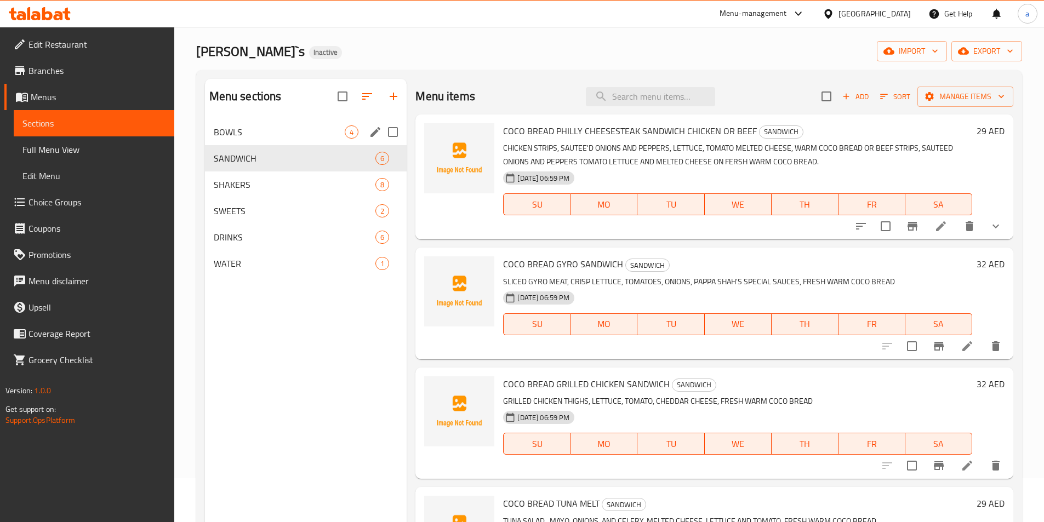
click at [318, 136] on span "BOWLS" at bounding box center [279, 131] width 131 height 13
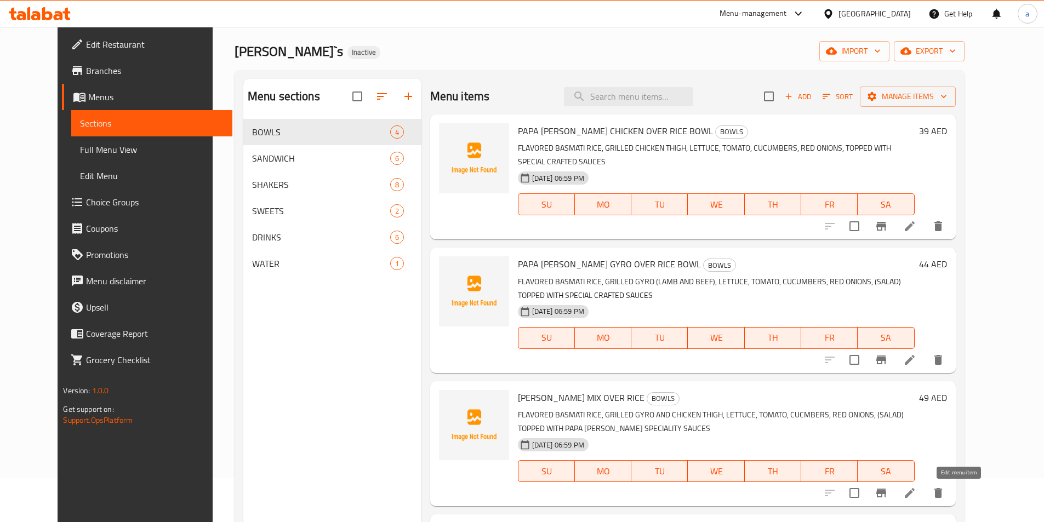
click at [916, 492] on icon at bounding box center [909, 492] width 13 height 13
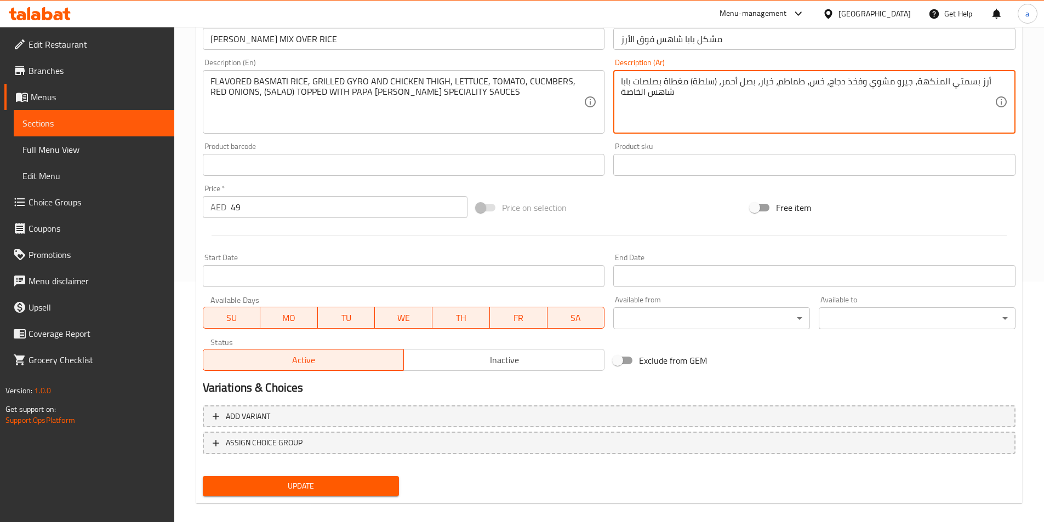
scroll to position [252, 0]
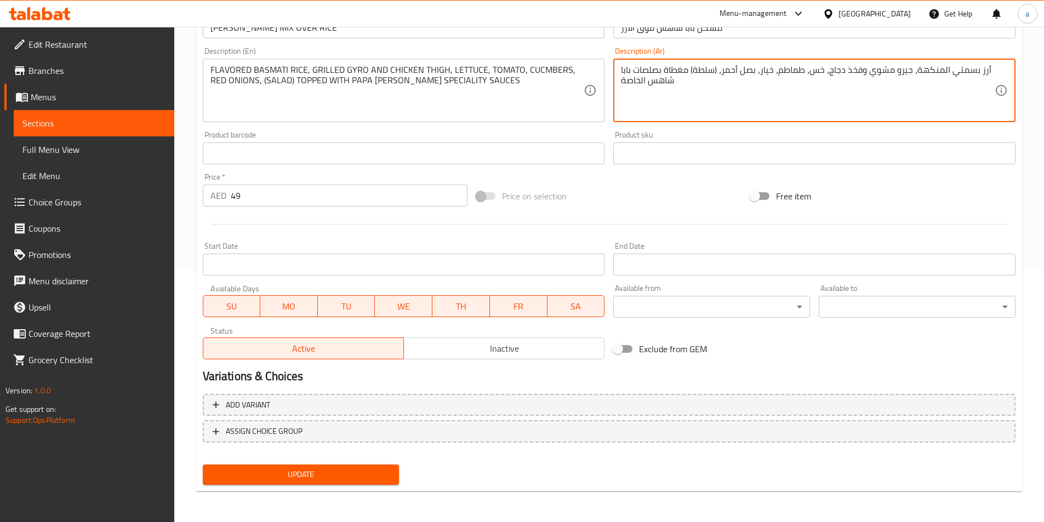
type textarea "أرز بسمتي المنكهة، جيرو مشوي وفخذ دجاج، خس، طماطم، خيار، بصل أحمر، (سلطة) مغطاة…"
click at [317, 477] on span "Update" at bounding box center [300, 475] width 179 height 14
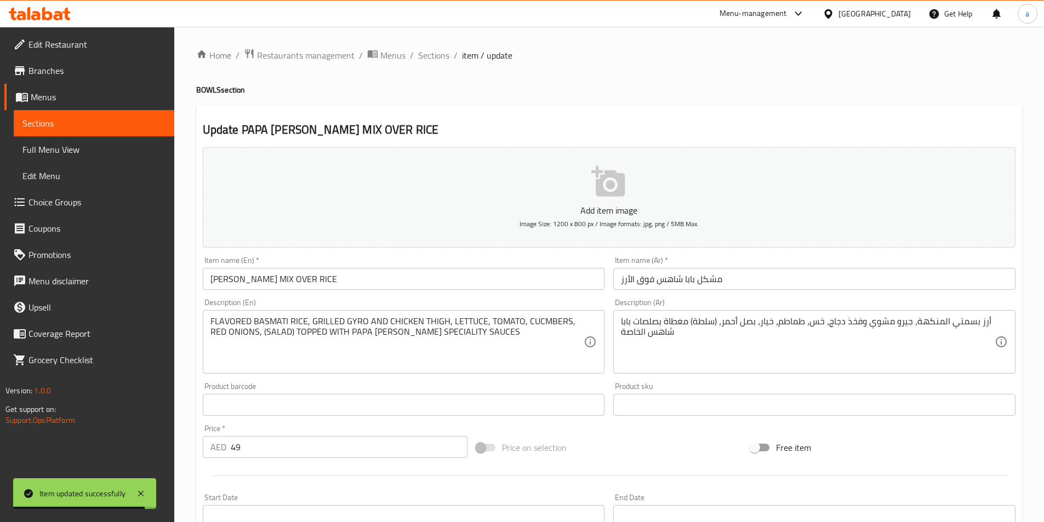
scroll to position [0, 0]
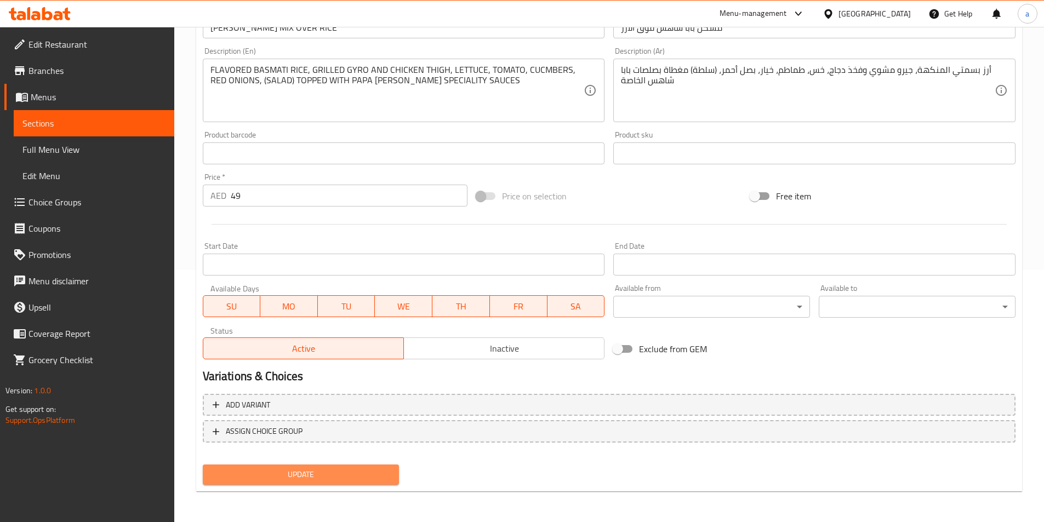
click at [313, 474] on span "Update" at bounding box center [300, 475] width 179 height 14
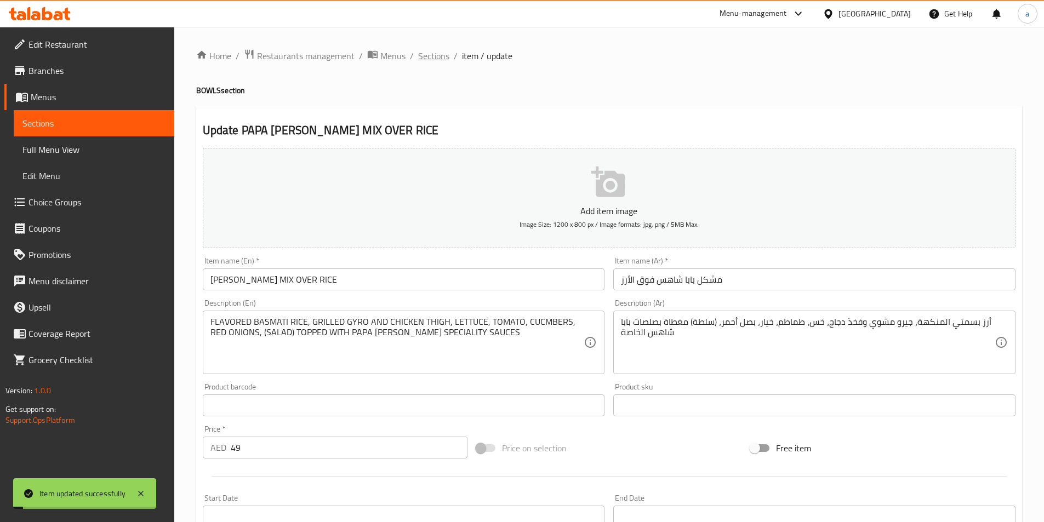
click at [434, 59] on span "Sections" at bounding box center [433, 55] width 31 height 13
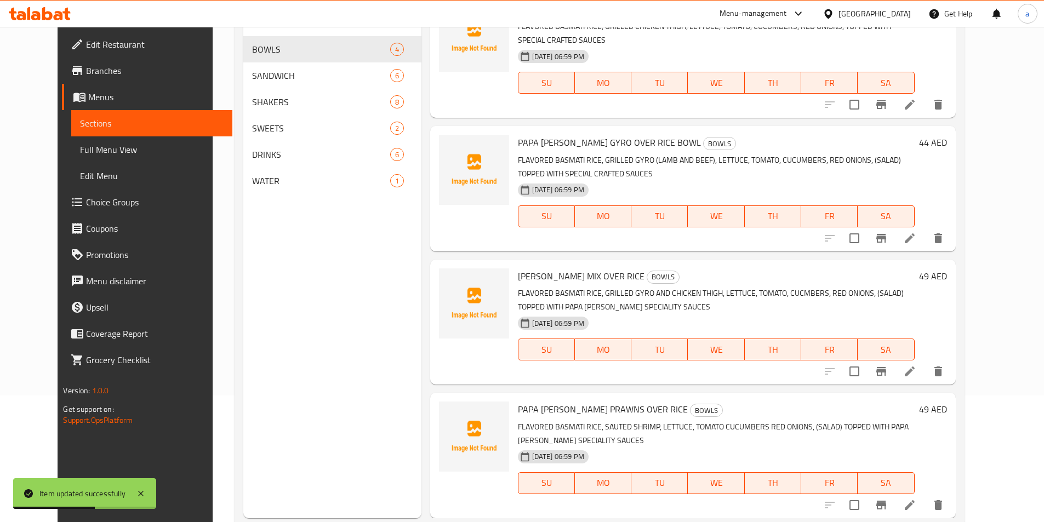
scroll to position [153, 0]
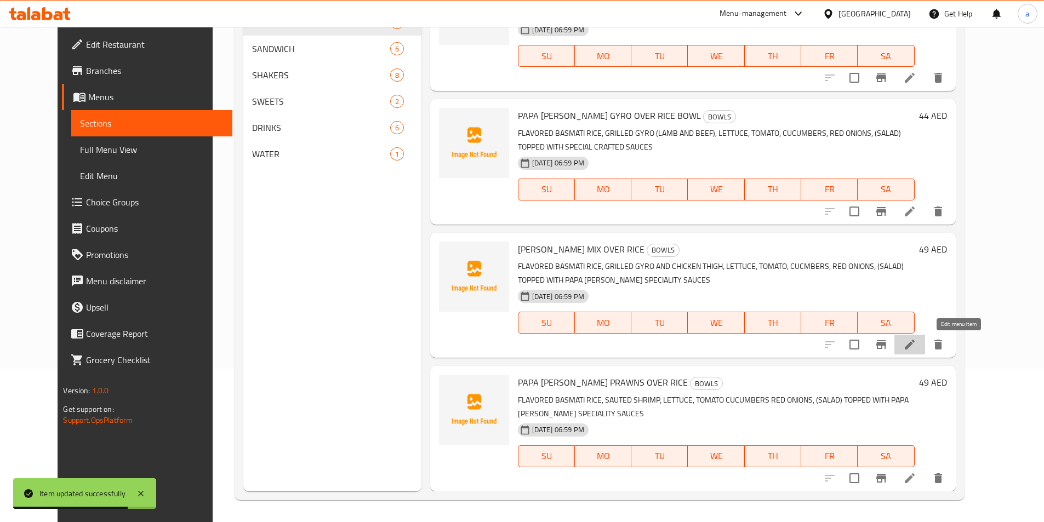
click at [914, 348] on icon at bounding box center [909, 345] width 10 height 10
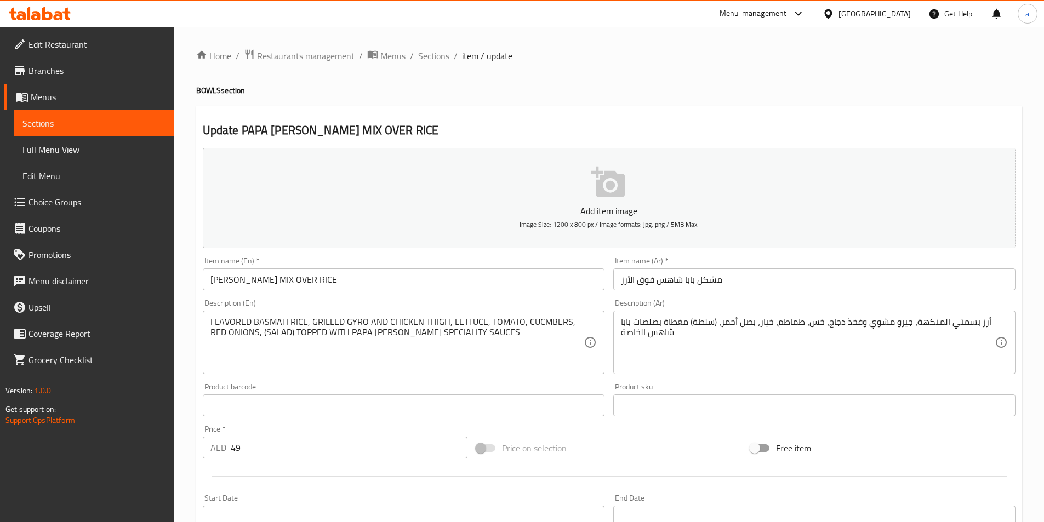
click at [434, 54] on span "Sections" at bounding box center [433, 55] width 31 height 13
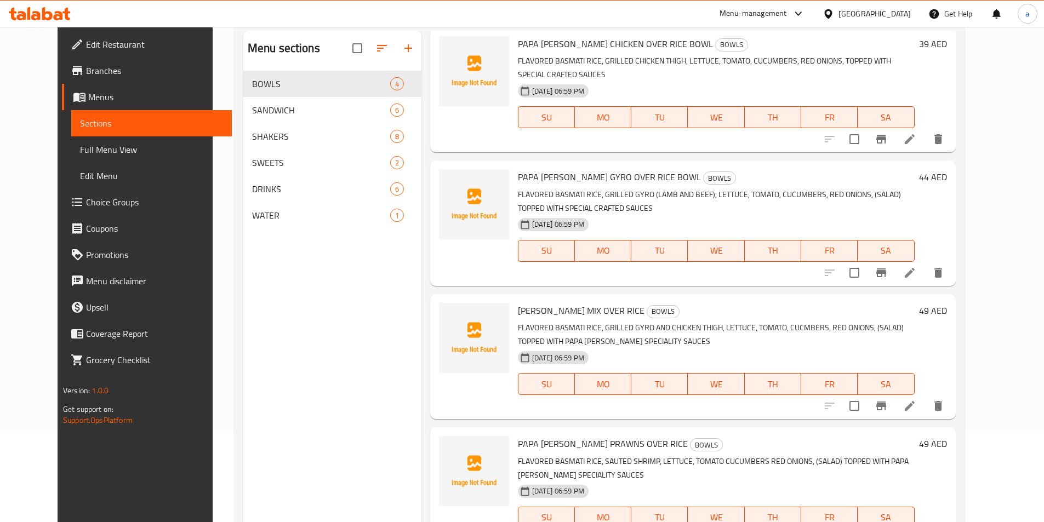
scroll to position [153, 0]
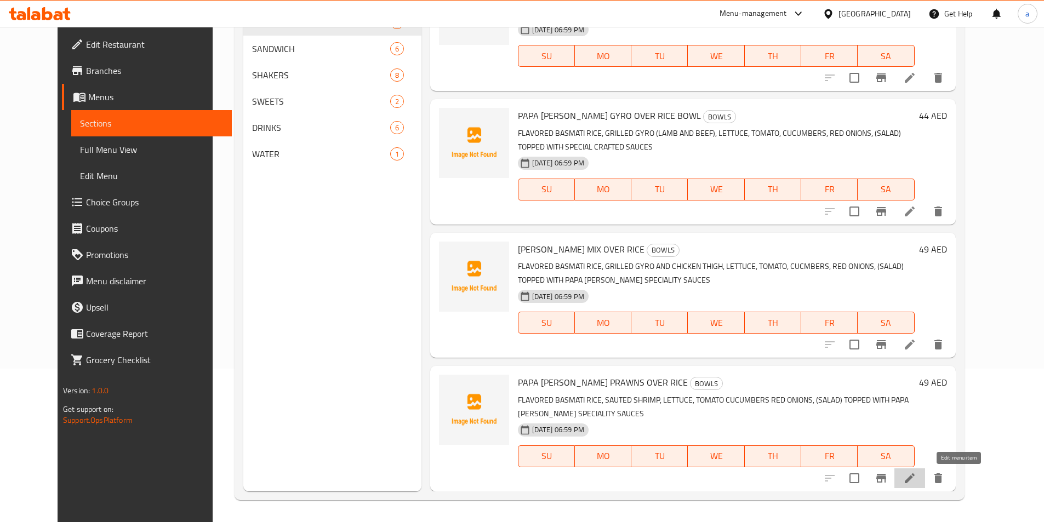
click at [916, 480] on icon at bounding box center [909, 478] width 13 height 13
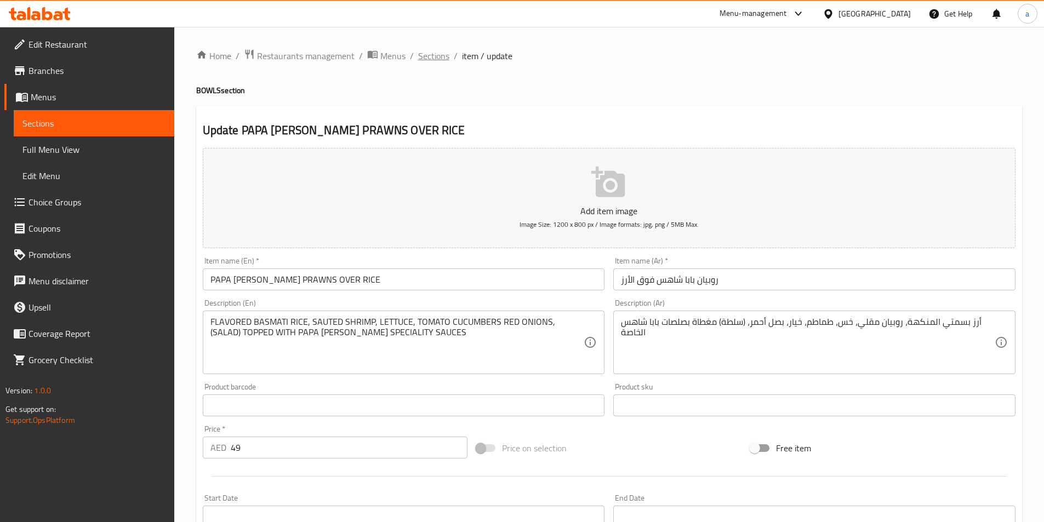
click at [432, 56] on span "Sections" at bounding box center [433, 55] width 31 height 13
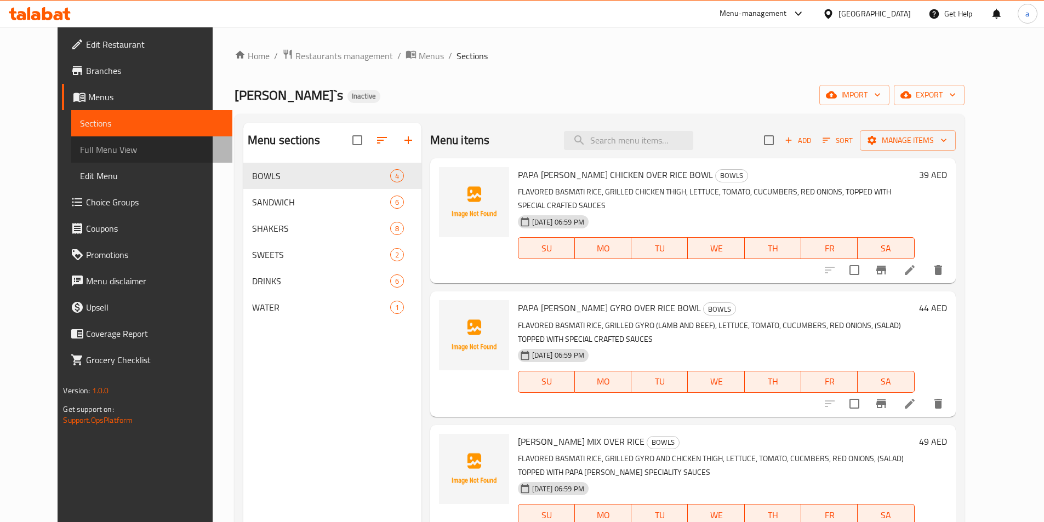
click at [80, 149] on span "Full Menu View" at bounding box center [151, 149] width 143 height 13
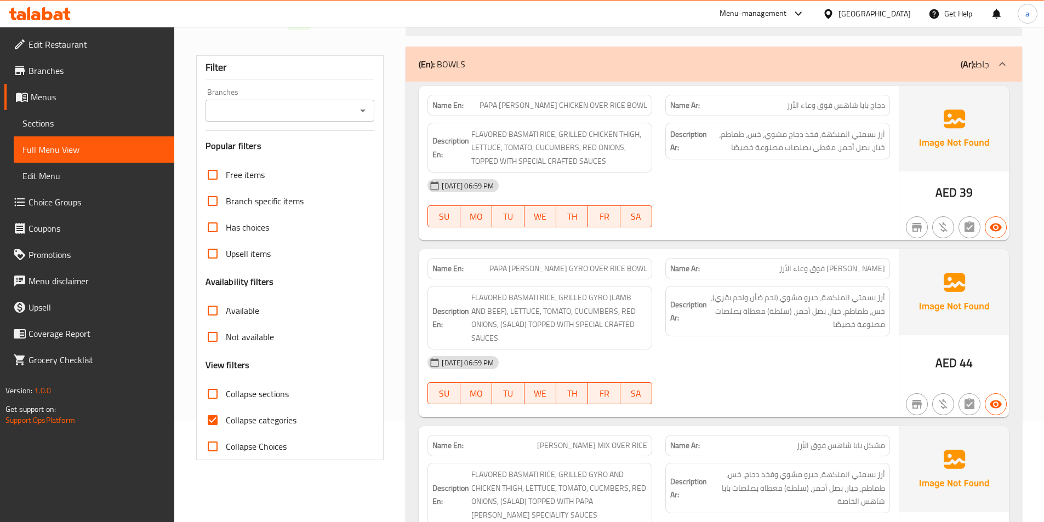
scroll to position [219, 0]
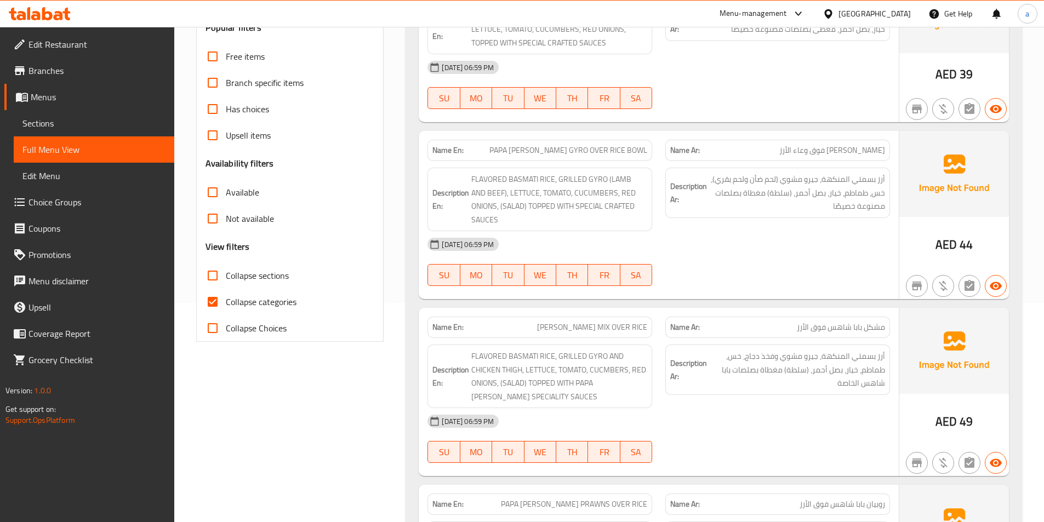
click at [216, 303] on input "Collapse categories" at bounding box center [212, 302] width 26 height 26
checkbox input "false"
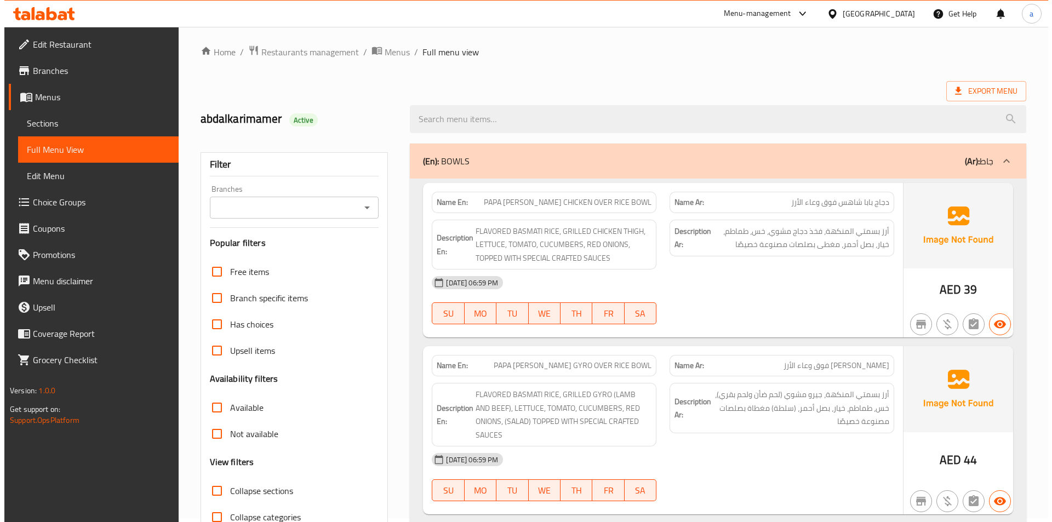
scroll to position [0, 0]
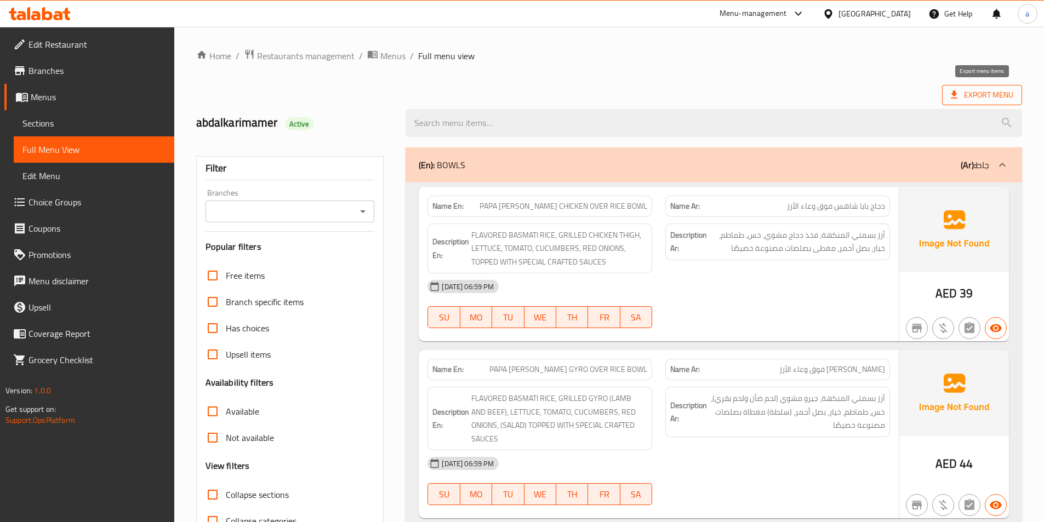
click at [960, 98] on span "Export Menu" at bounding box center [981, 95] width 62 height 14
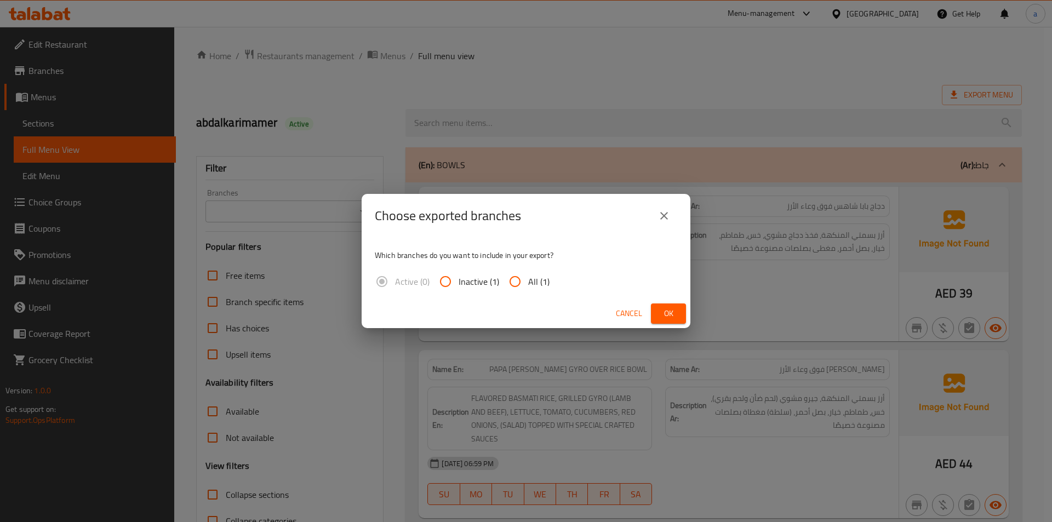
click at [515, 284] on input "All (1)" at bounding box center [515, 281] width 26 height 26
radio input "true"
click at [674, 312] on span "Ok" at bounding box center [669, 314] width 18 height 14
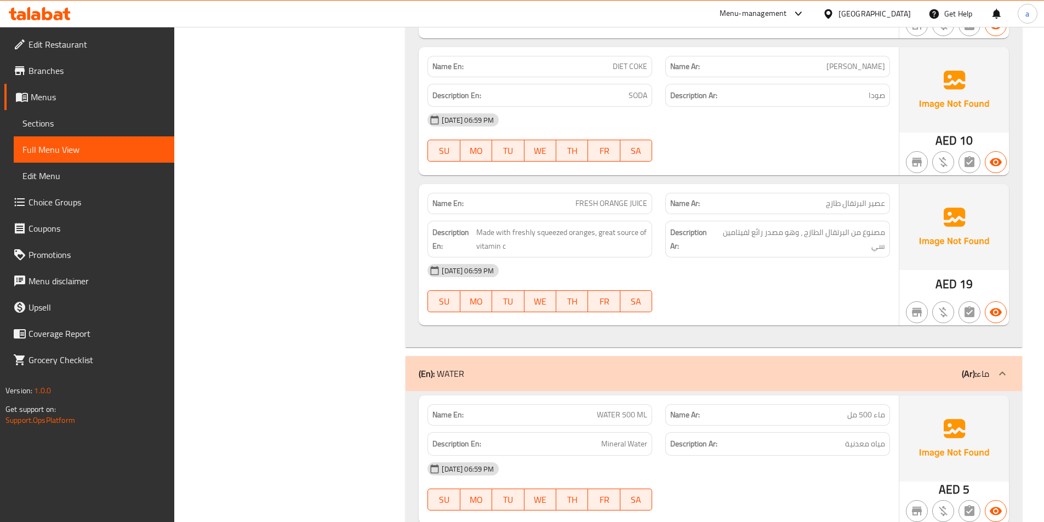
scroll to position [4482, 0]
